Goal: Transaction & Acquisition: Book appointment/travel/reservation

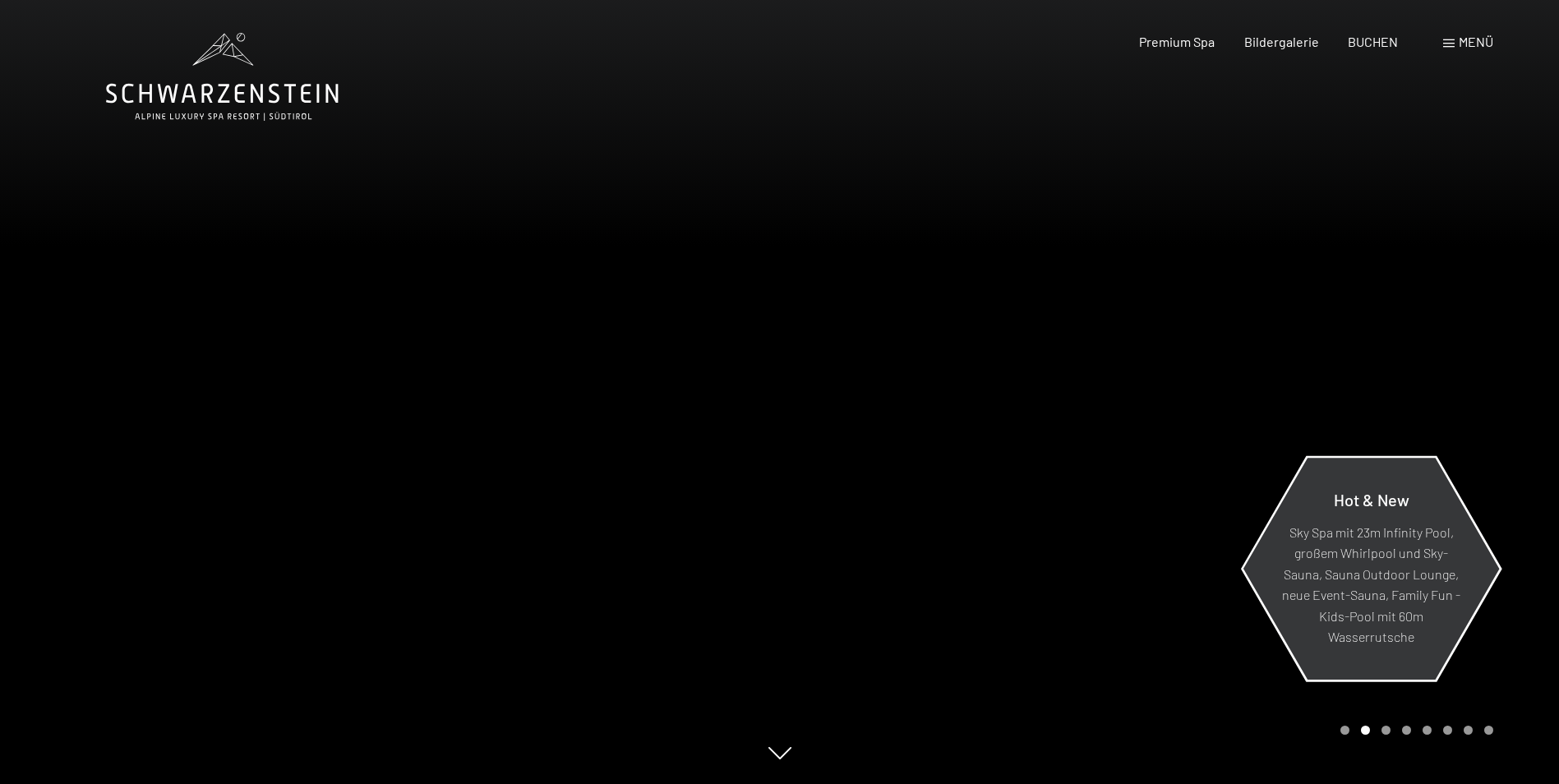
click at [1498, 661] on div "Hot & New Sky Spa mit 23m Infinity Pool, großem Whirlpool und Sky-Sauna, Sauna …" at bounding box center [1371, 568] width 261 height 241
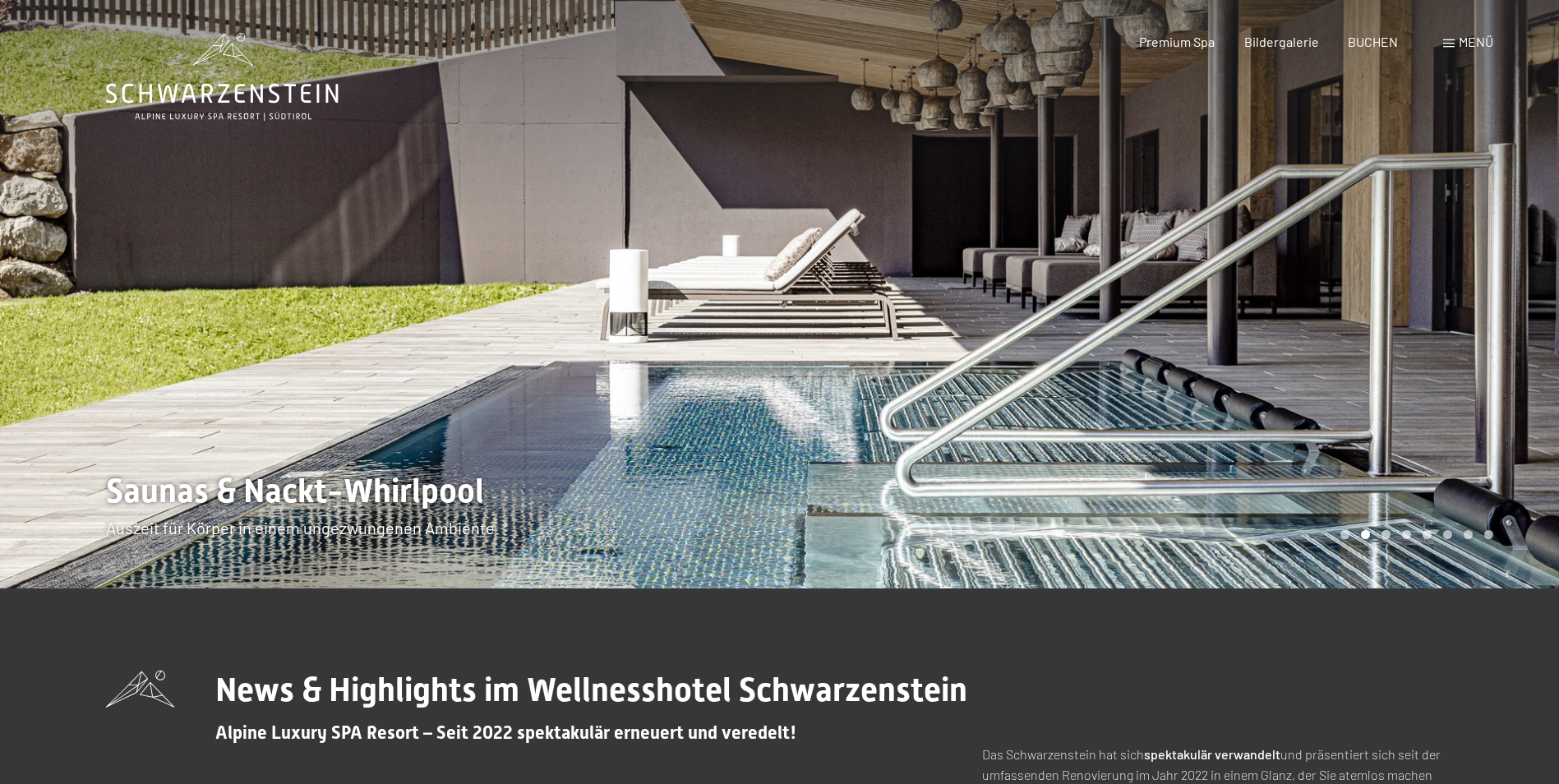
click at [1421, 460] on div at bounding box center [1170, 294] width 780 height 589
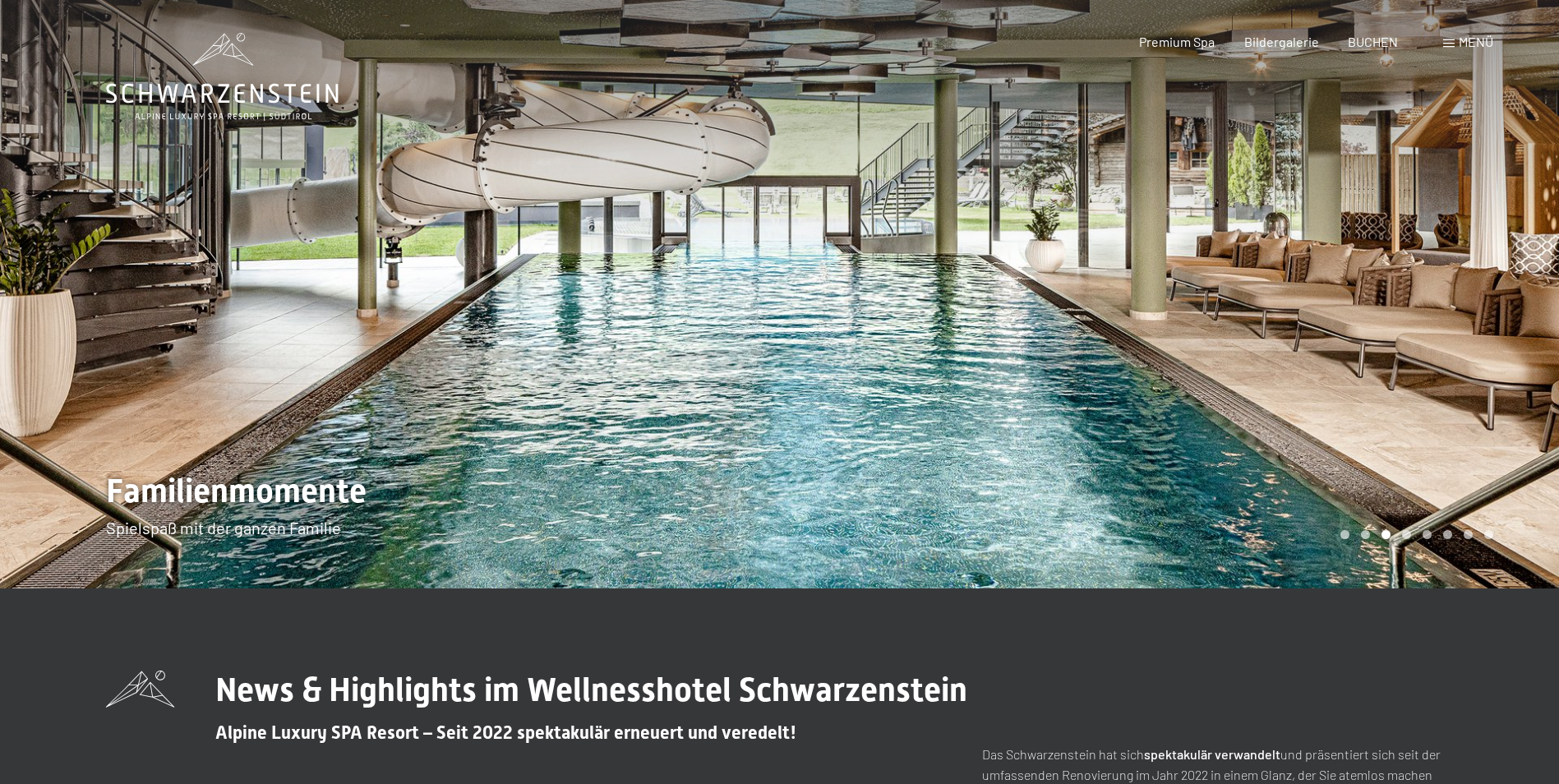
click at [1421, 460] on div at bounding box center [1170, 294] width 780 height 589
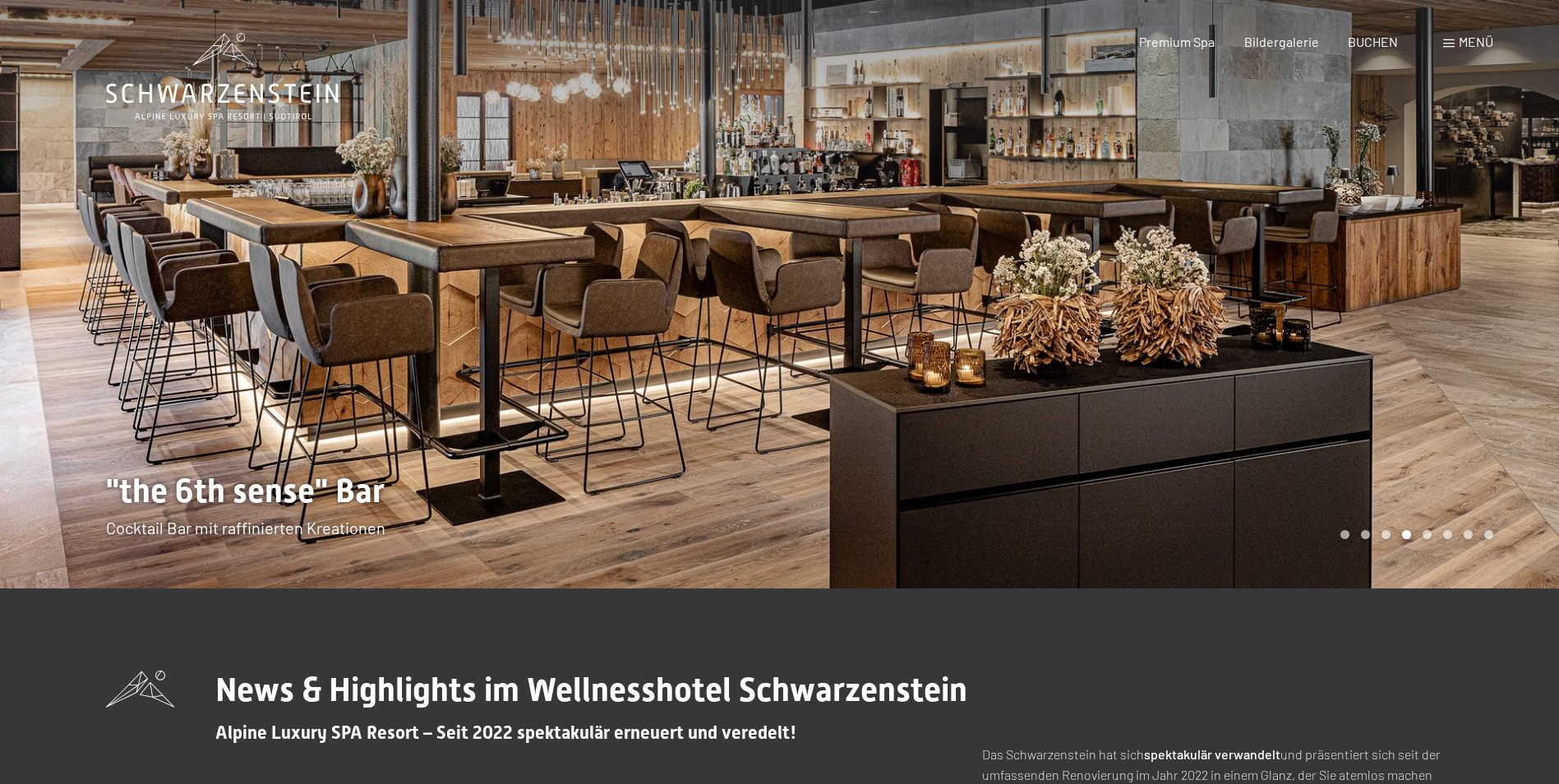
click at [1421, 460] on div at bounding box center [1170, 294] width 780 height 589
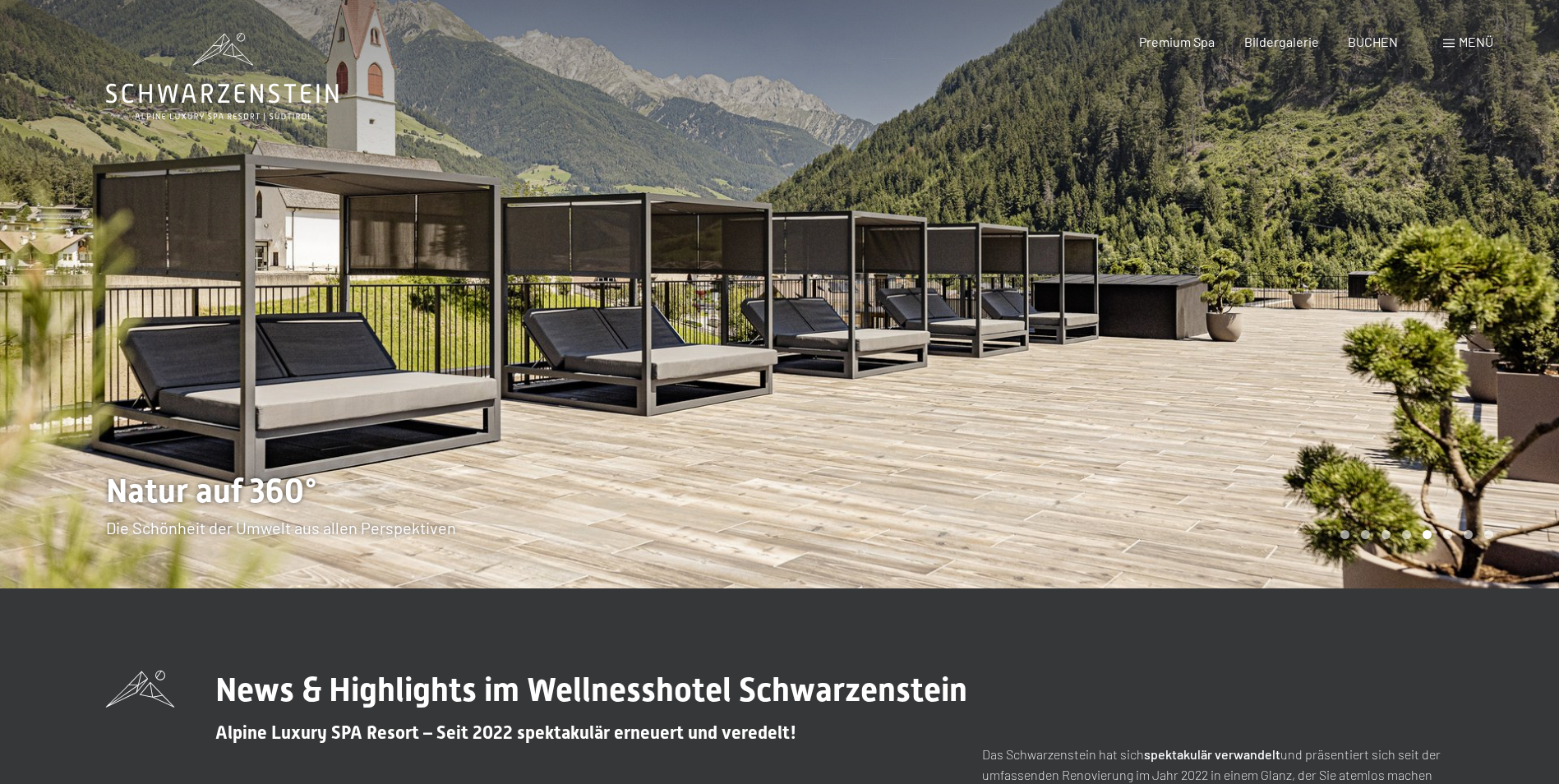
click at [1421, 460] on div at bounding box center [1170, 294] width 780 height 589
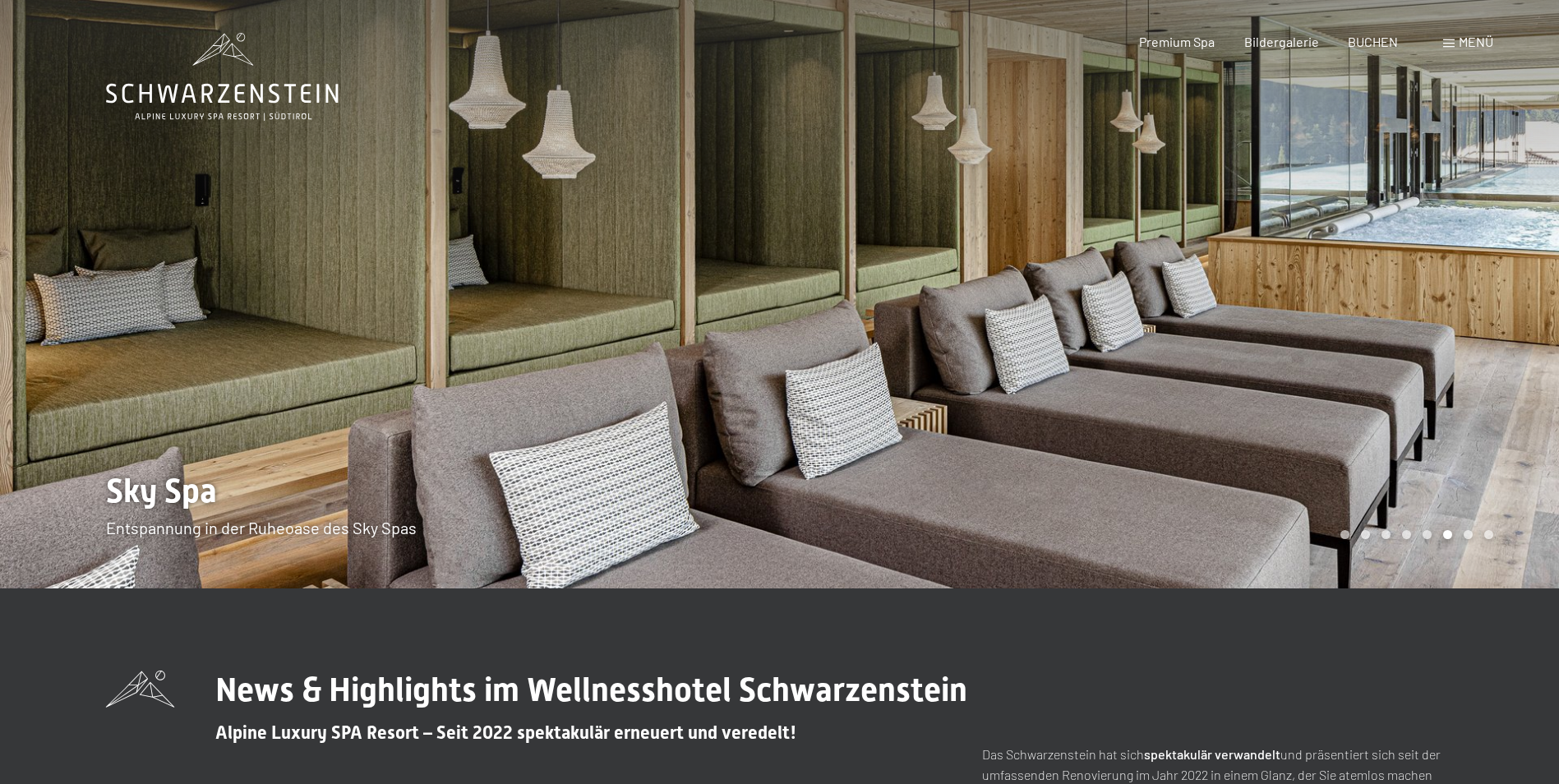
click at [1421, 460] on div at bounding box center [1170, 294] width 780 height 589
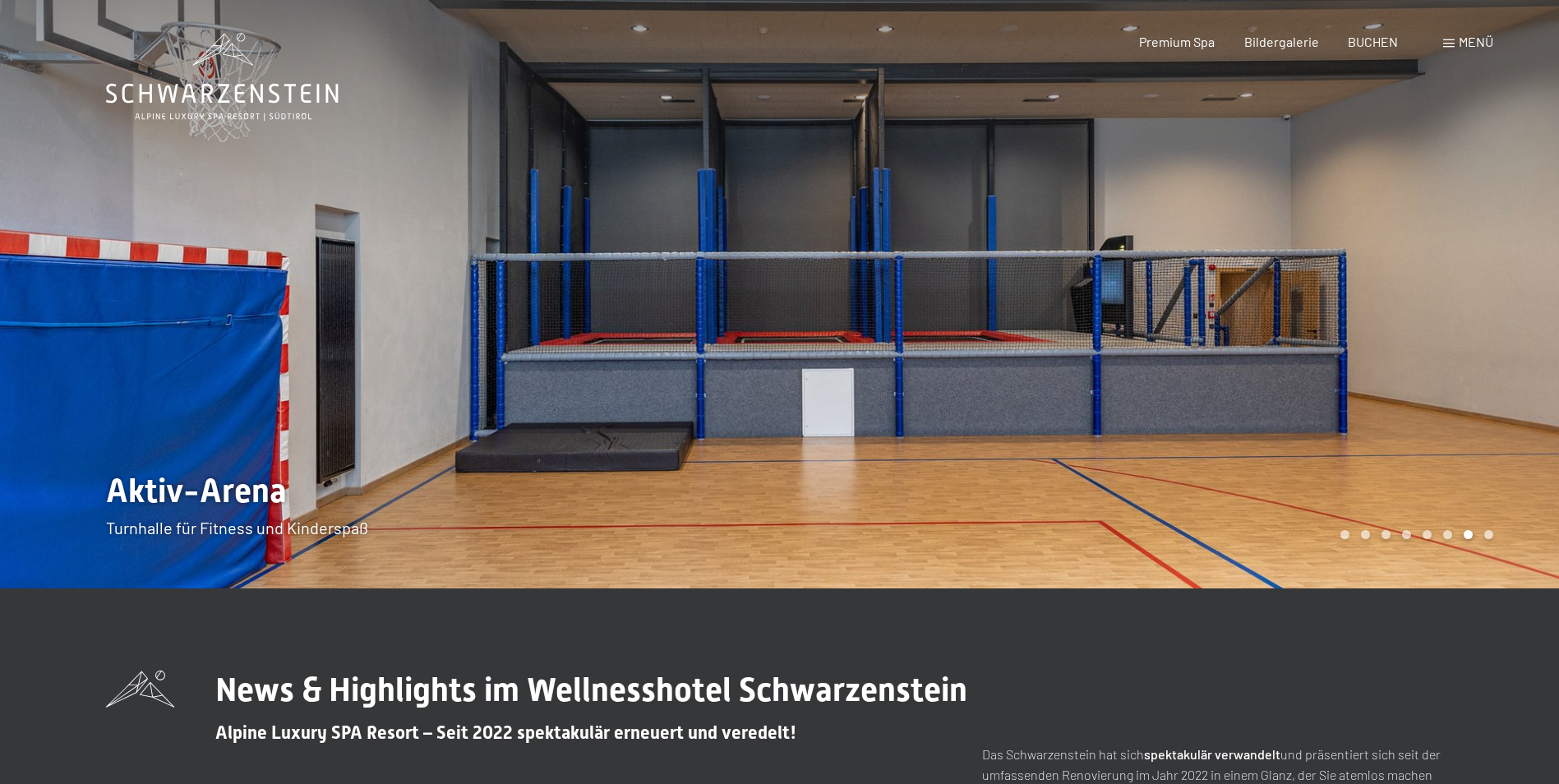
click at [1421, 460] on div at bounding box center [1170, 294] width 780 height 589
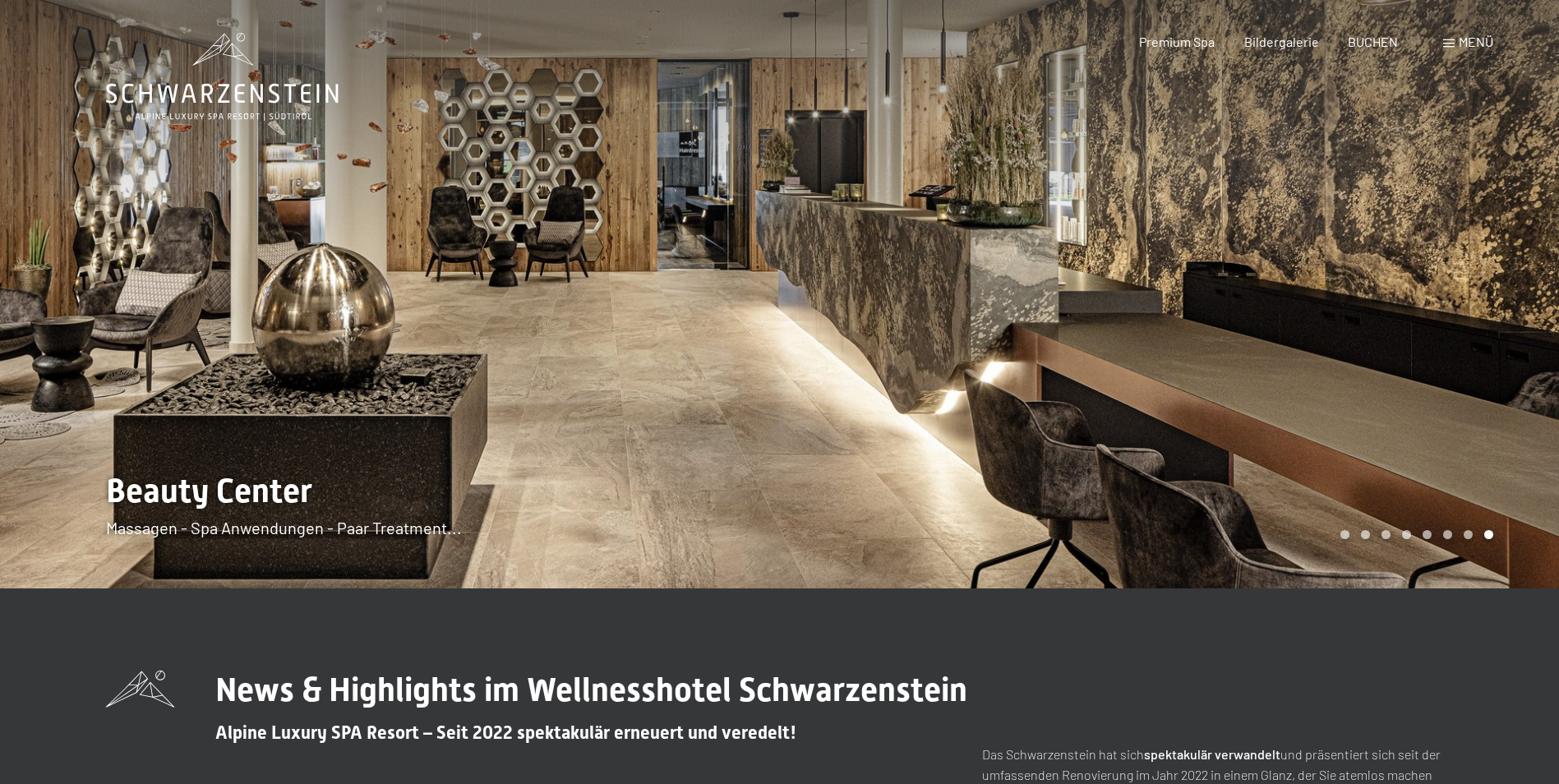
click at [1421, 460] on div at bounding box center [1170, 294] width 780 height 589
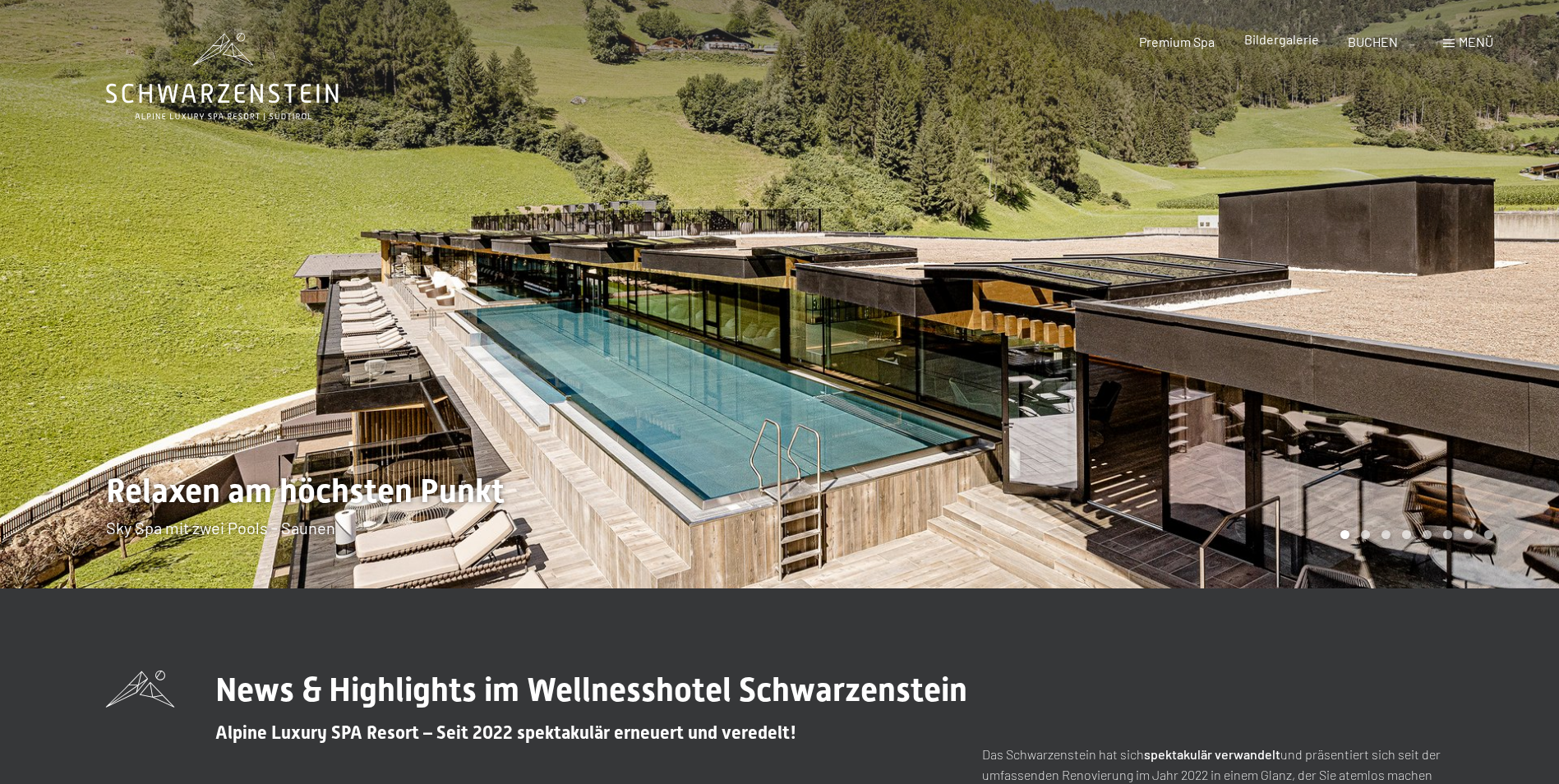
click at [1275, 38] on span "Bildergalerie" at bounding box center [1282, 38] width 75 height 16
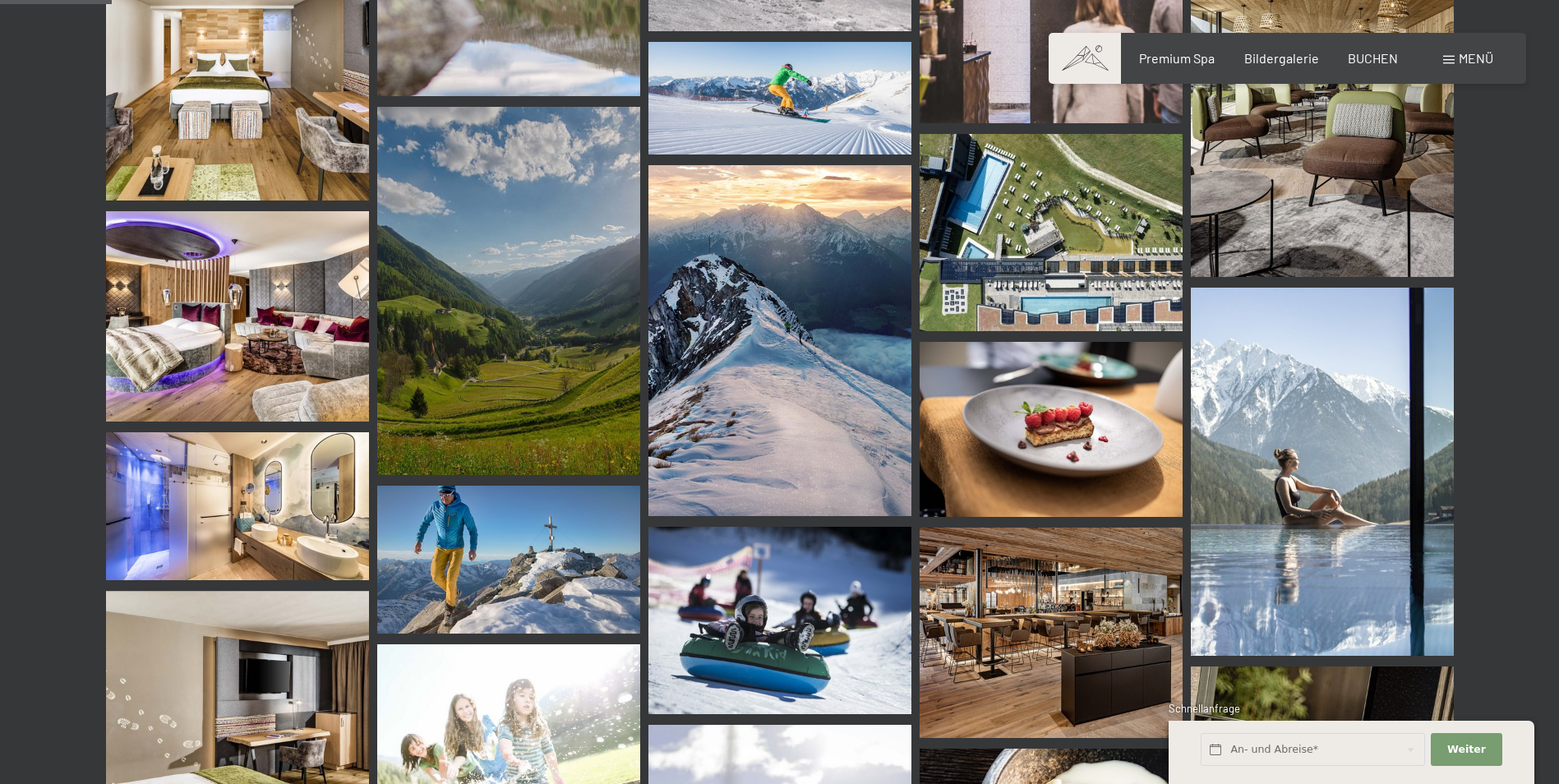
scroll to position [1068, 0]
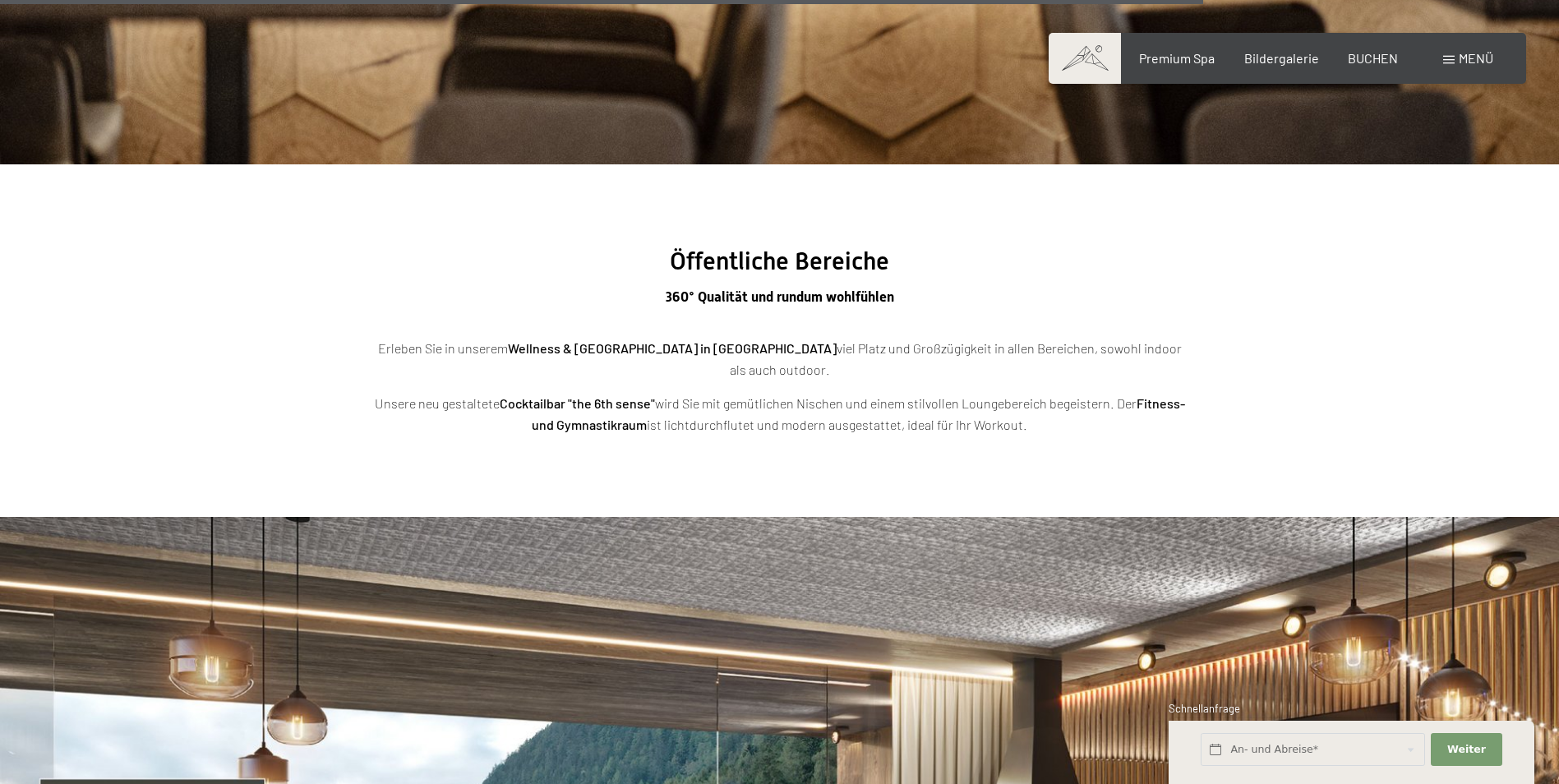
scroll to position [5918, 0]
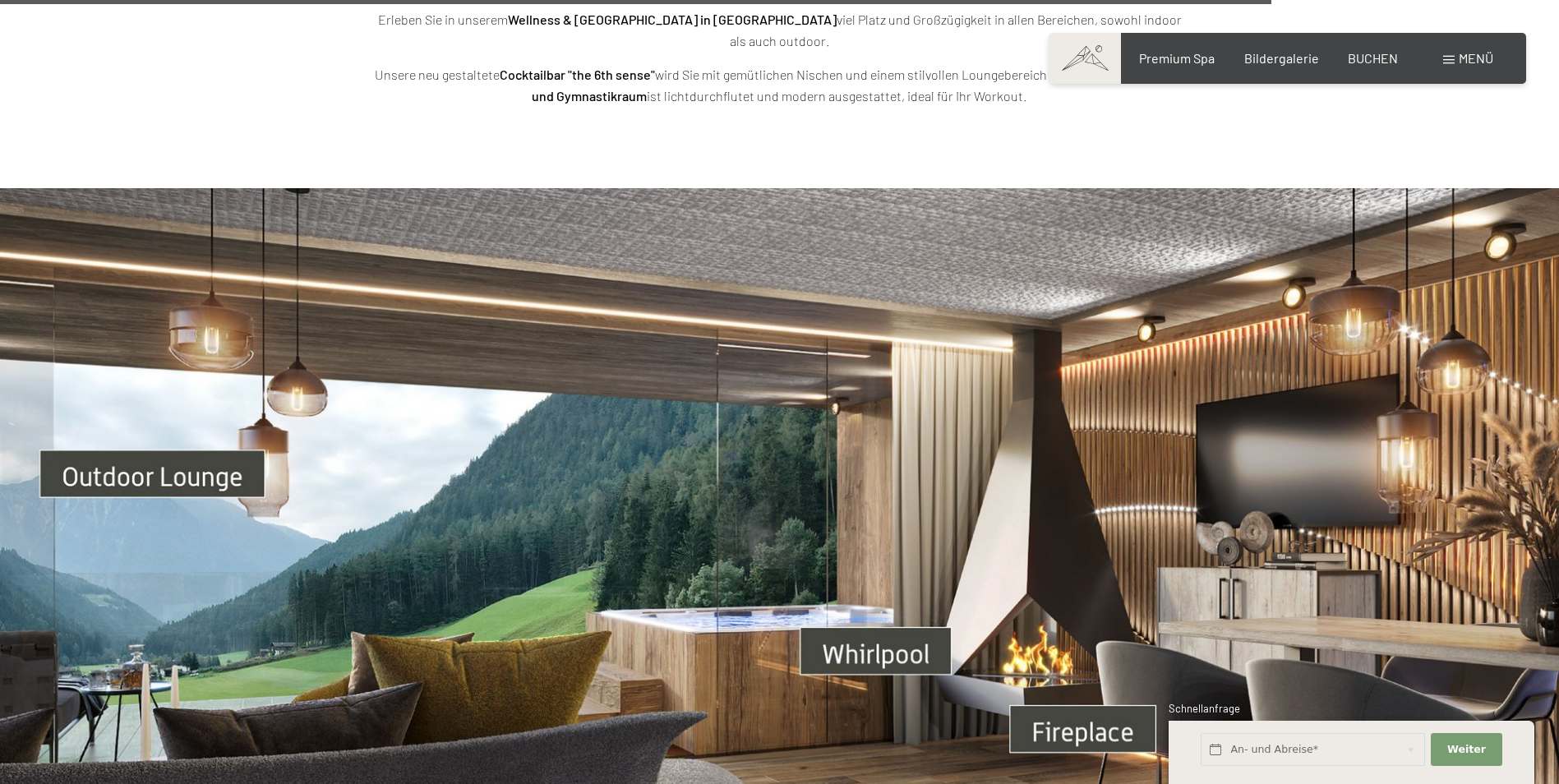
click at [219, 432] on img at bounding box center [780, 626] width 1559 height 877
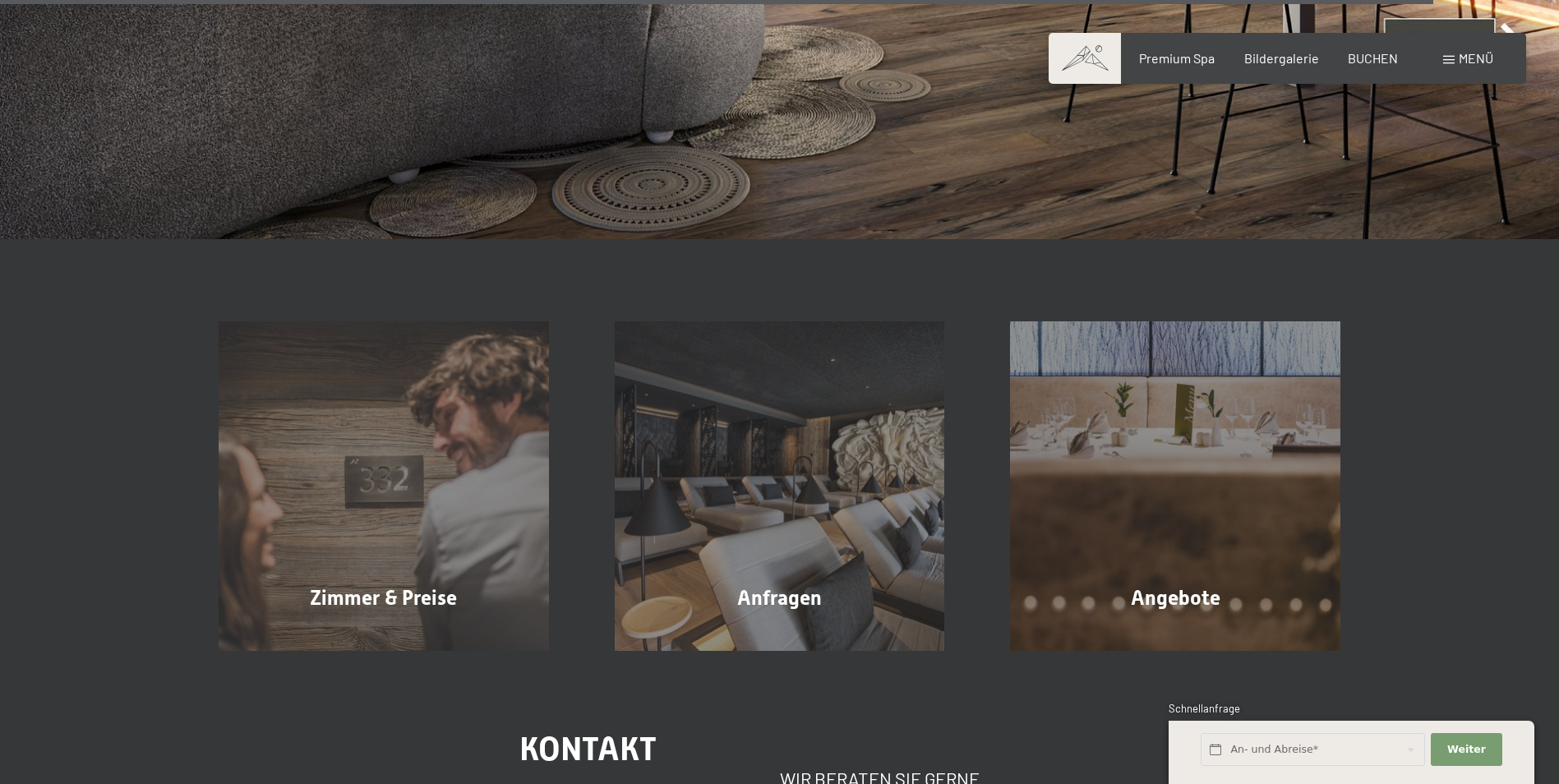
scroll to position [6739, 0]
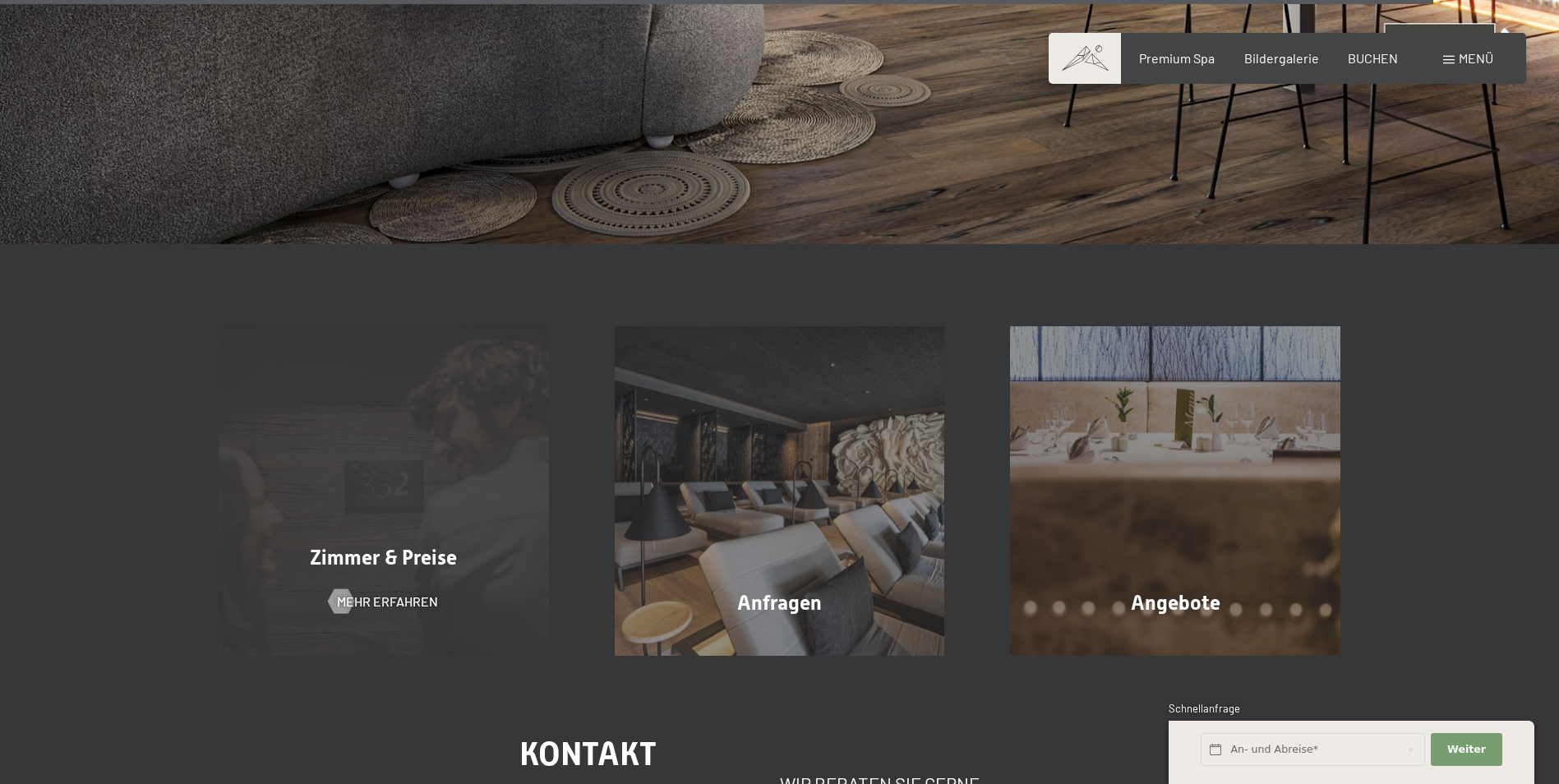
click at [380, 546] on span "Zimmer & Preise" at bounding box center [383, 558] width 147 height 24
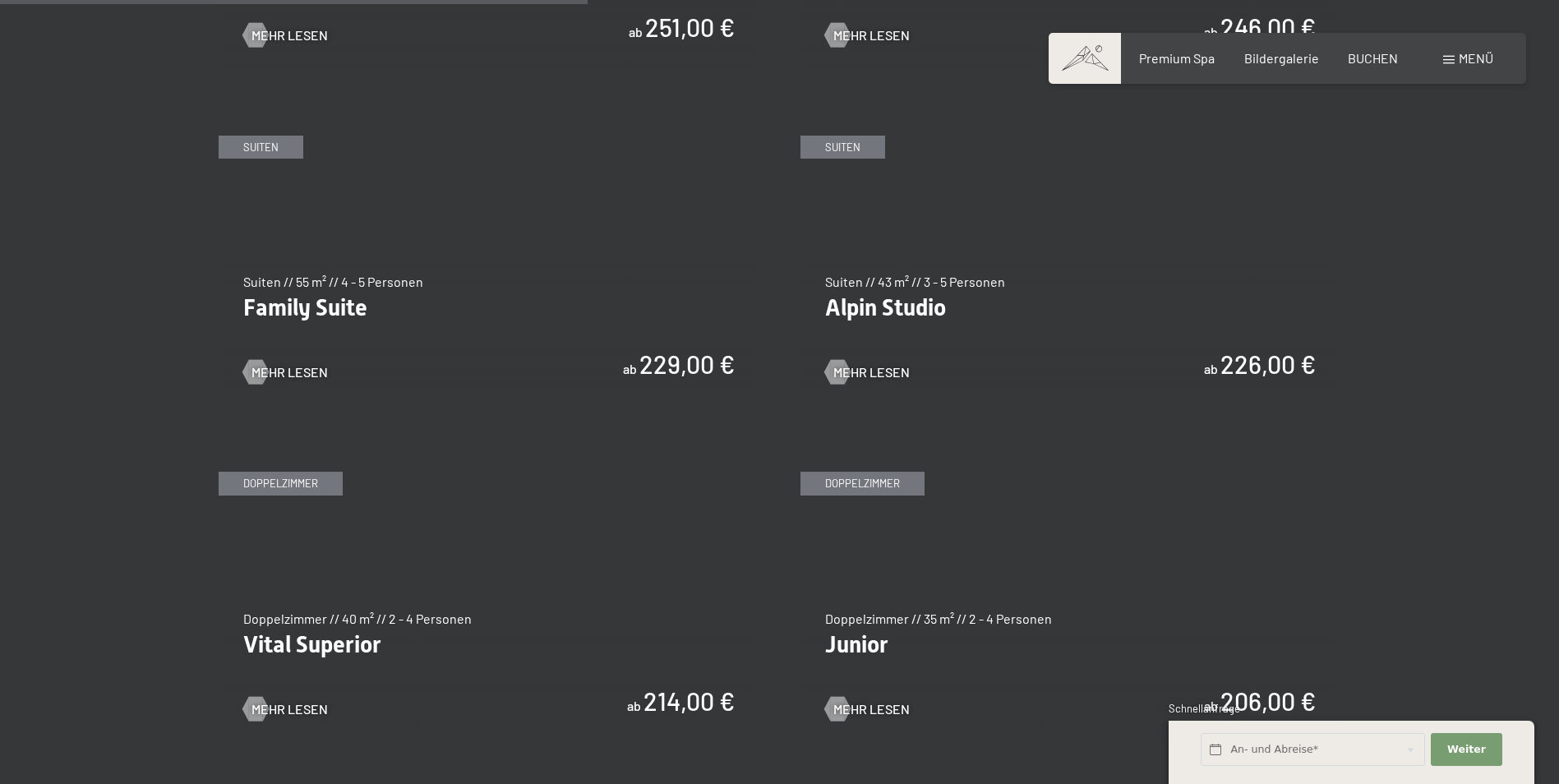
scroll to position [1973, 0]
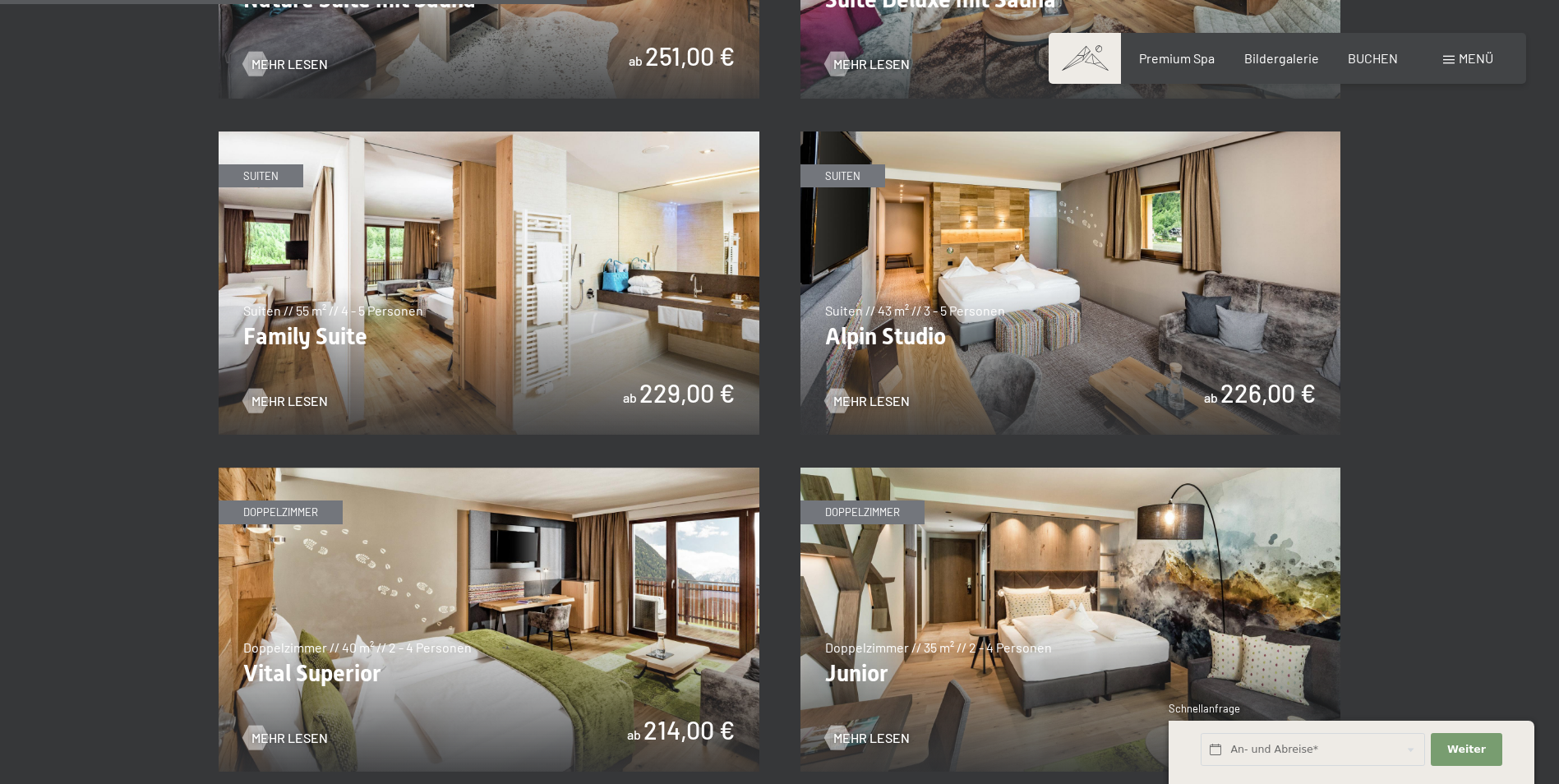
click at [911, 340] on img at bounding box center [1071, 283] width 541 height 304
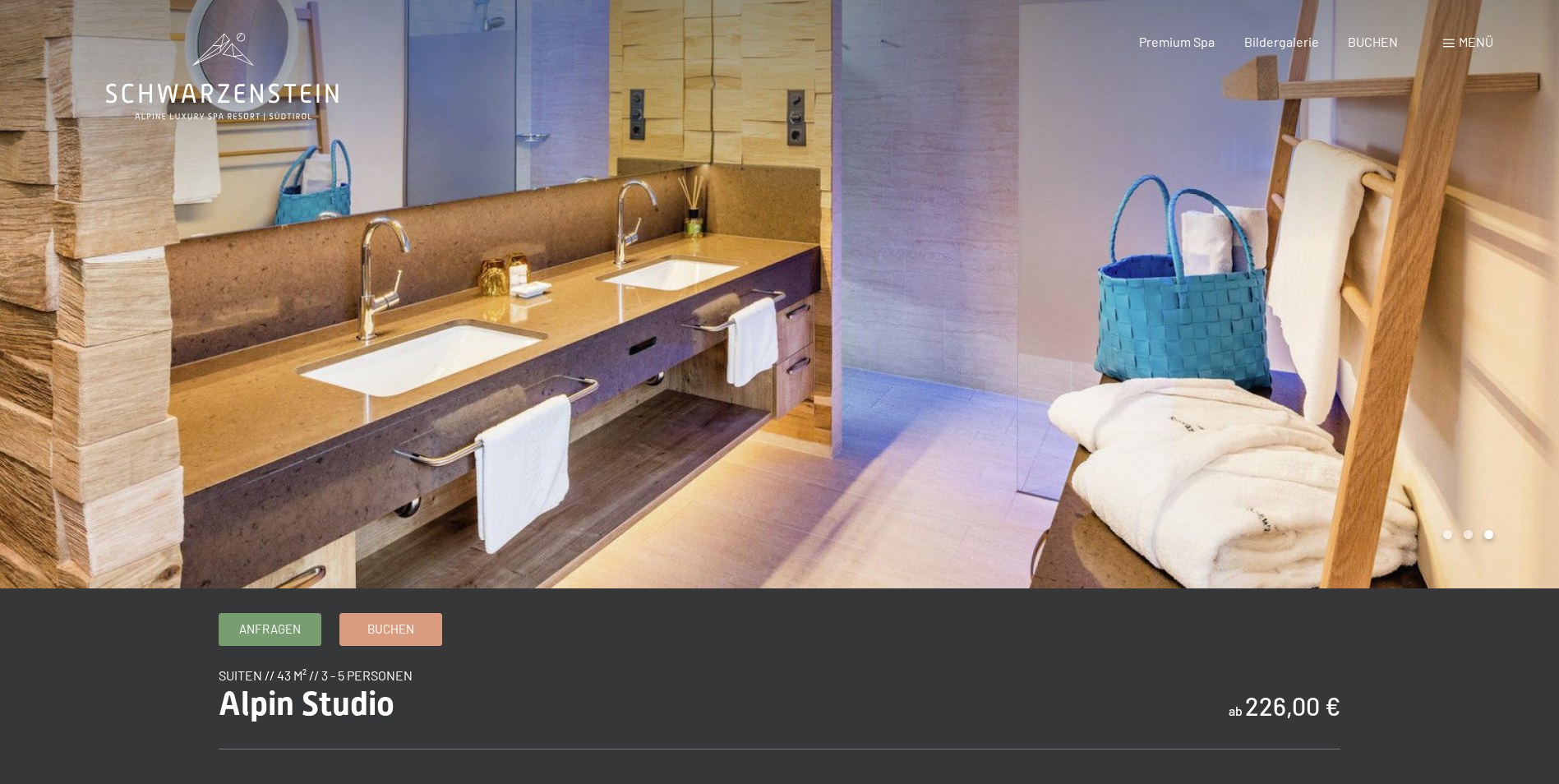
click at [407, 458] on div at bounding box center [390, 294] width 780 height 589
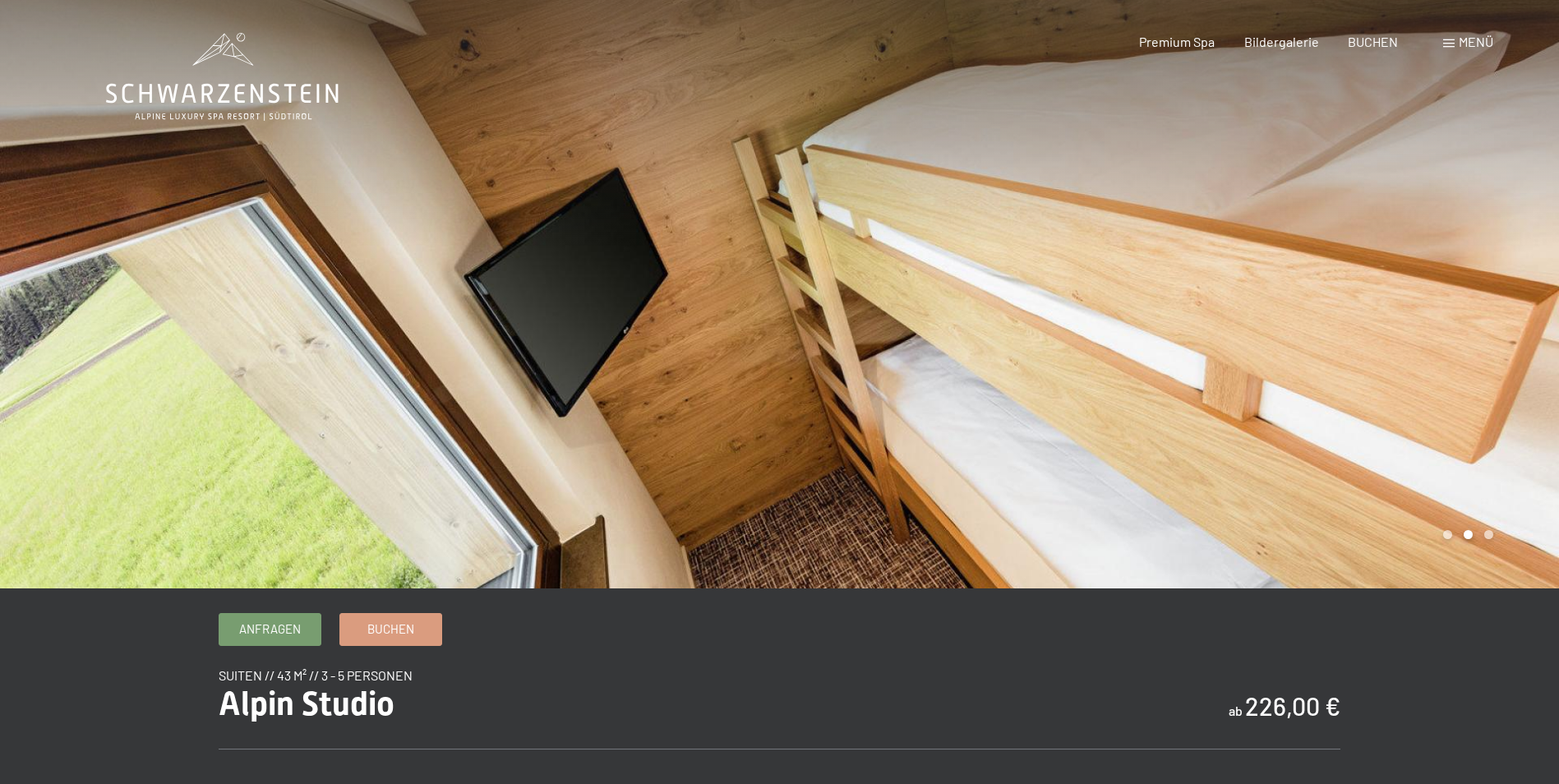
click at [407, 458] on div at bounding box center [390, 294] width 780 height 589
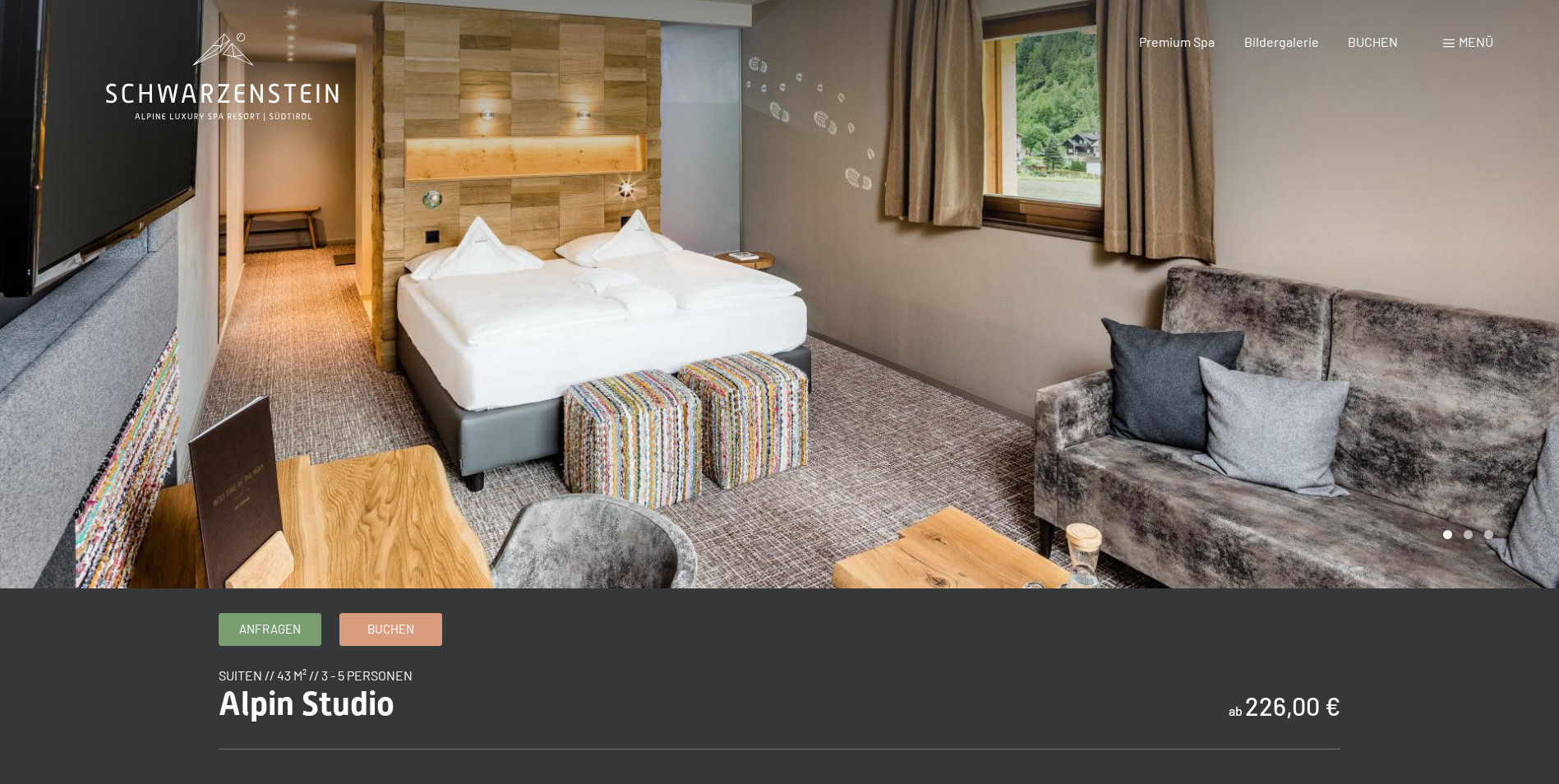
click at [407, 458] on div at bounding box center [390, 294] width 780 height 589
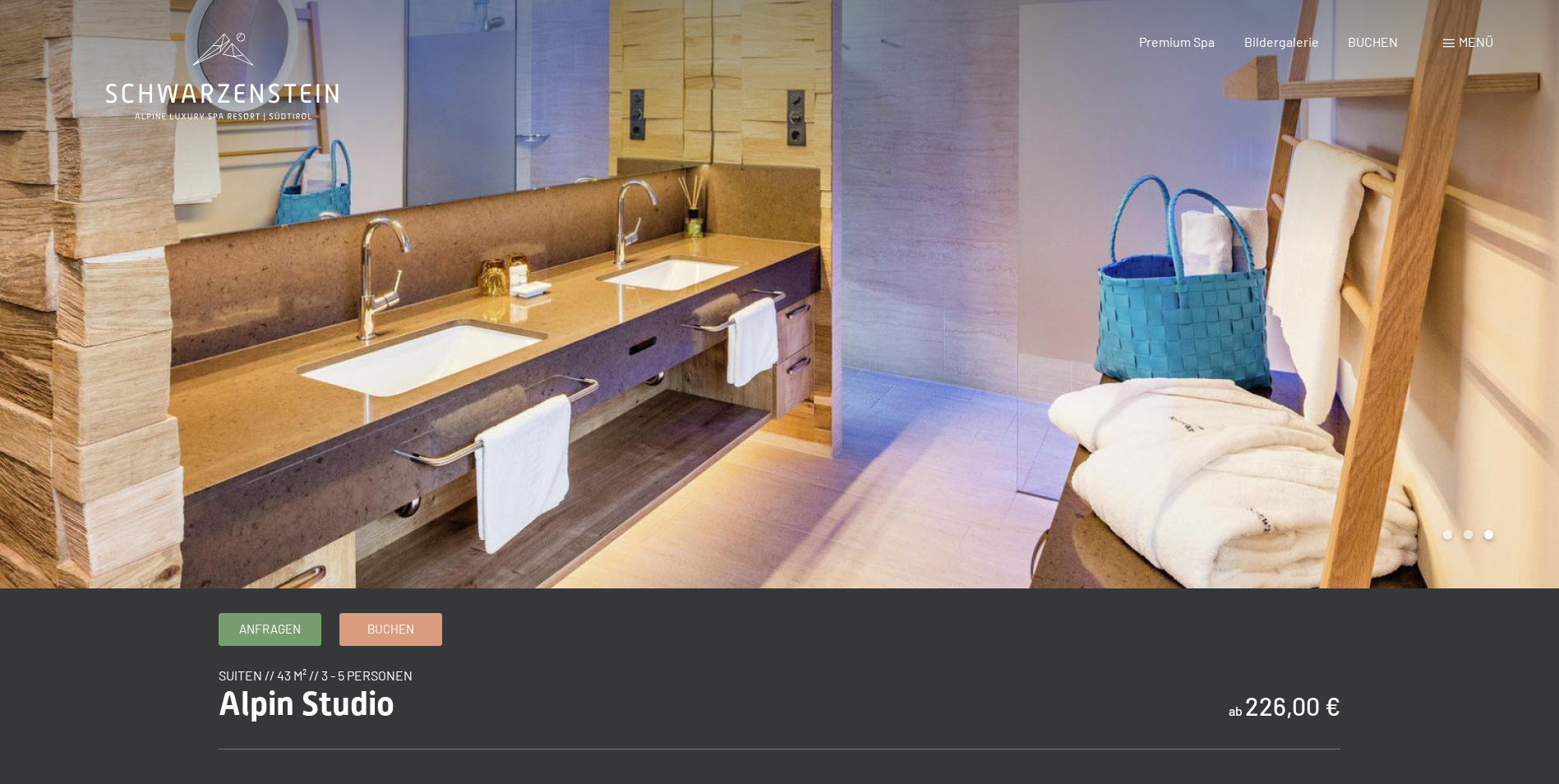
click at [407, 458] on div at bounding box center [390, 294] width 780 height 589
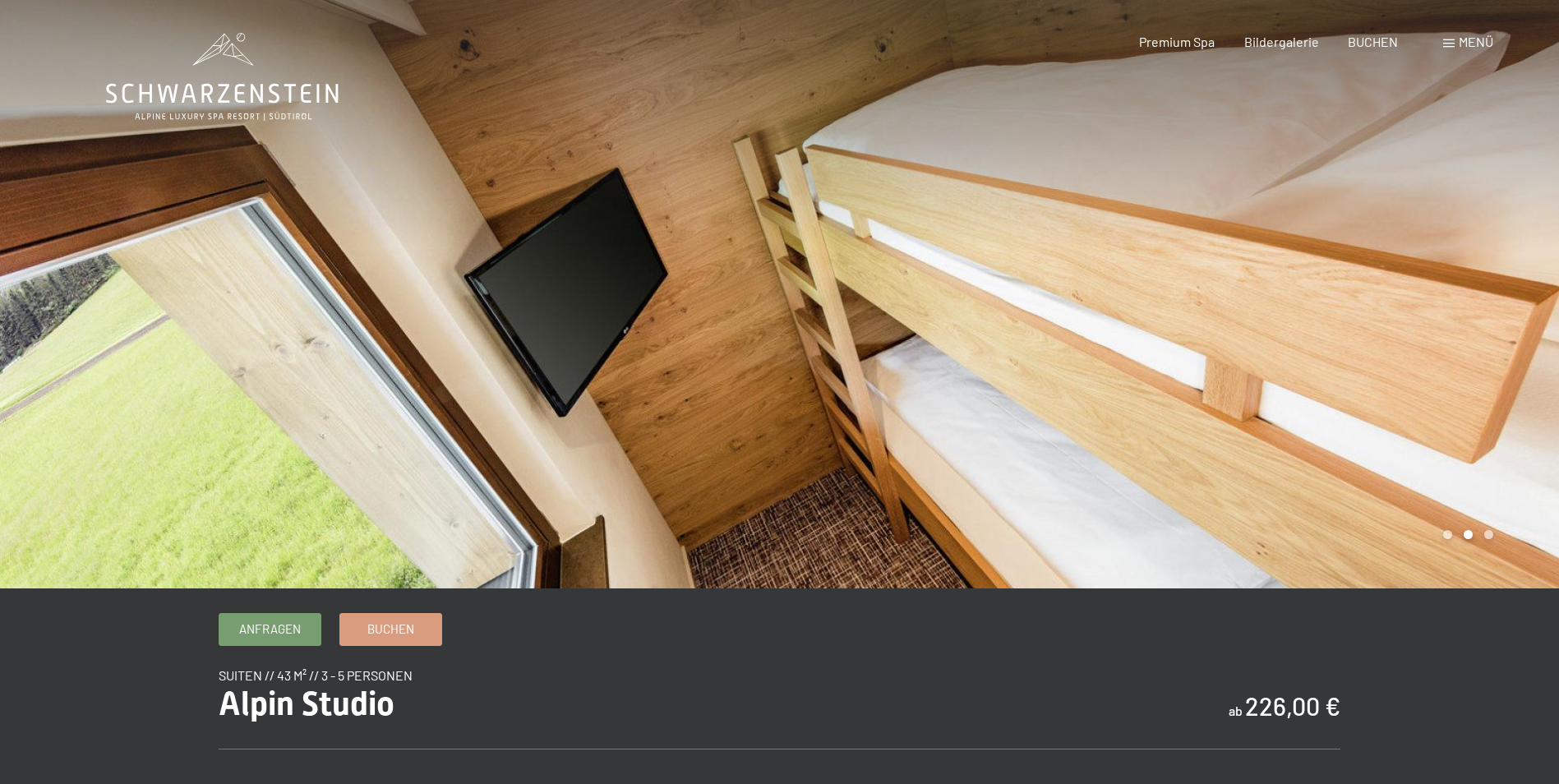
click at [407, 458] on div at bounding box center [390, 294] width 780 height 589
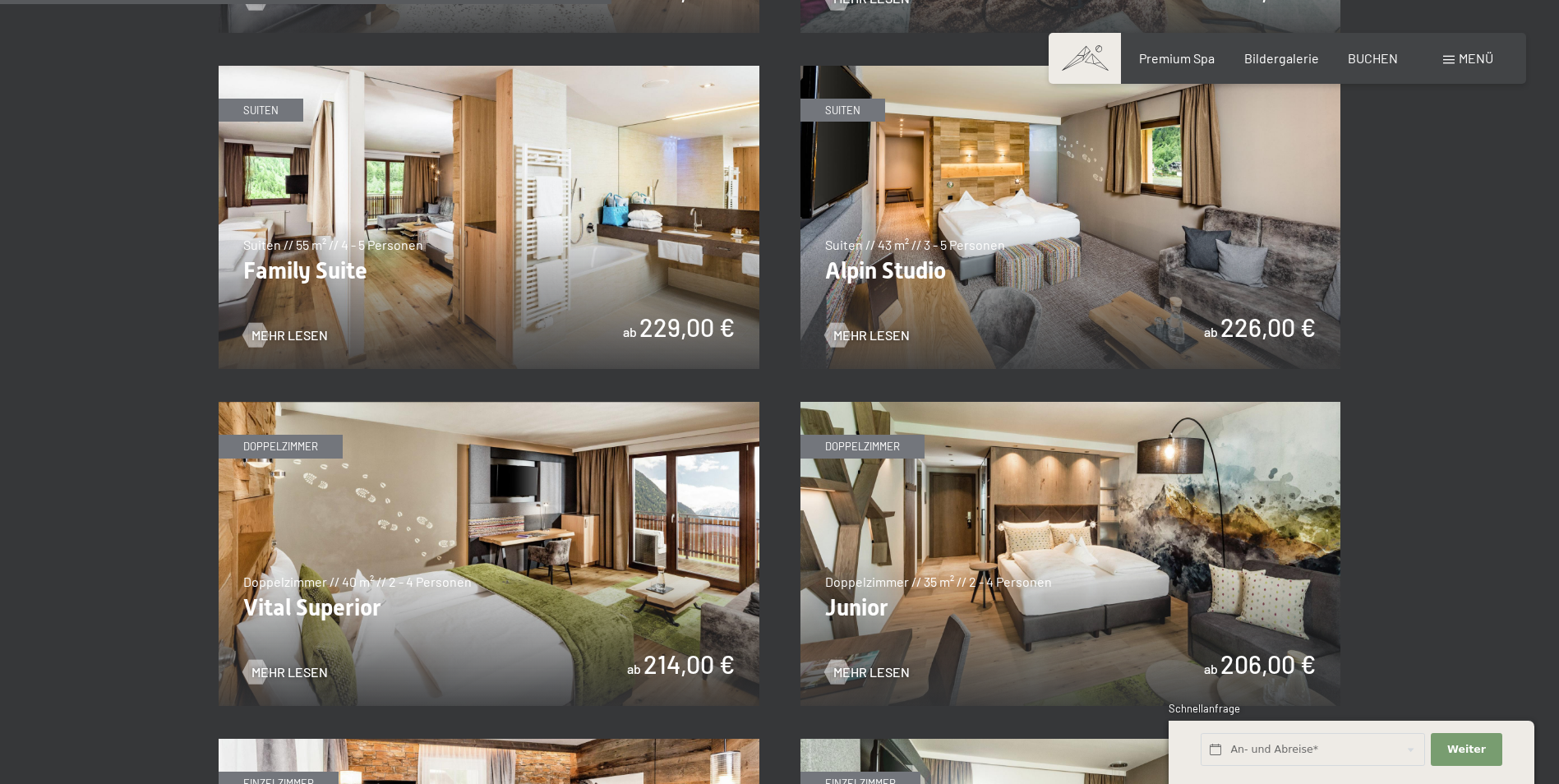
scroll to position [2055, 0]
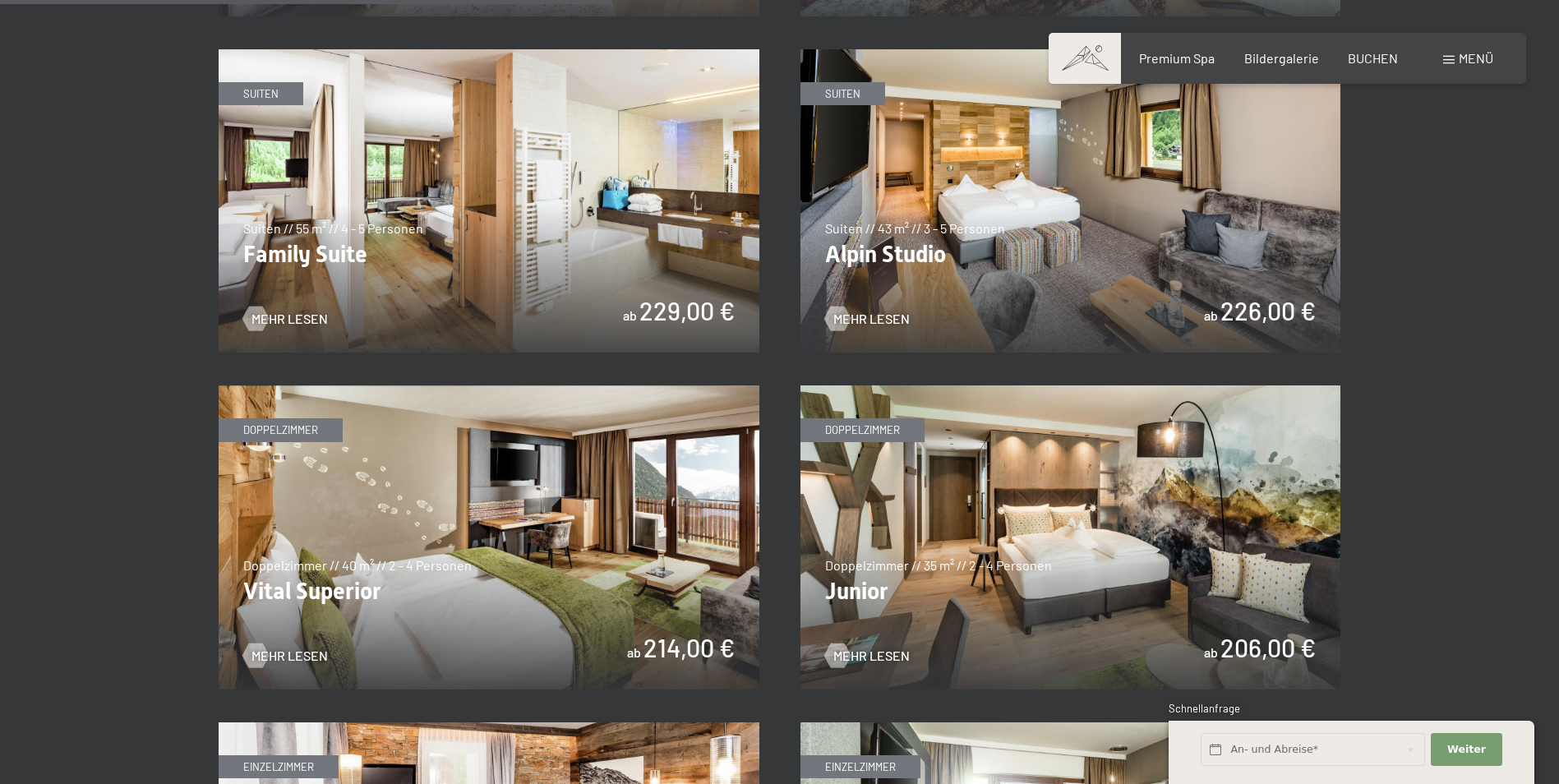
click at [362, 589] on img at bounding box center [489, 537] width 541 height 304
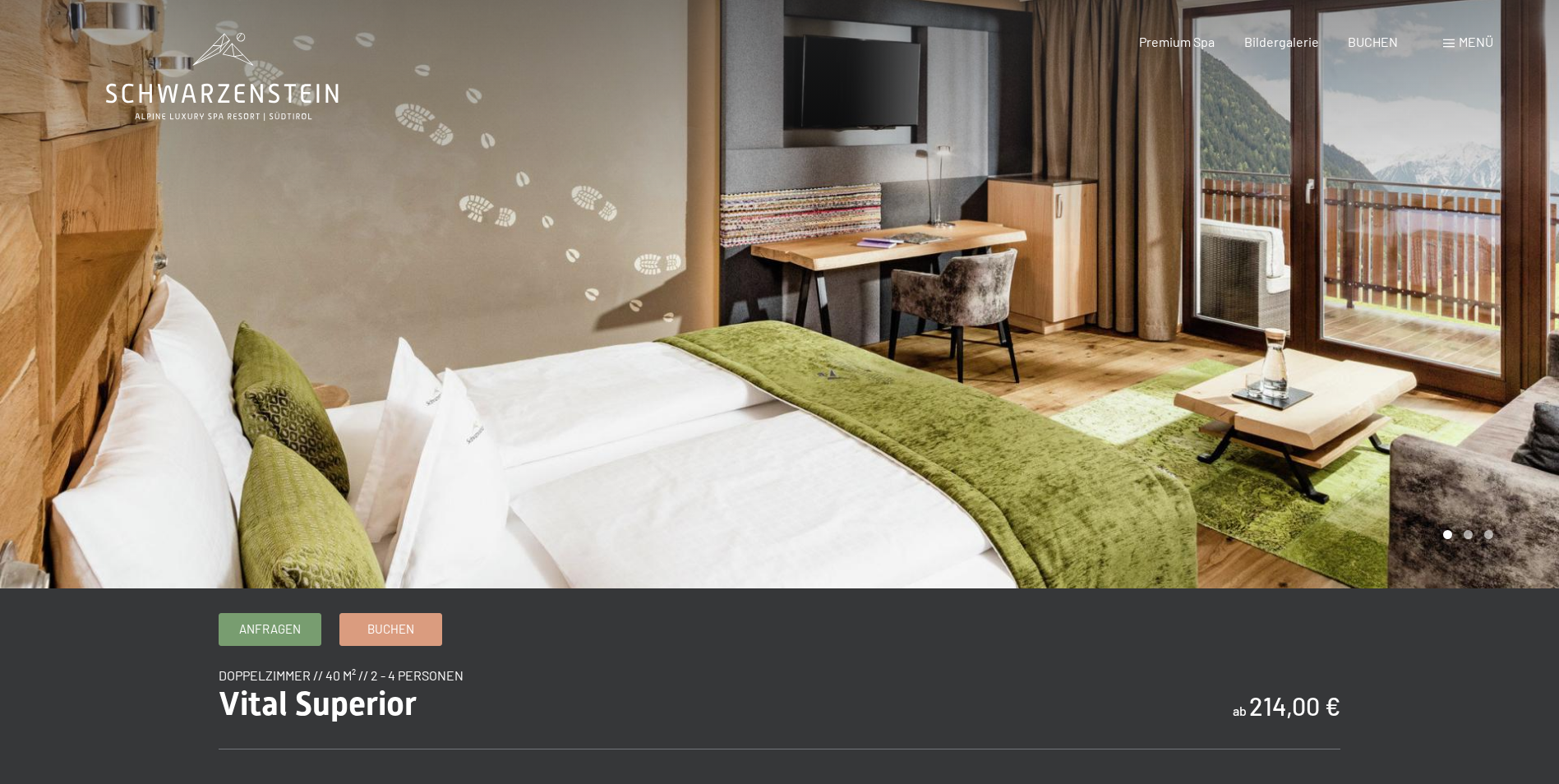
click at [1217, 390] on div at bounding box center [1170, 294] width 780 height 589
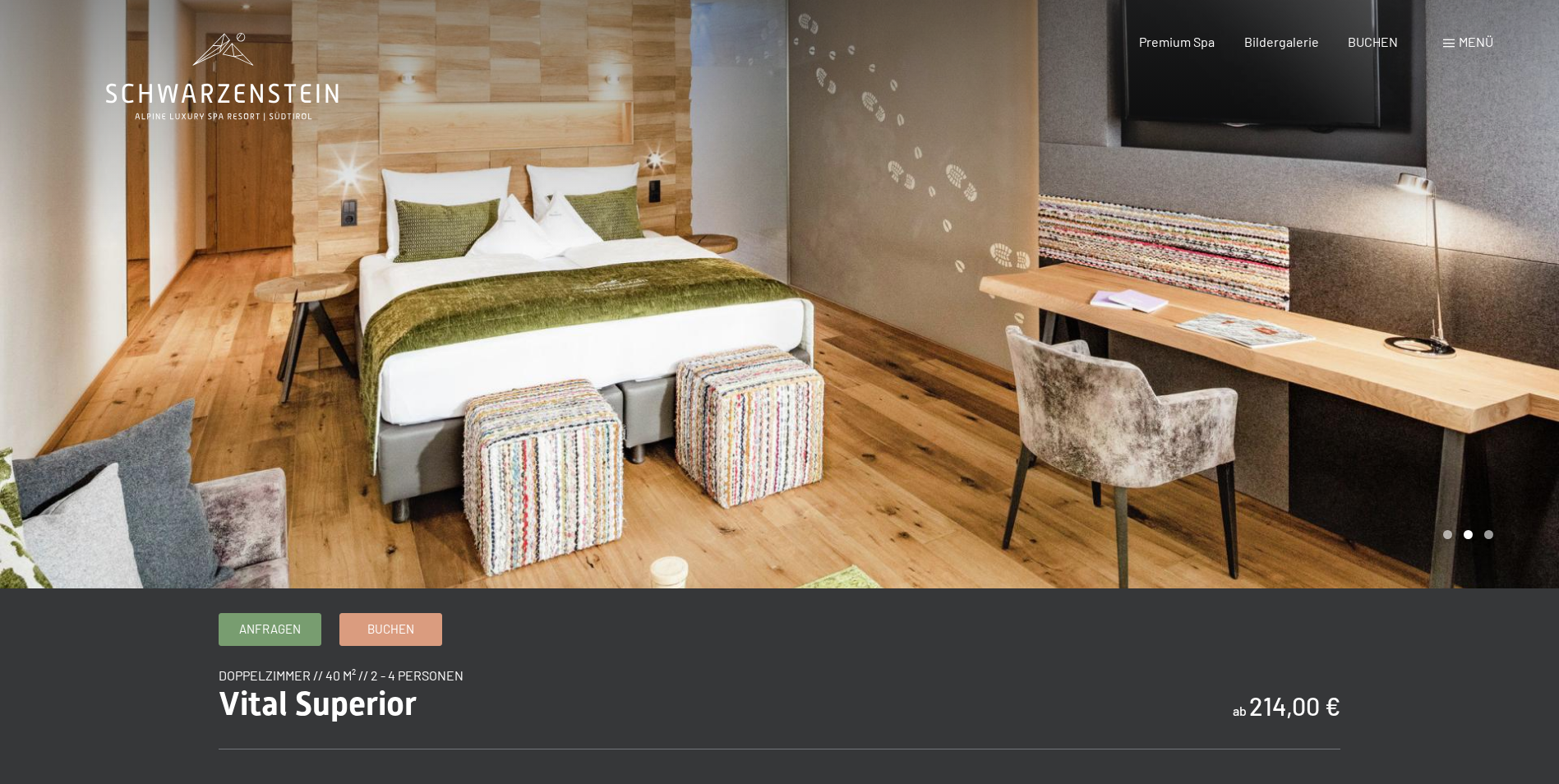
click at [1217, 390] on div at bounding box center [1170, 294] width 780 height 589
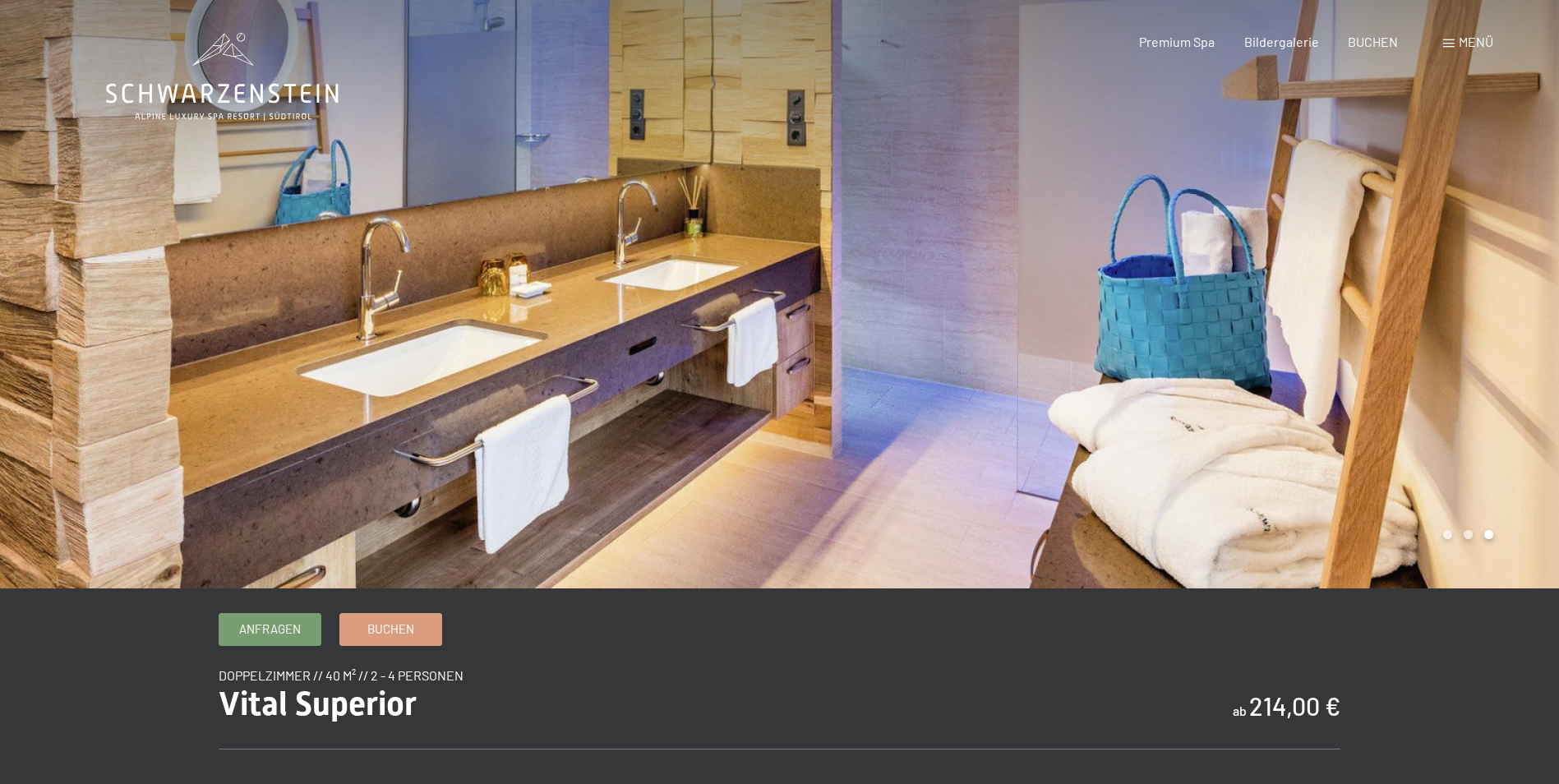
click at [1217, 390] on div at bounding box center [1170, 294] width 780 height 589
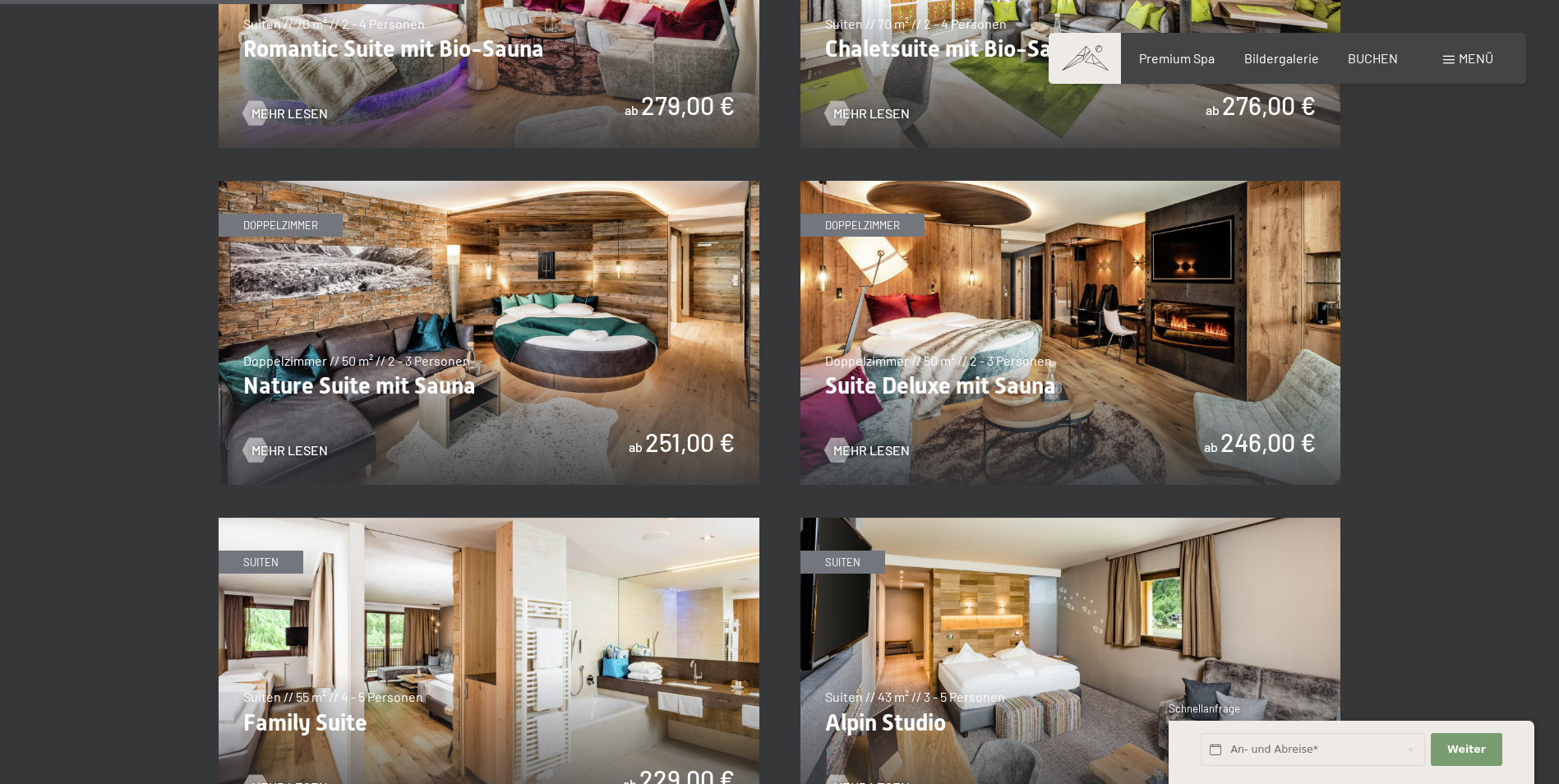
scroll to position [1561, 0]
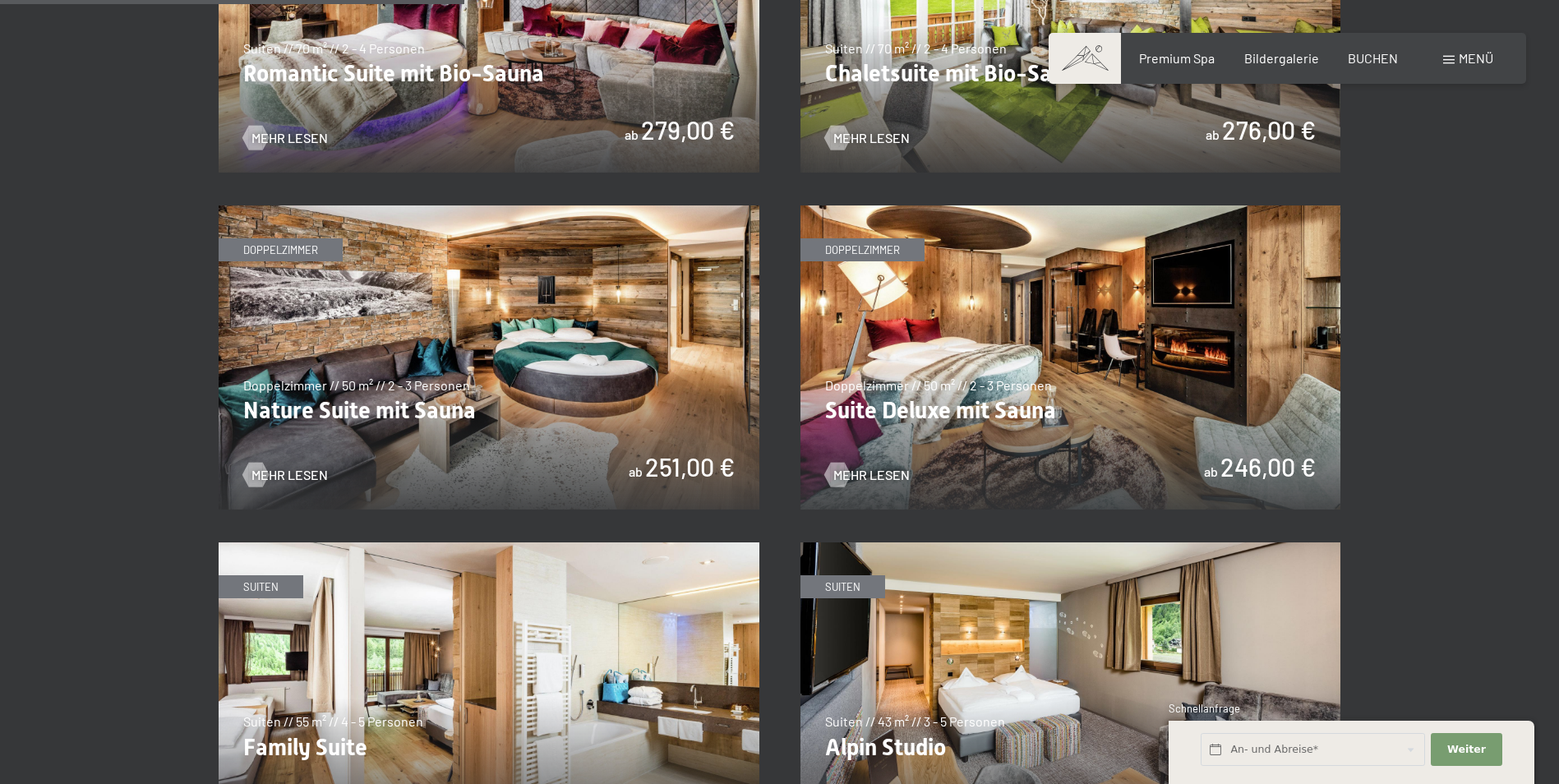
click at [871, 334] on img at bounding box center [1071, 357] width 541 height 304
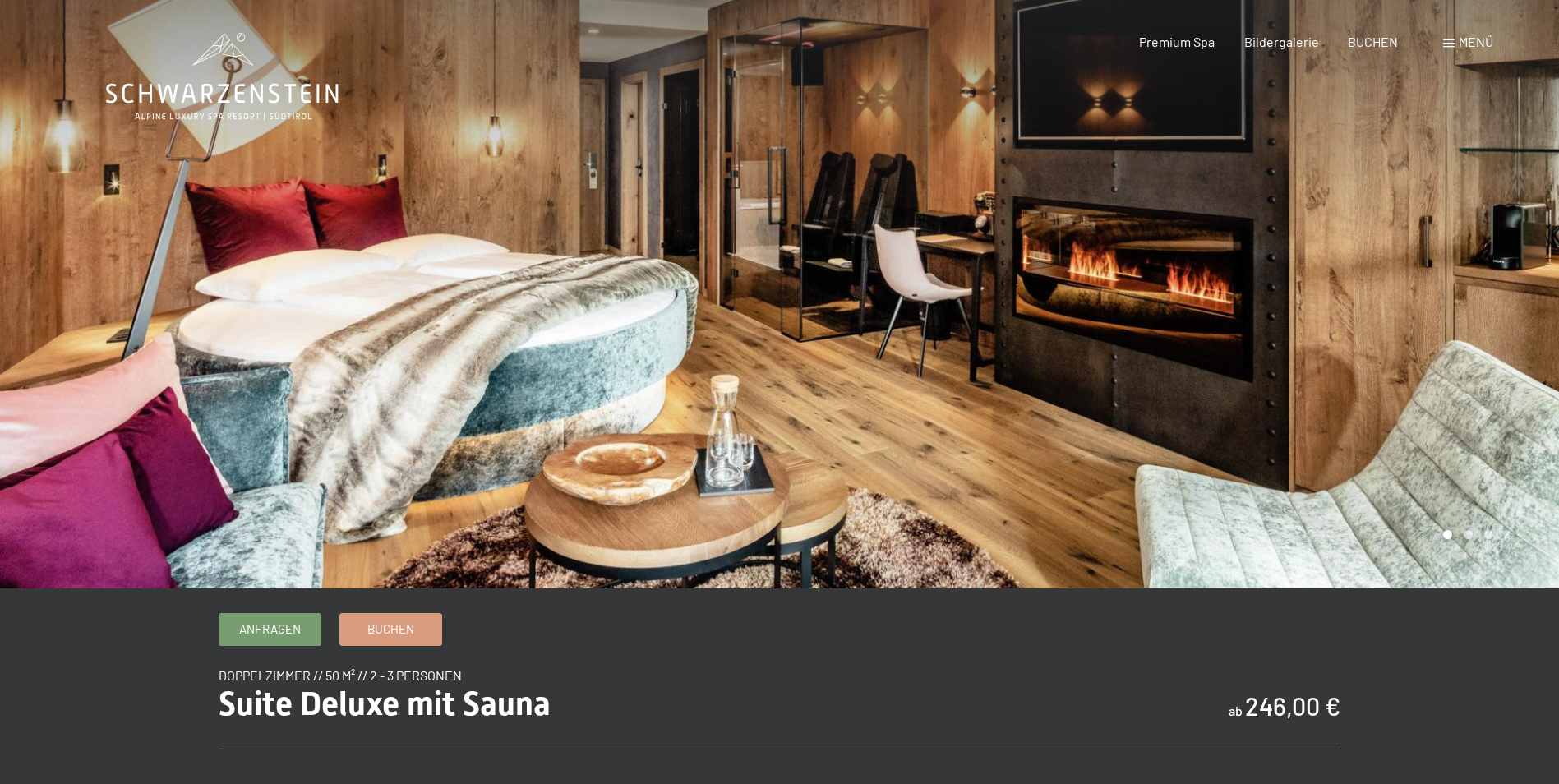
click at [834, 364] on div at bounding box center [1170, 294] width 780 height 589
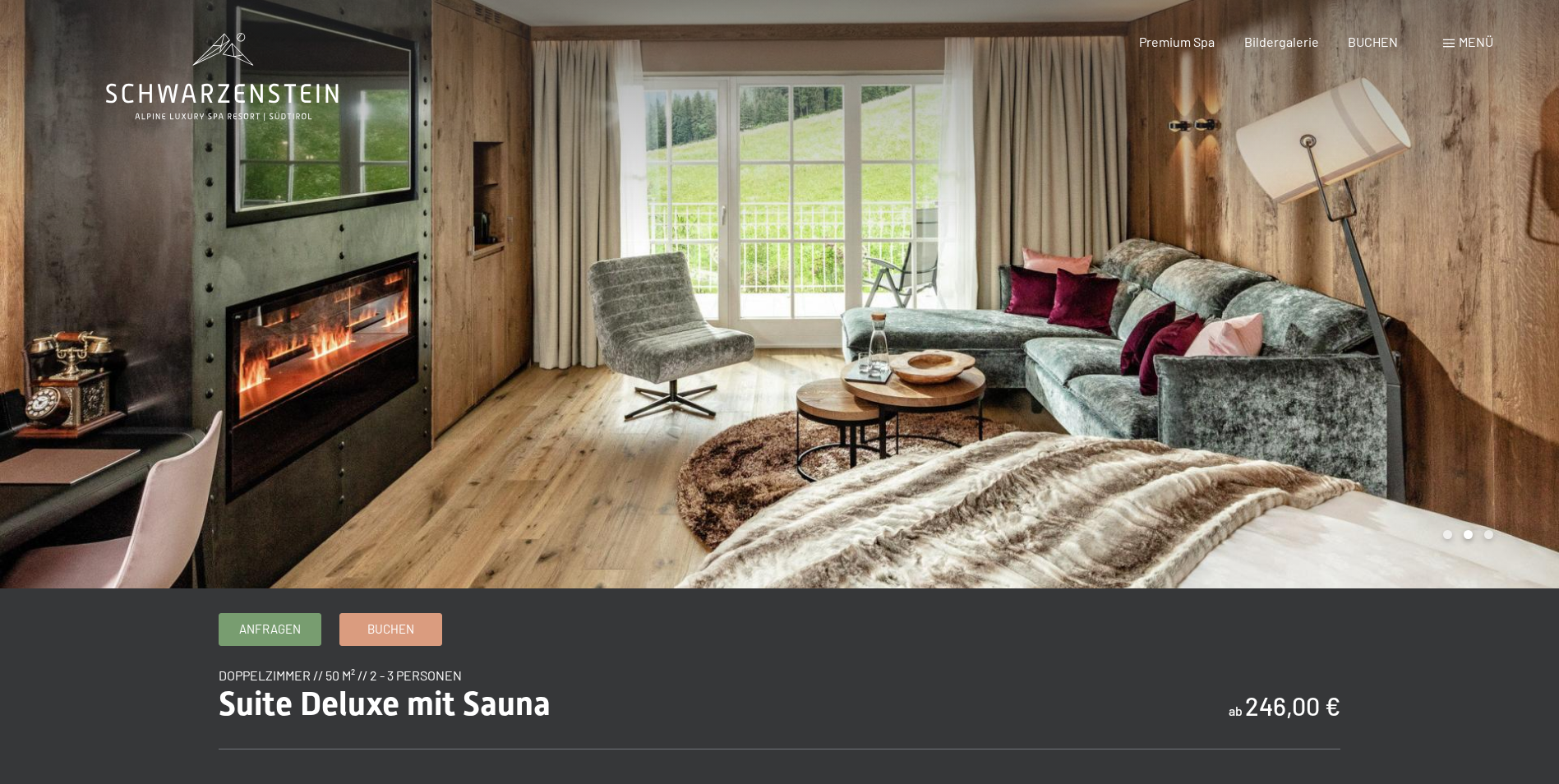
click at [980, 358] on div at bounding box center [1170, 294] width 780 height 589
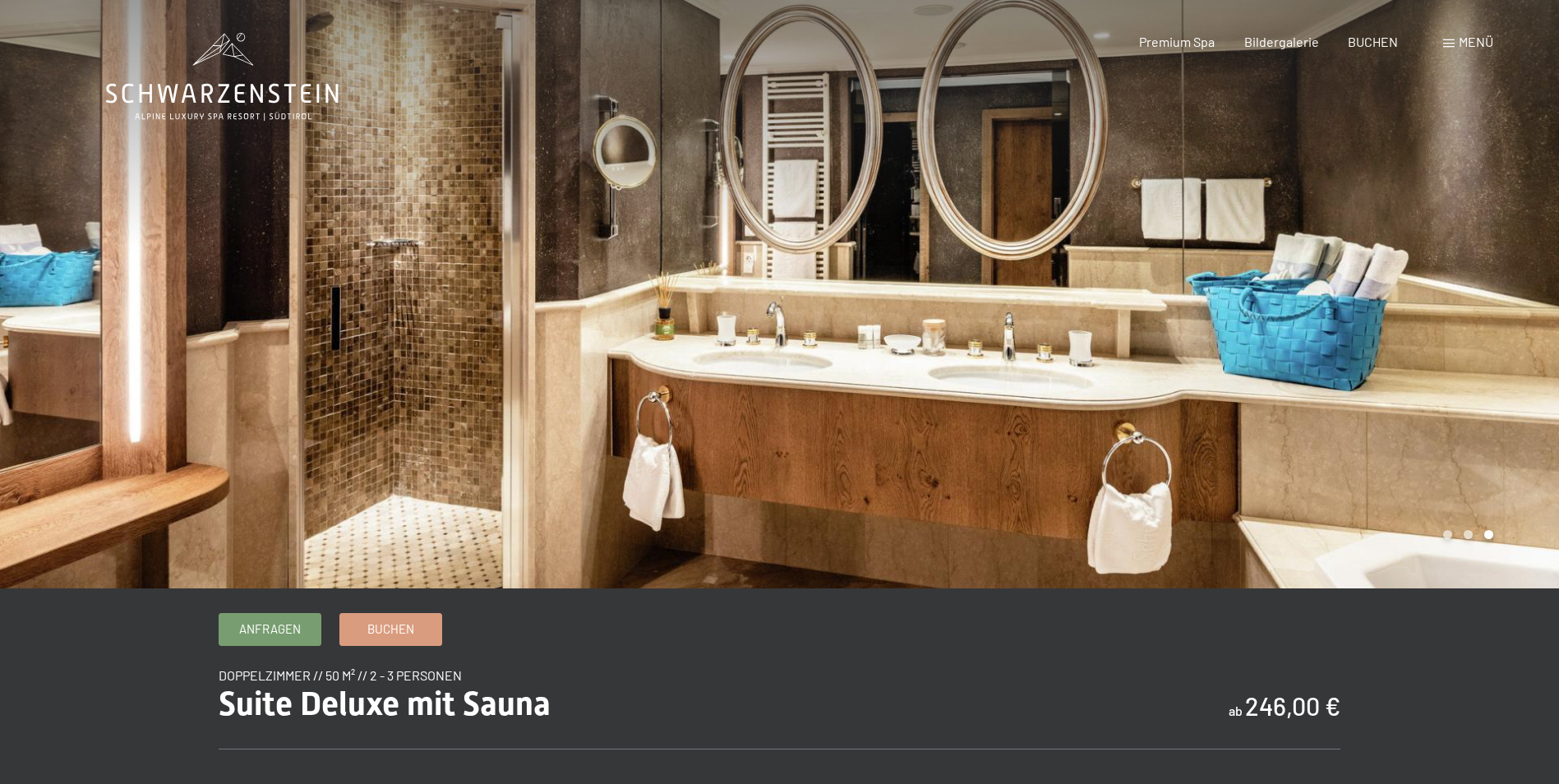
click at [980, 358] on div at bounding box center [1170, 294] width 780 height 589
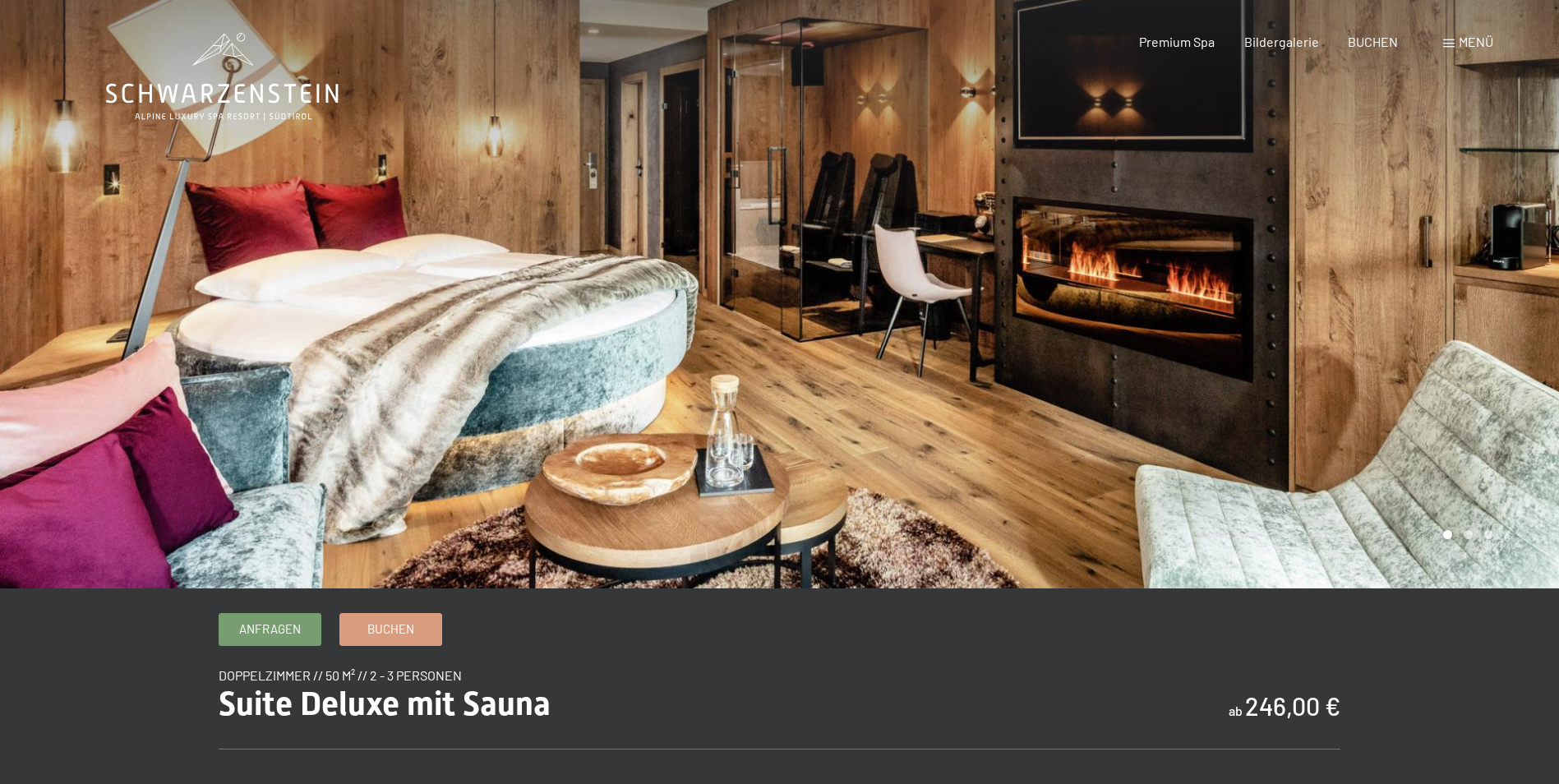
click at [980, 358] on div at bounding box center [1170, 294] width 780 height 589
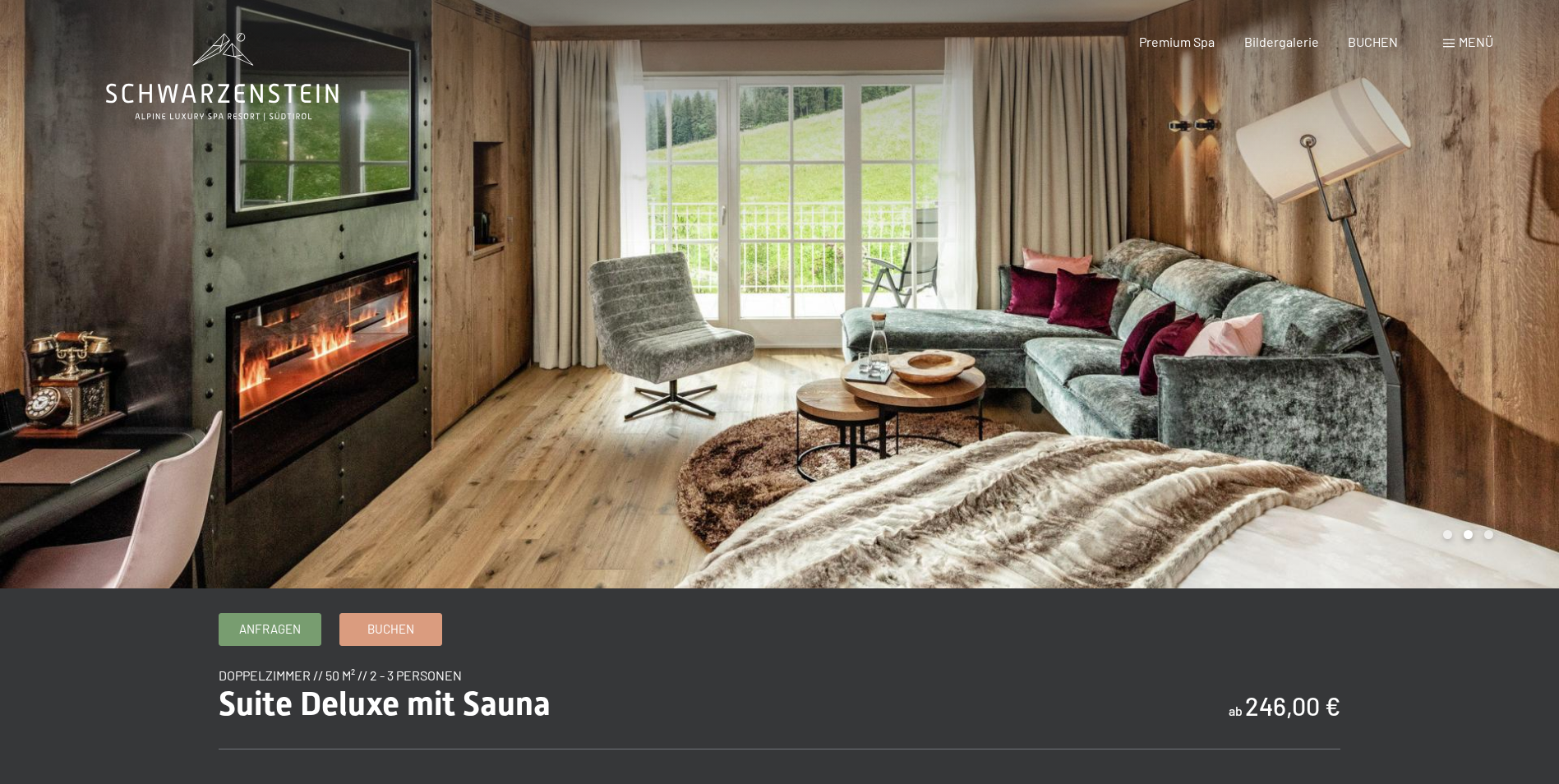
click at [980, 358] on div at bounding box center [1170, 294] width 780 height 589
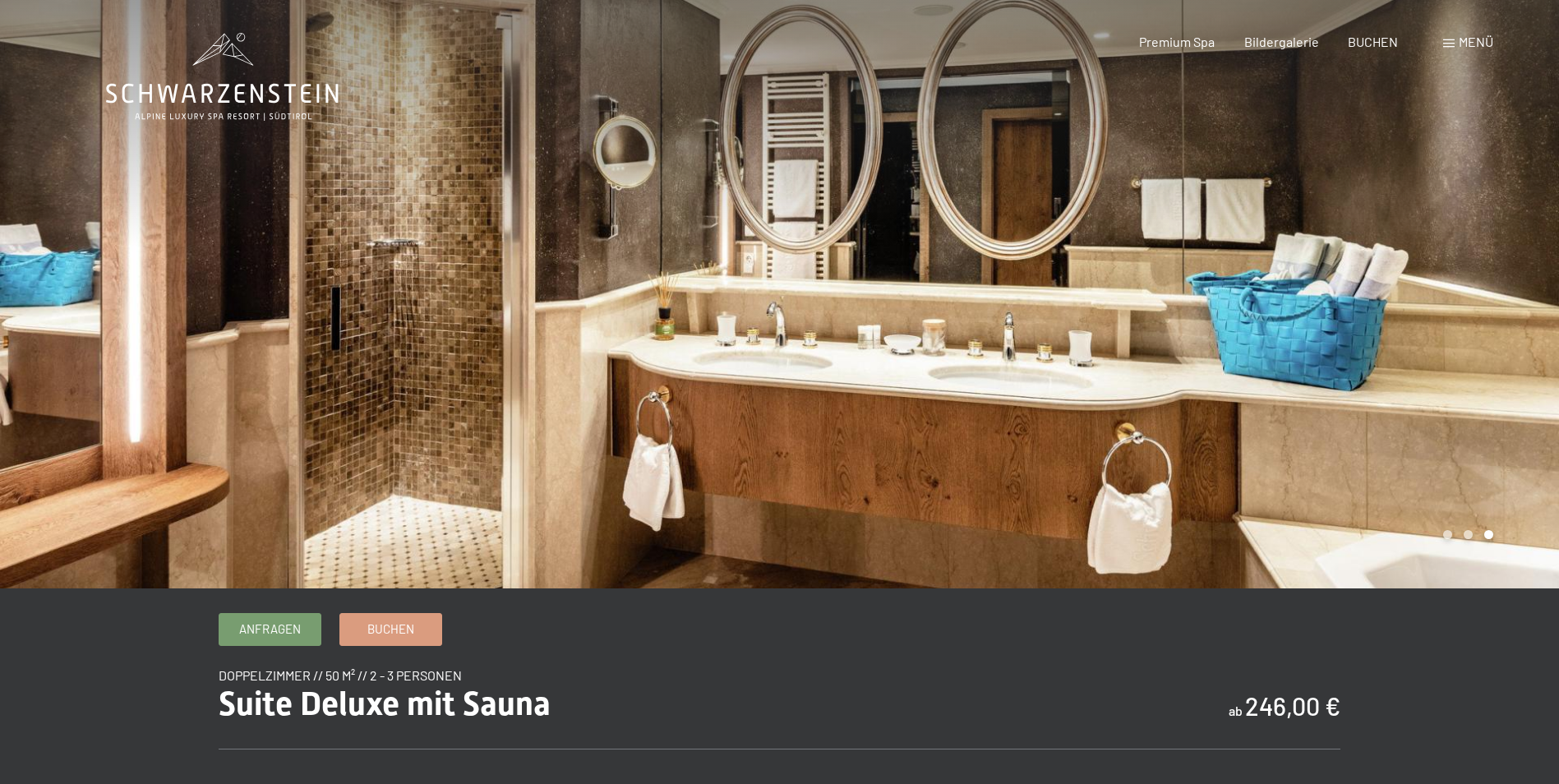
click at [980, 358] on div at bounding box center [1170, 294] width 780 height 589
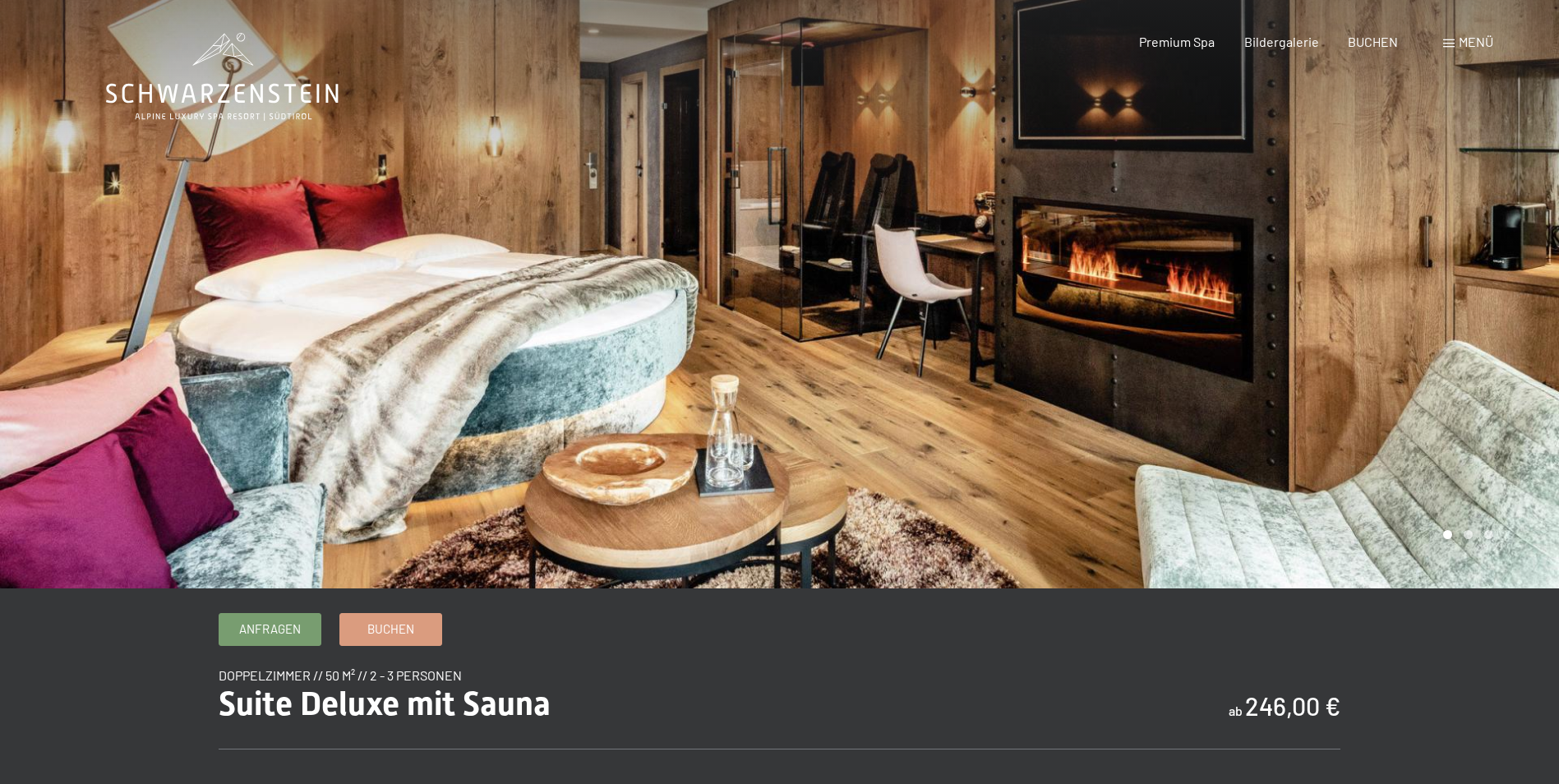
click at [980, 358] on div at bounding box center [1170, 294] width 780 height 589
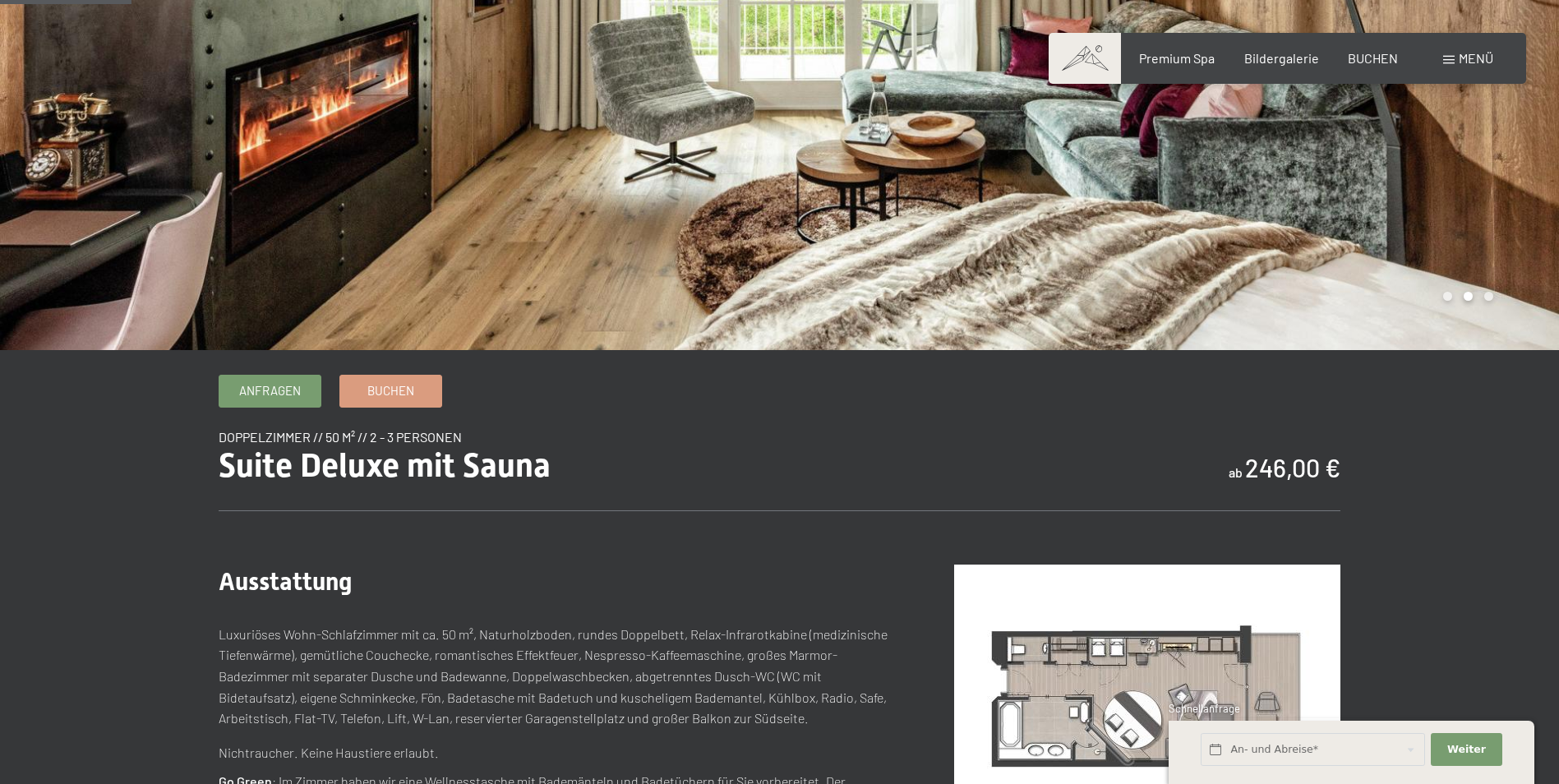
scroll to position [164, 0]
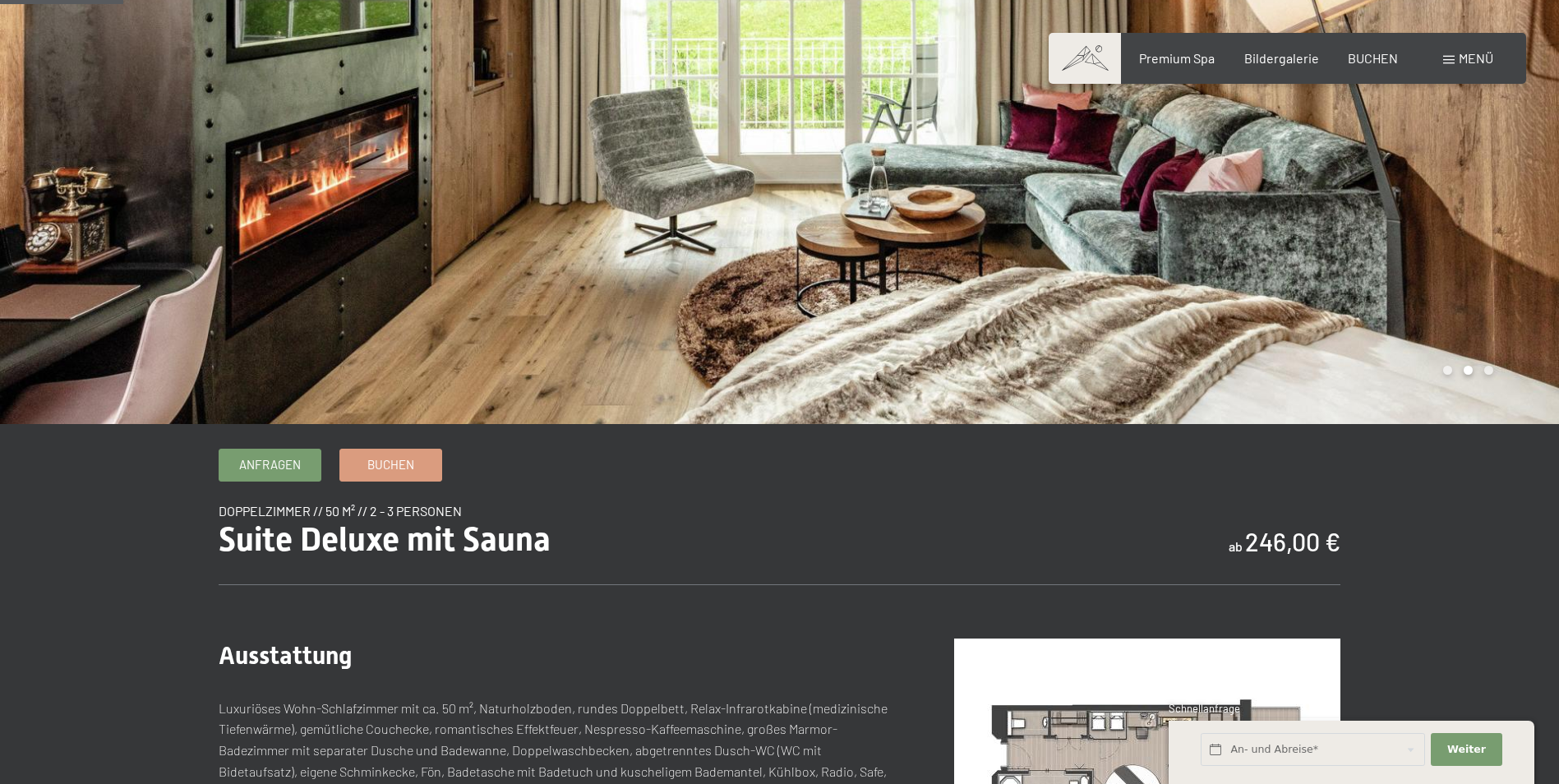
click at [668, 332] on div at bounding box center [390, 130] width 780 height 589
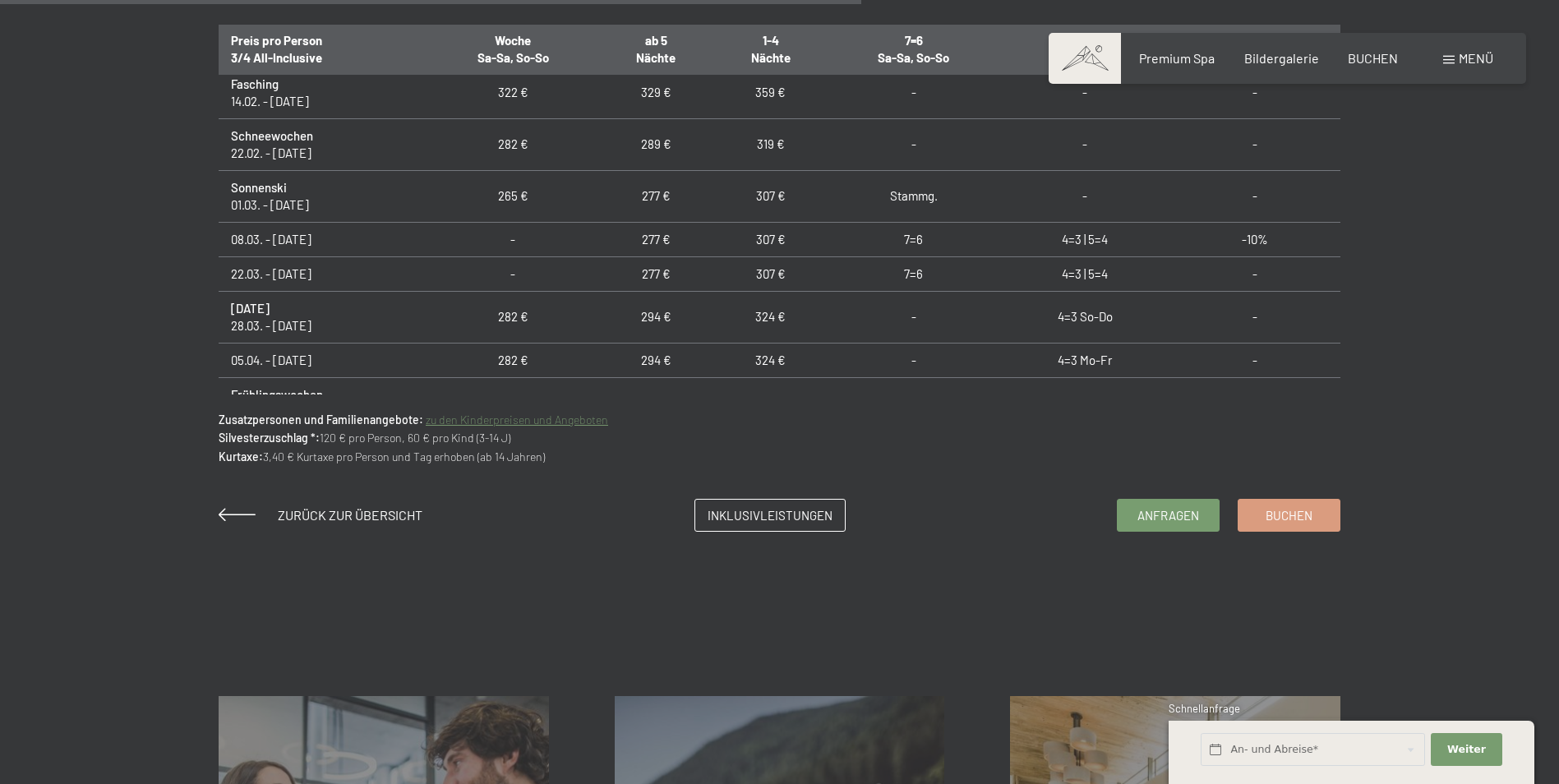
scroll to position [576, 0]
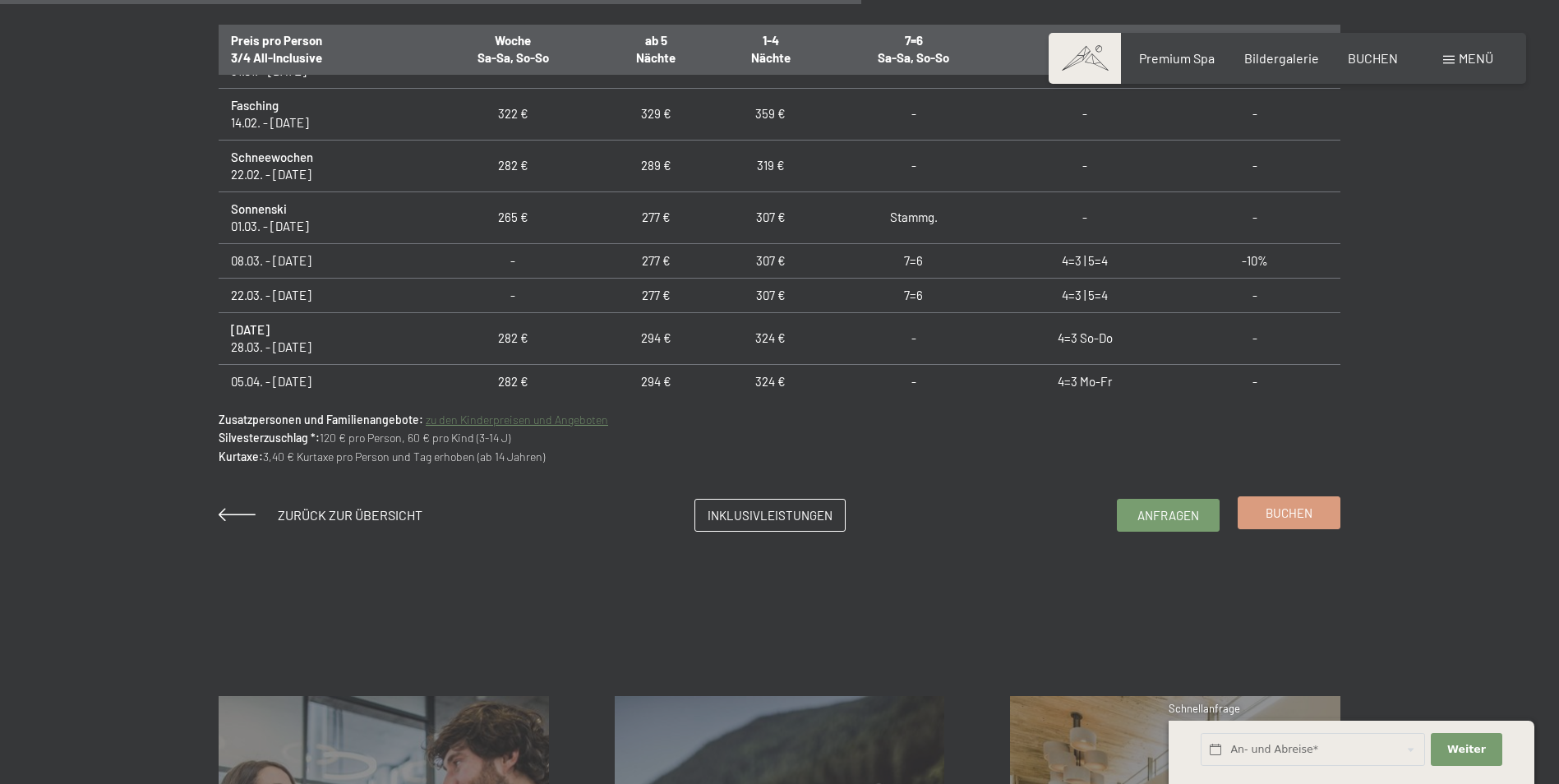
click at [1258, 516] on link "Buchen" at bounding box center [1289, 512] width 101 height 31
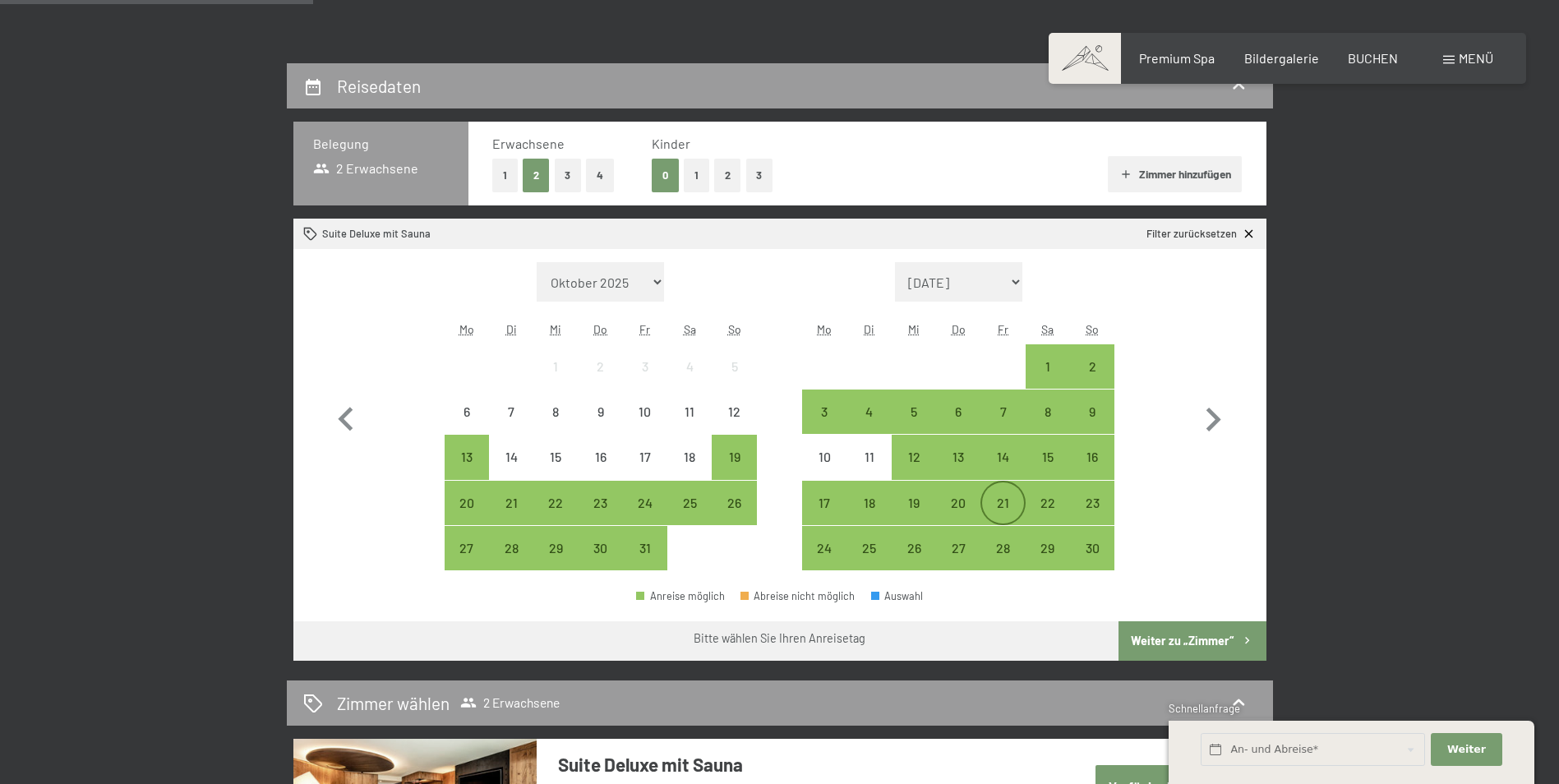
click at [1007, 498] on div "21" at bounding box center [1003, 517] width 41 height 41
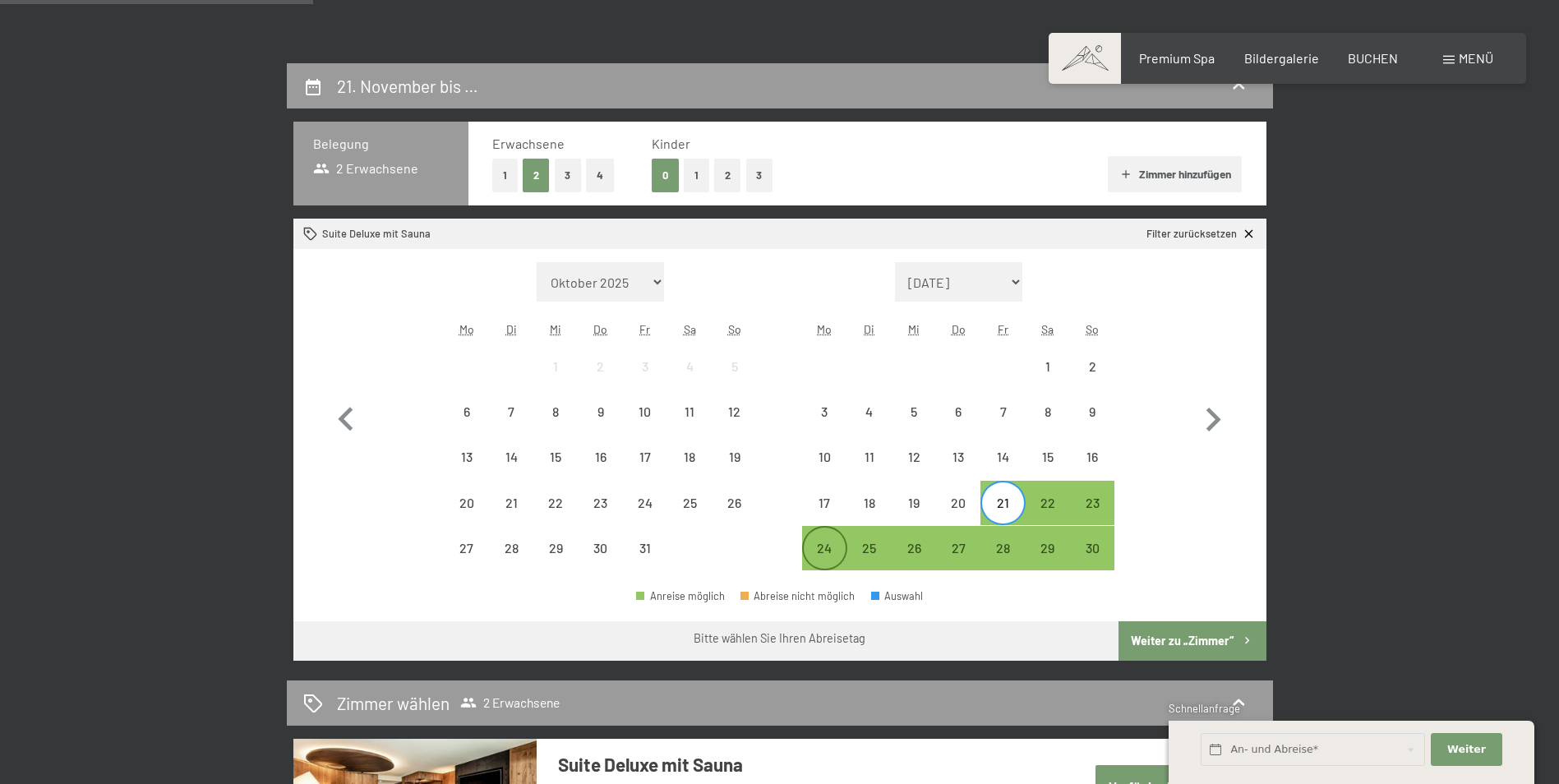
click at [820, 544] on div "24" at bounding box center [824, 563] width 41 height 41
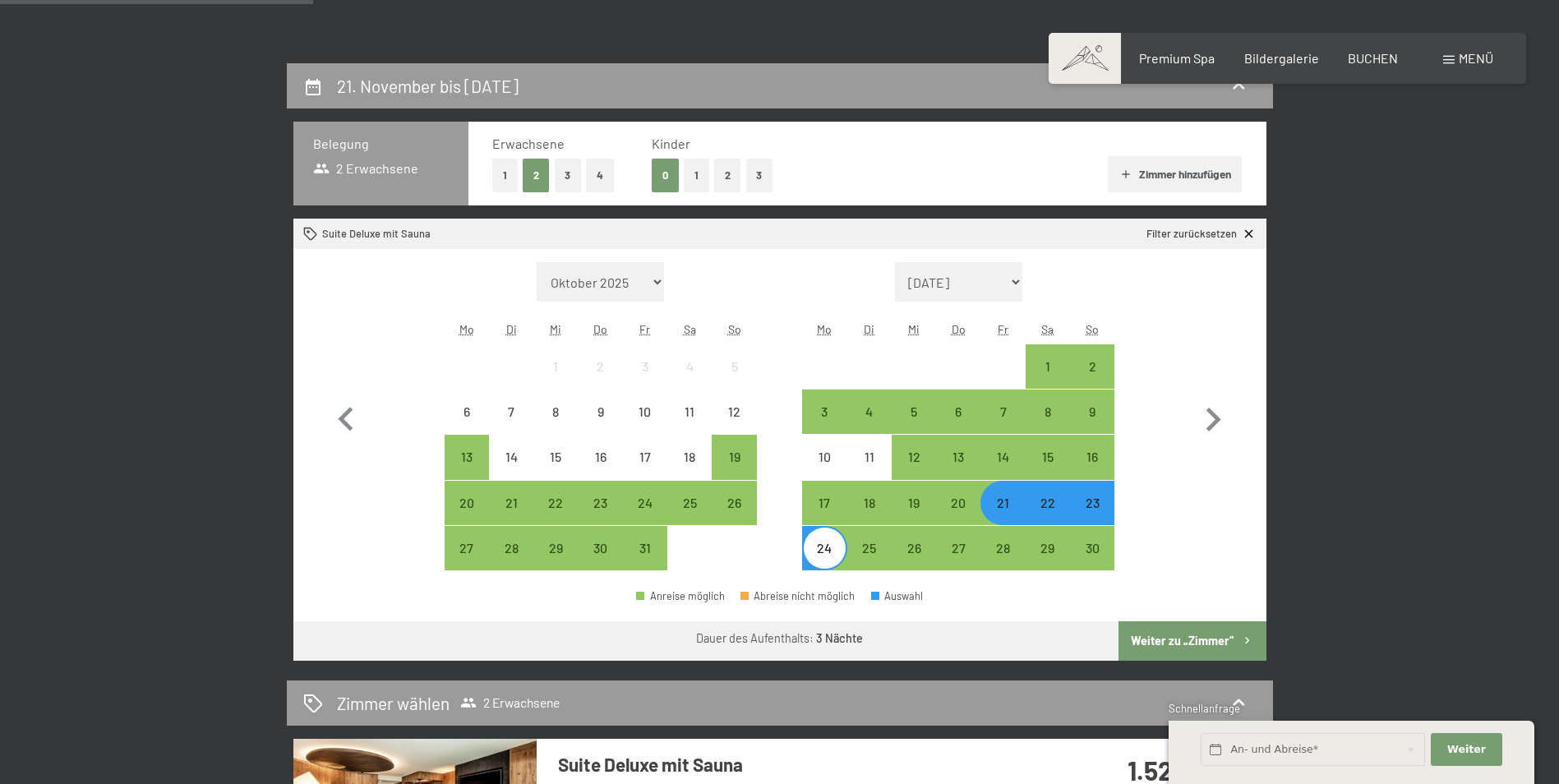
click at [1182, 645] on button "Weiter zu „Zimmer“" at bounding box center [1192, 641] width 147 height 39
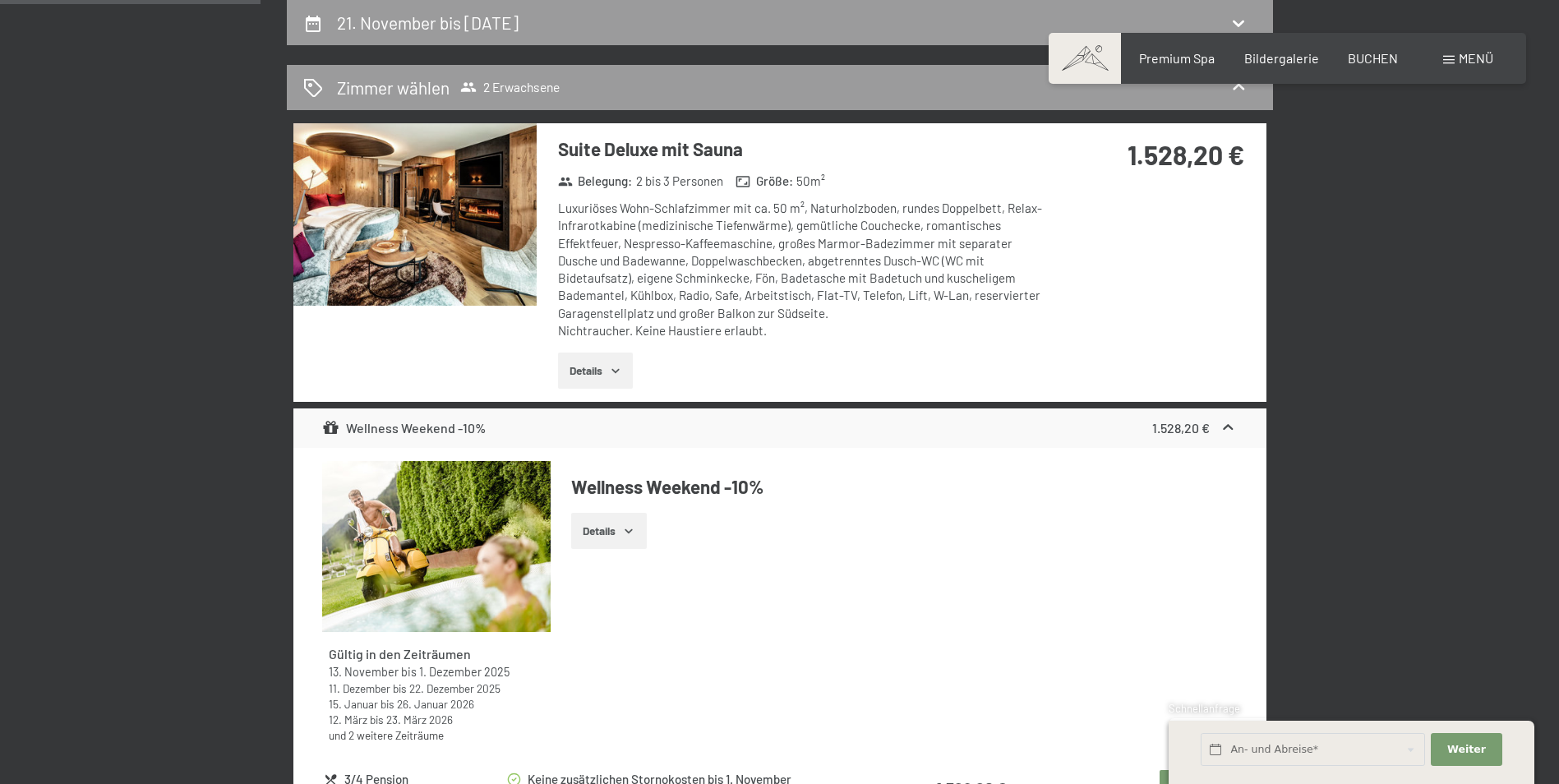
click at [622, 370] on icon "button" at bounding box center [616, 371] width 13 height 13
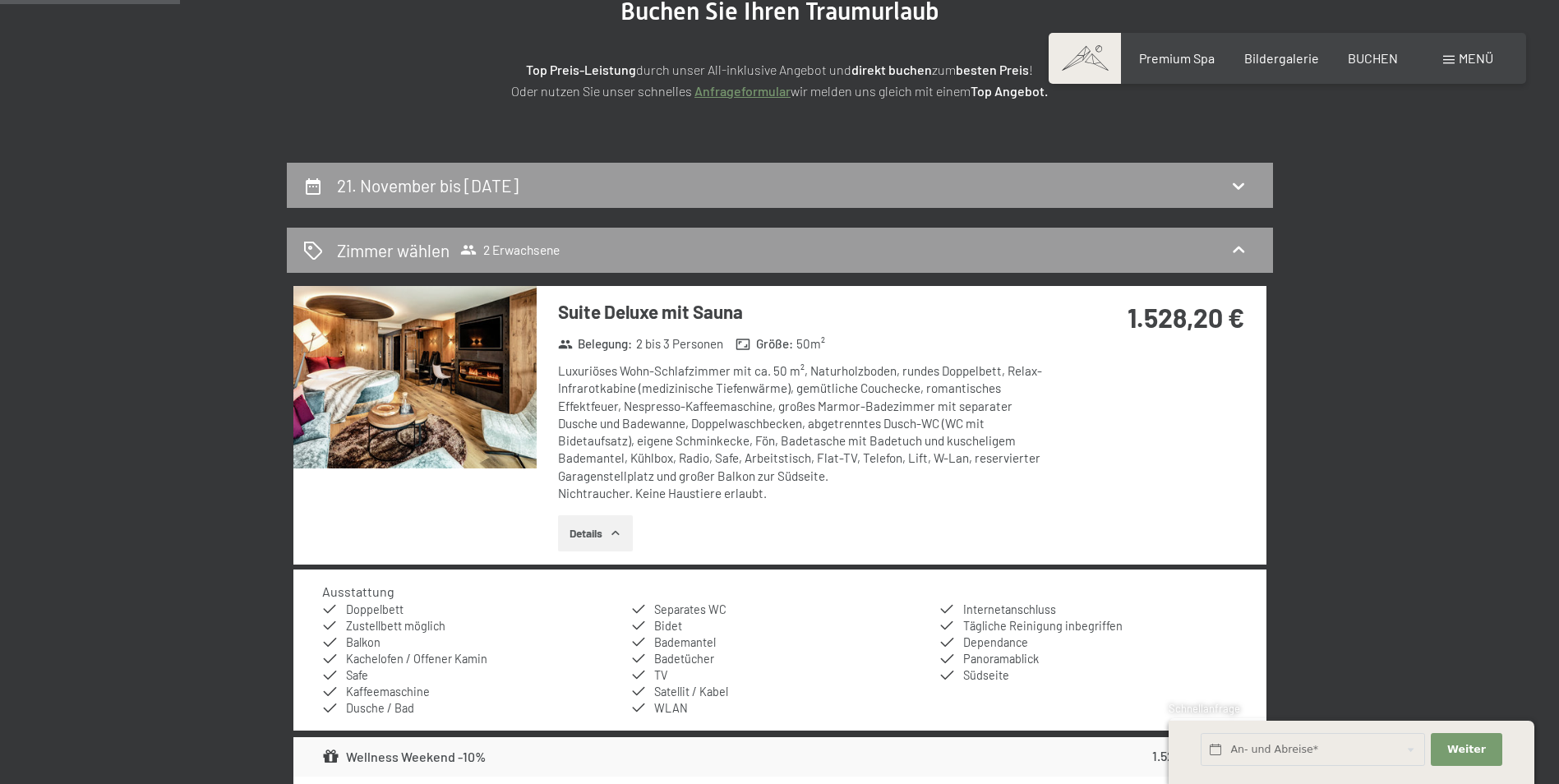
scroll to position [228, 0]
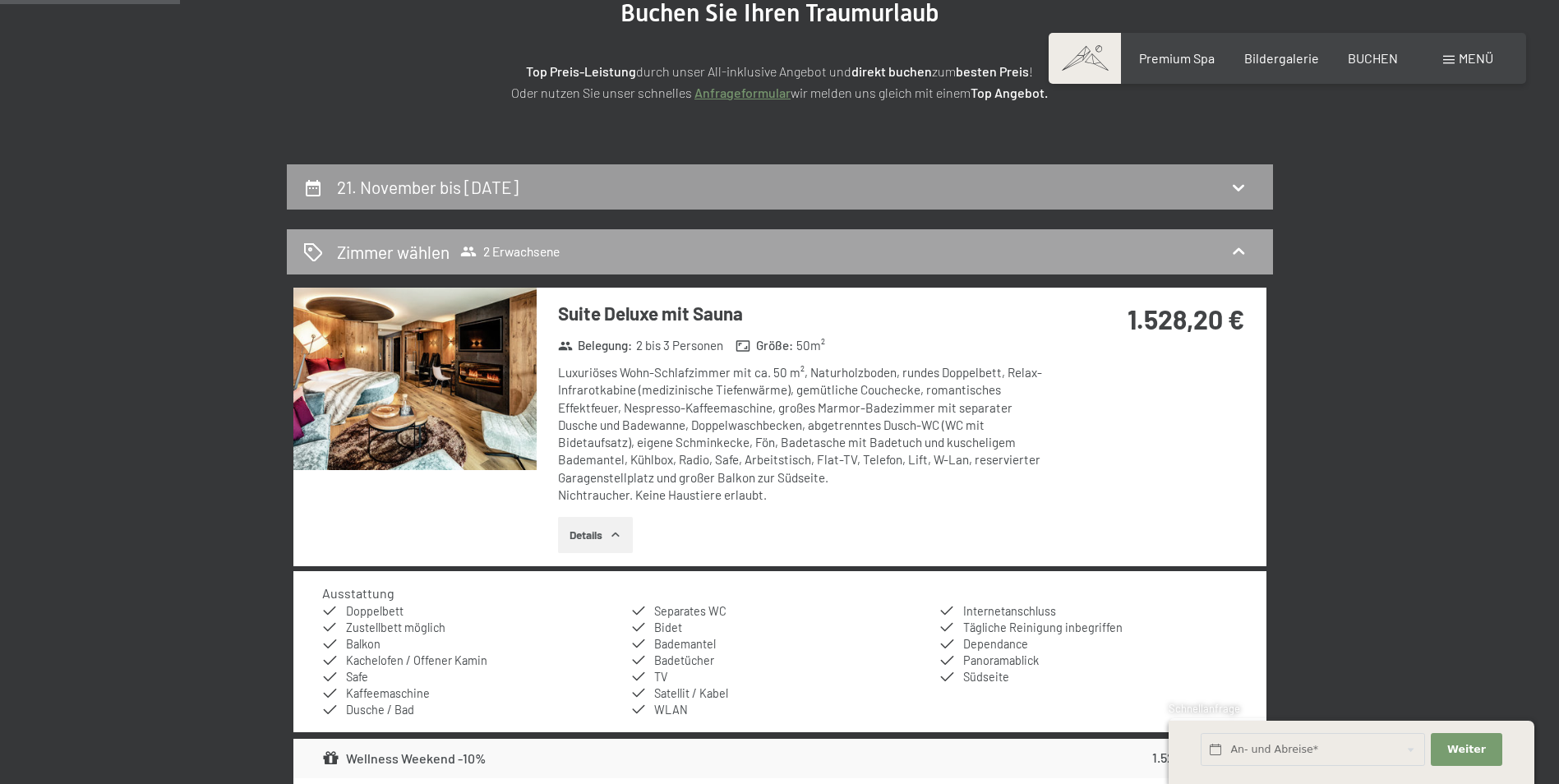
click at [1241, 249] on icon at bounding box center [1238, 251] width 20 height 20
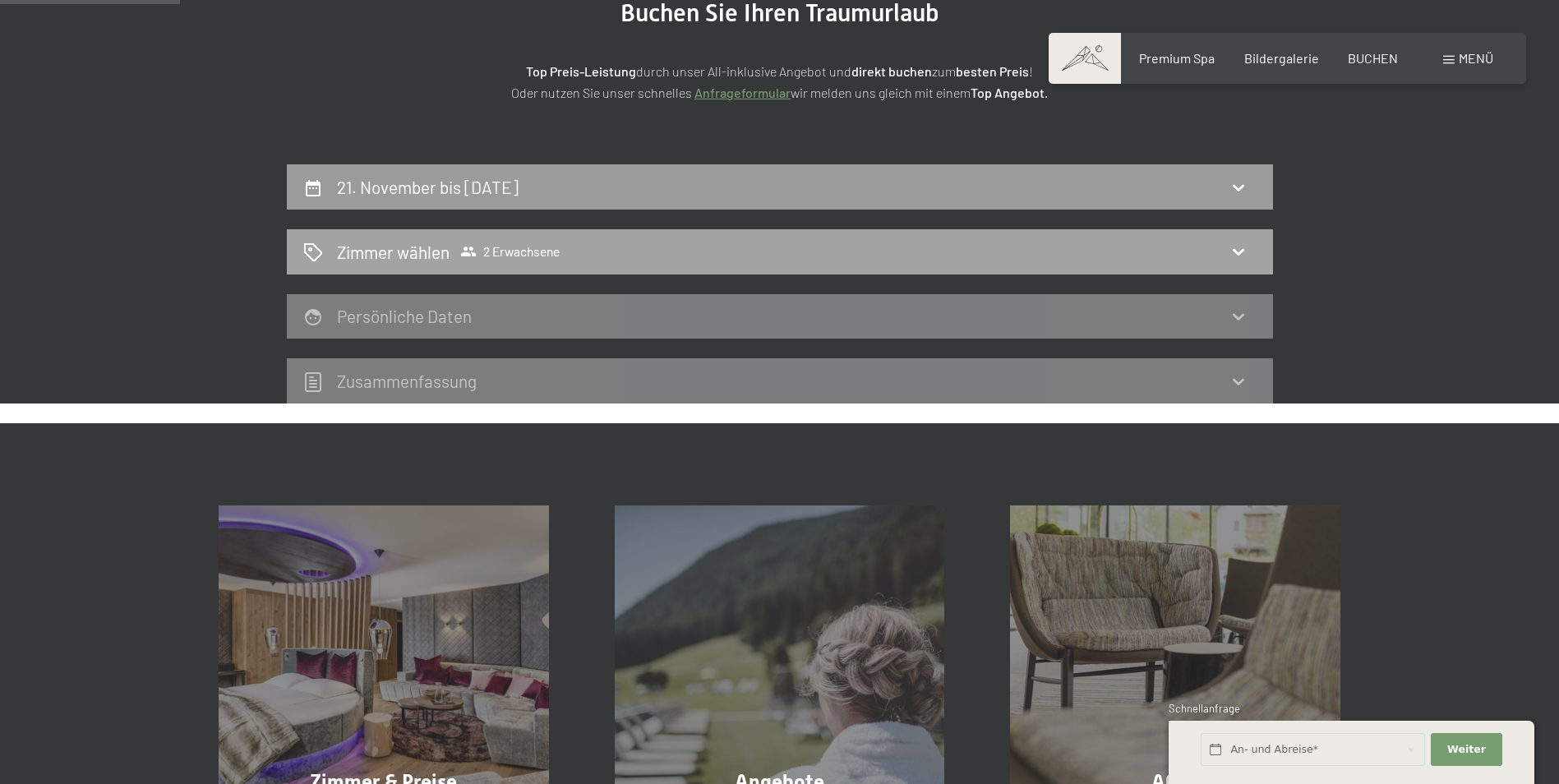
click at [1241, 249] on icon at bounding box center [1238, 251] width 20 height 20
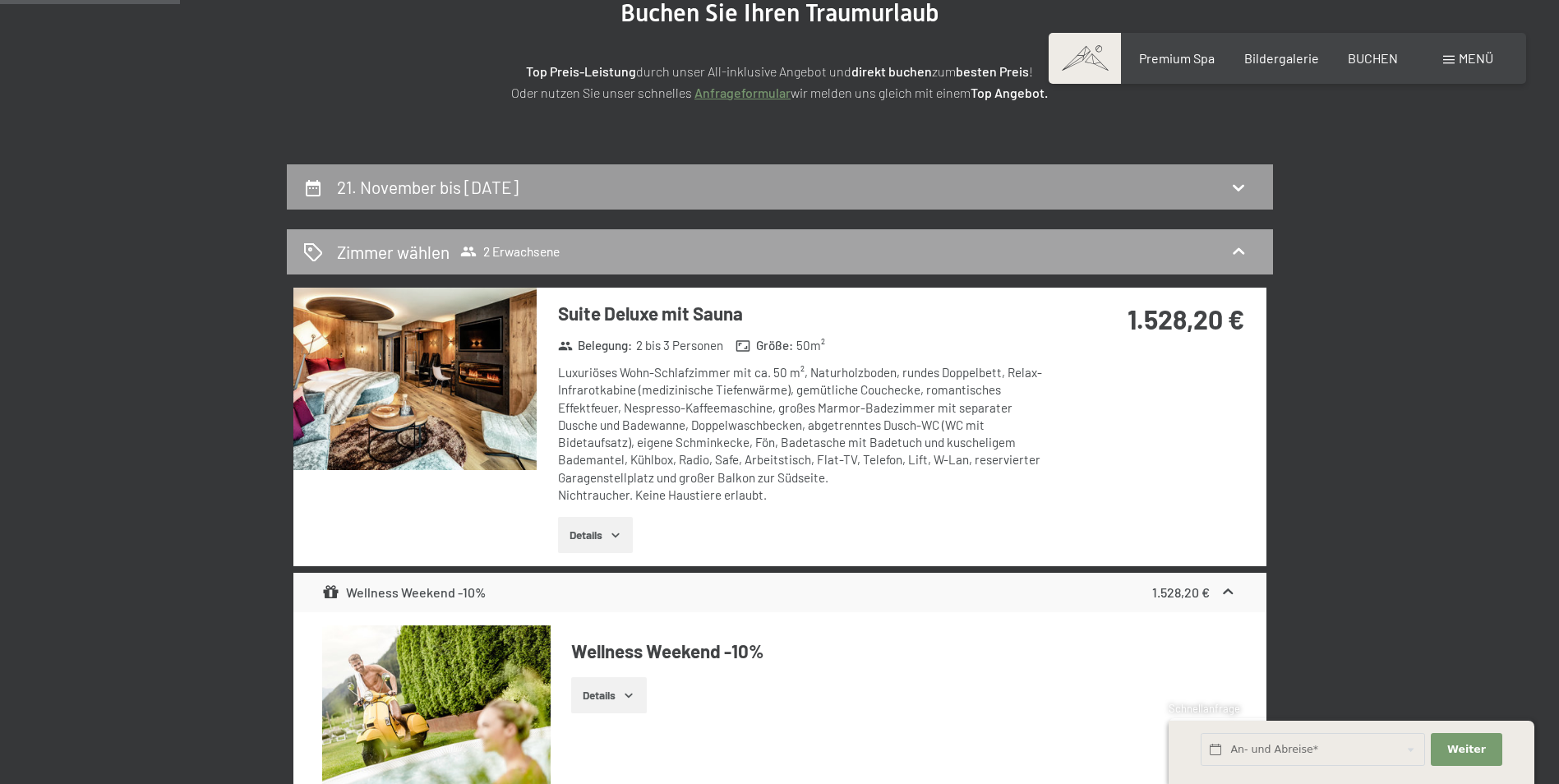
click at [1241, 249] on icon at bounding box center [1238, 251] width 20 height 20
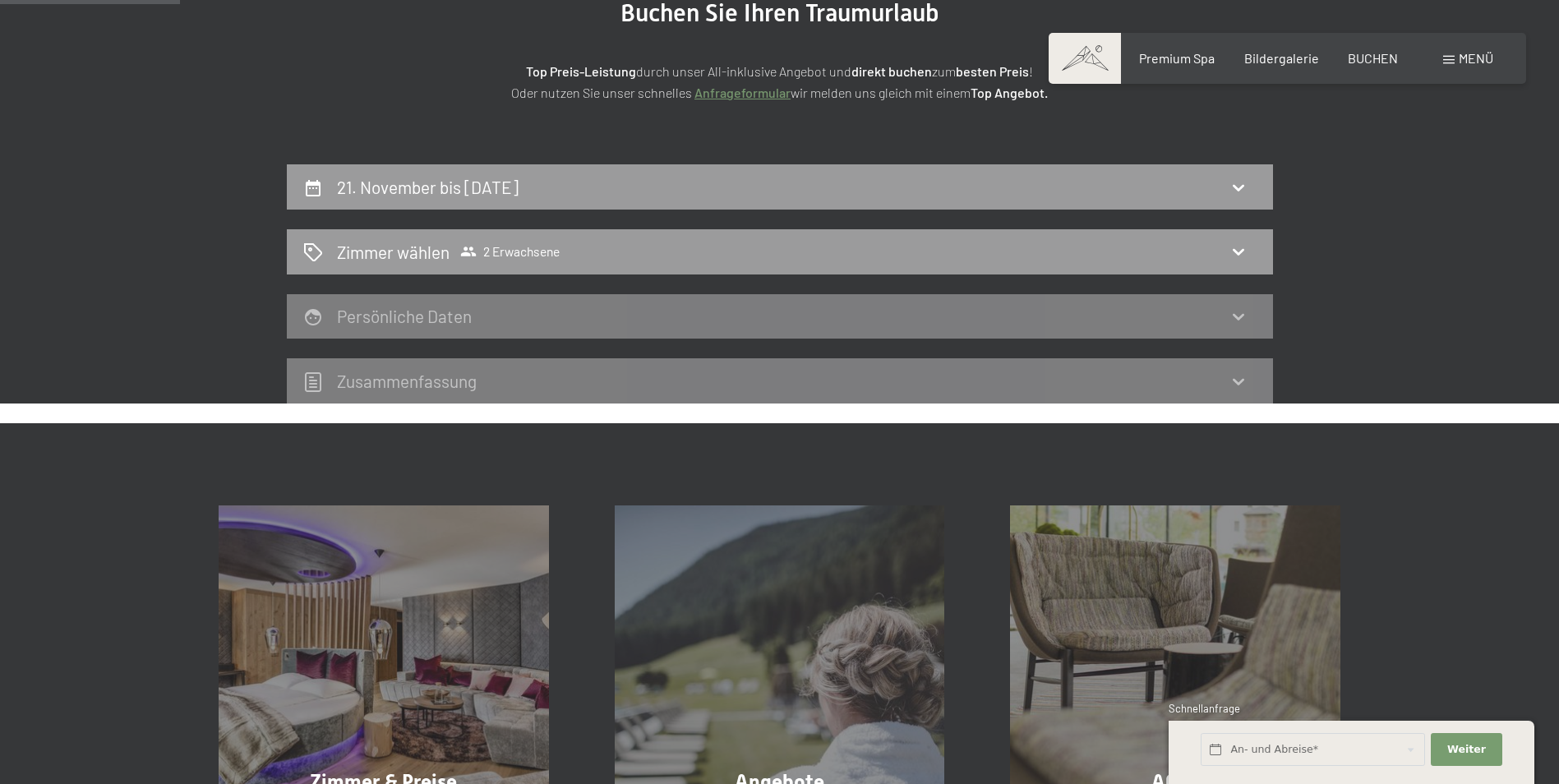
click at [1239, 324] on icon at bounding box center [1238, 316] width 20 height 20
click at [1244, 249] on icon at bounding box center [1238, 252] width 11 height 7
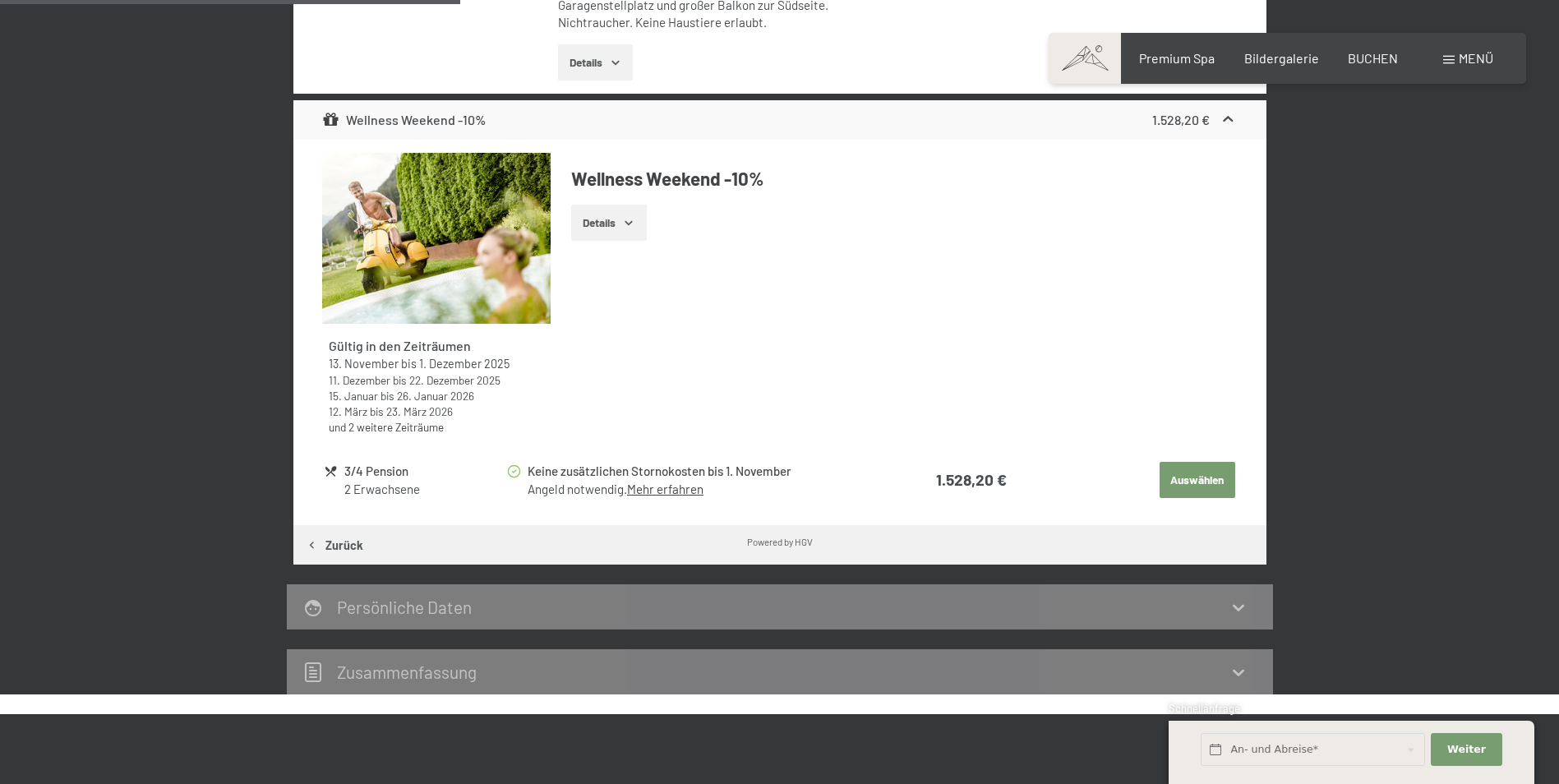
scroll to position [720, 0]
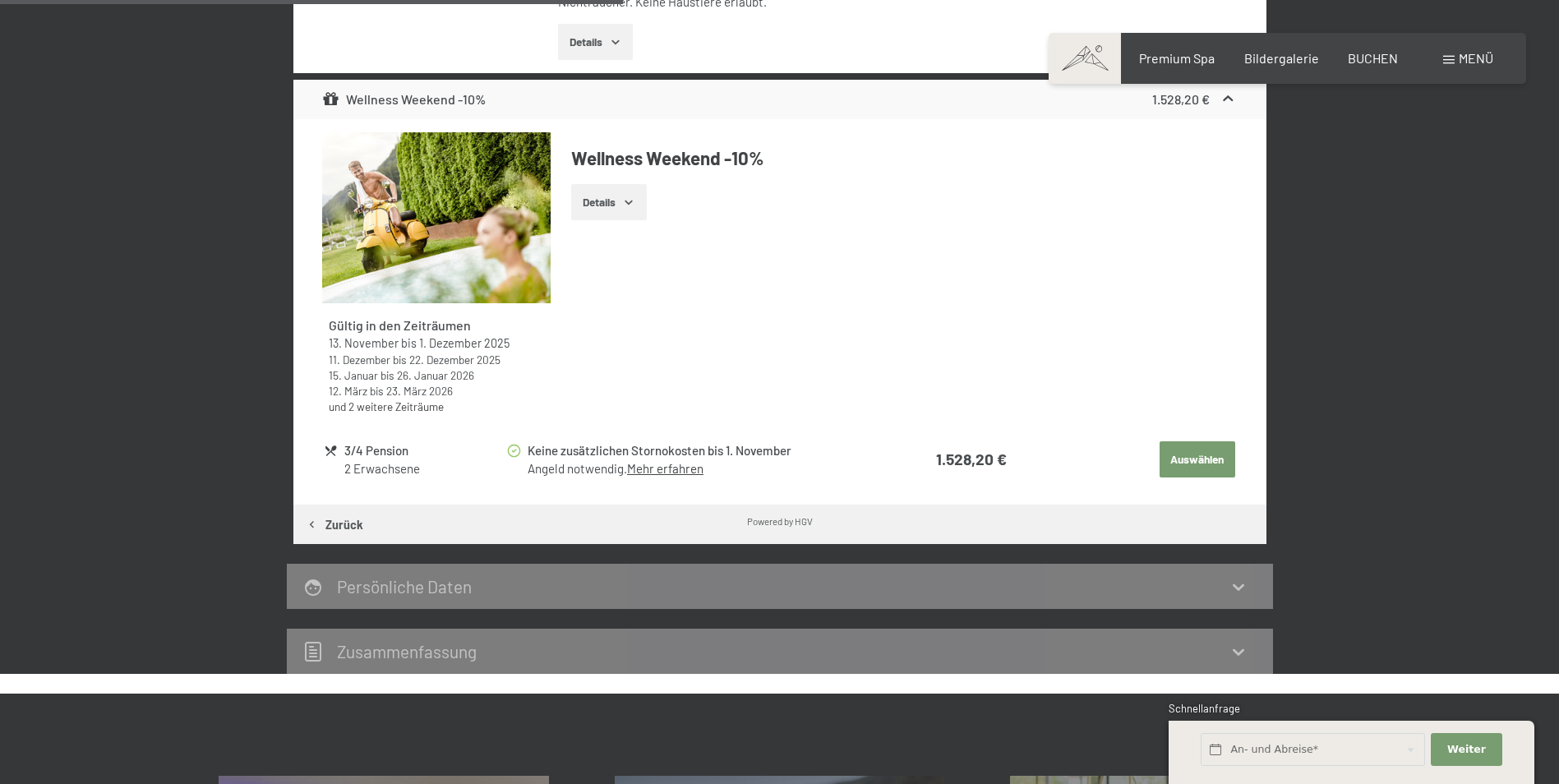
click at [1177, 454] on button "Auswählen" at bounding box center [1197, 459] width 76 height 36
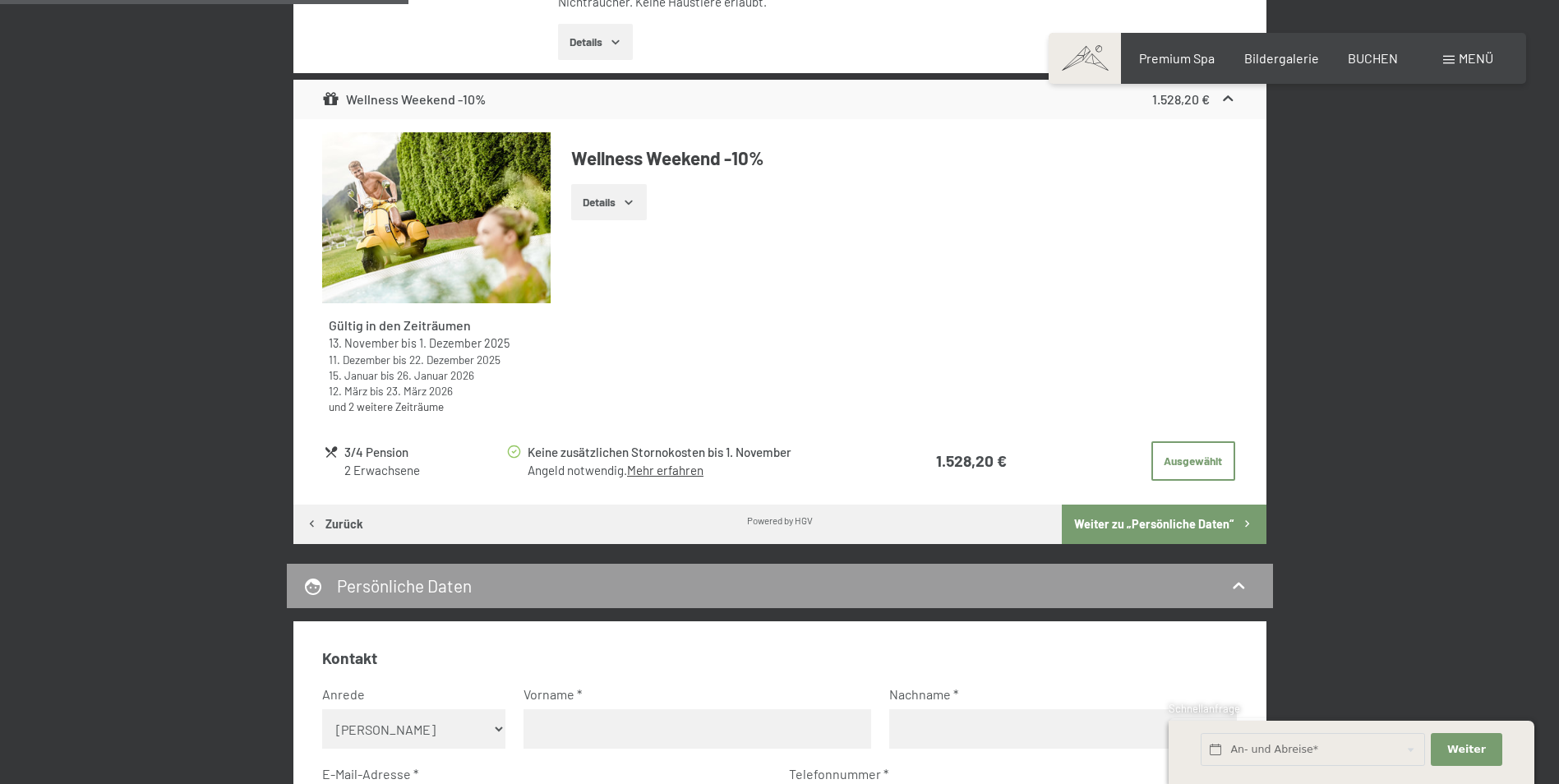
scroll to position [474, 0]
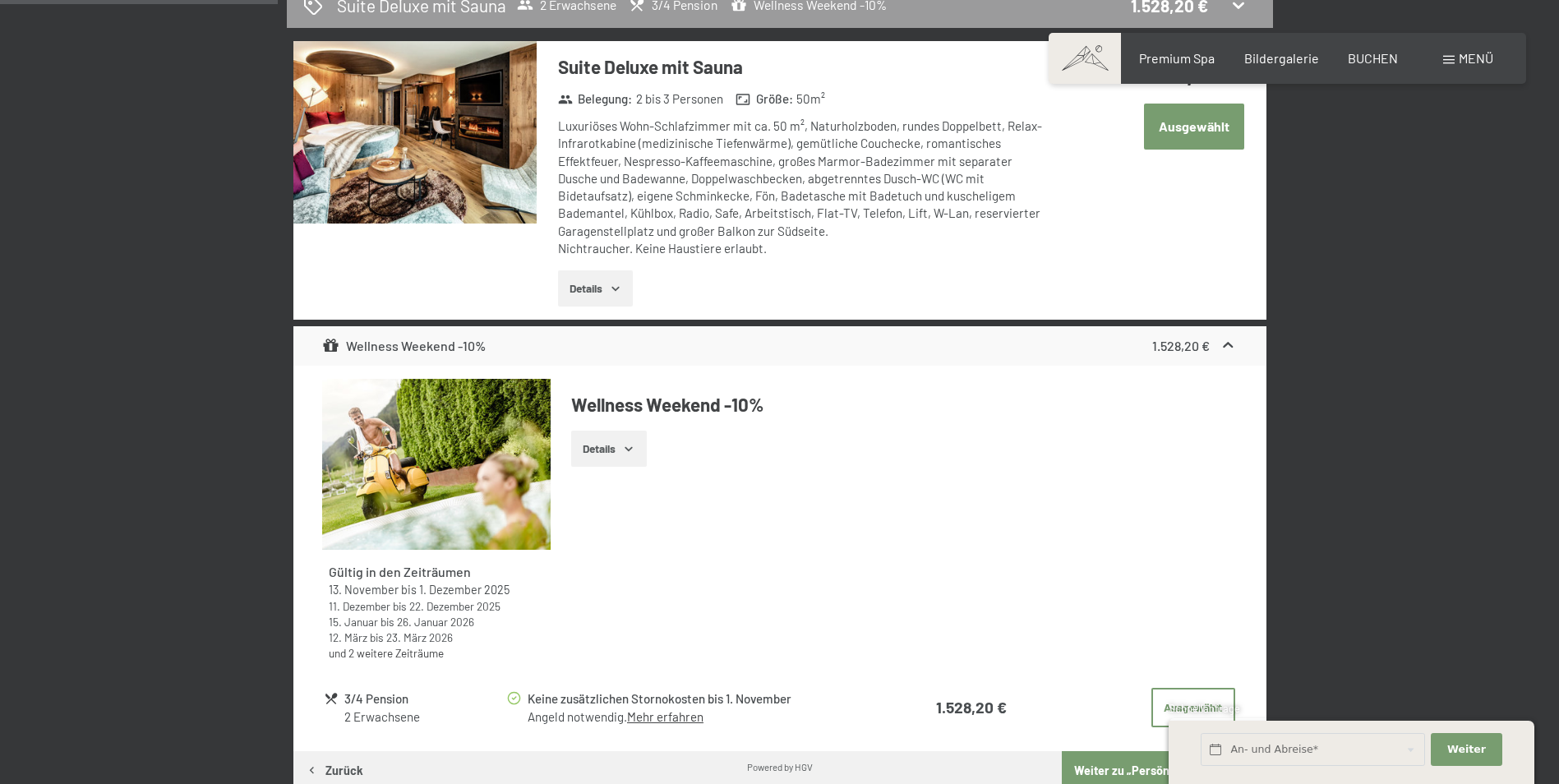
click at [1184, 135] on button "Ausgewählt" at bounding box center [1194, 126] width 100 height 45
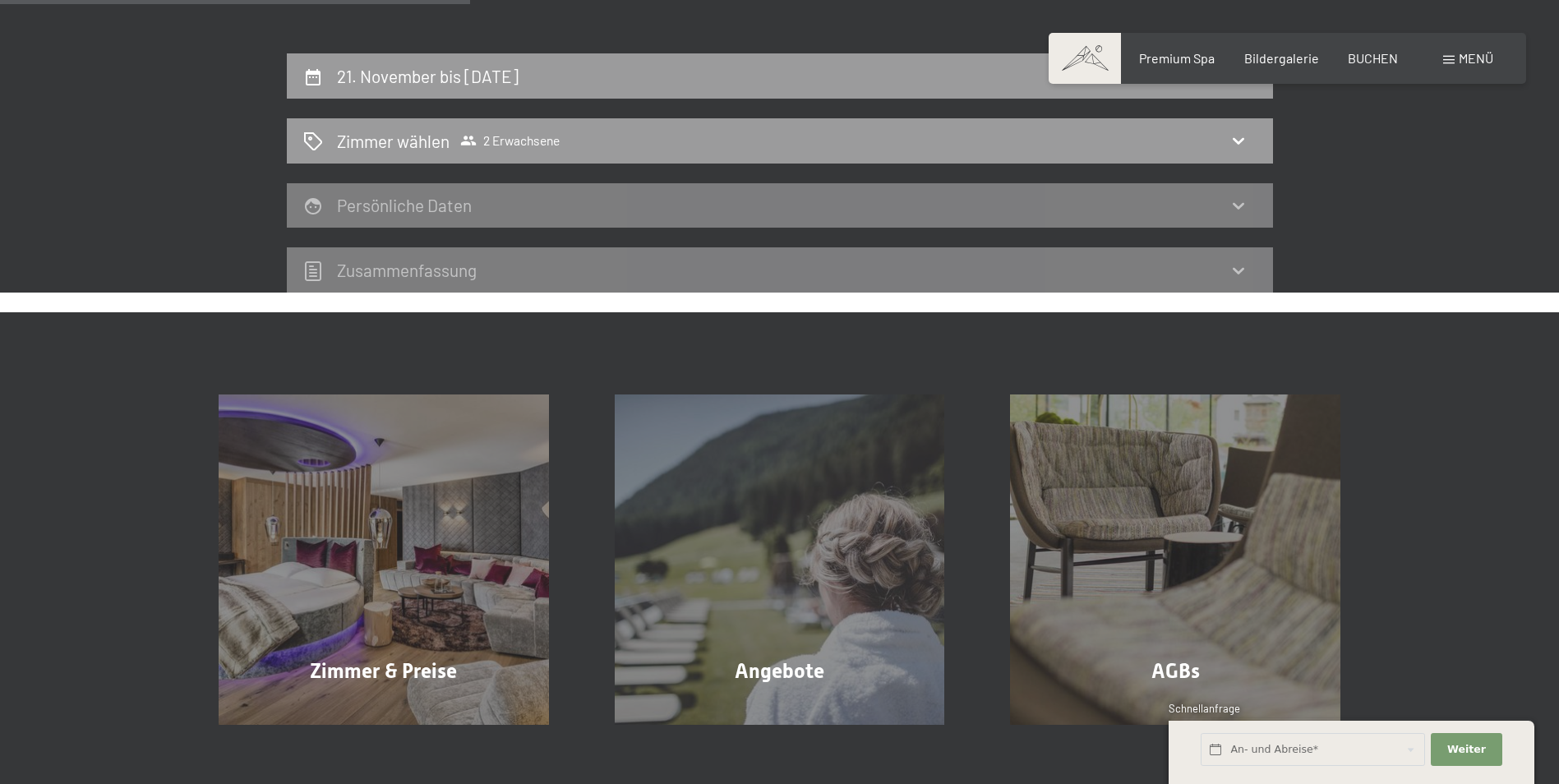
scroll to position [310, 0]
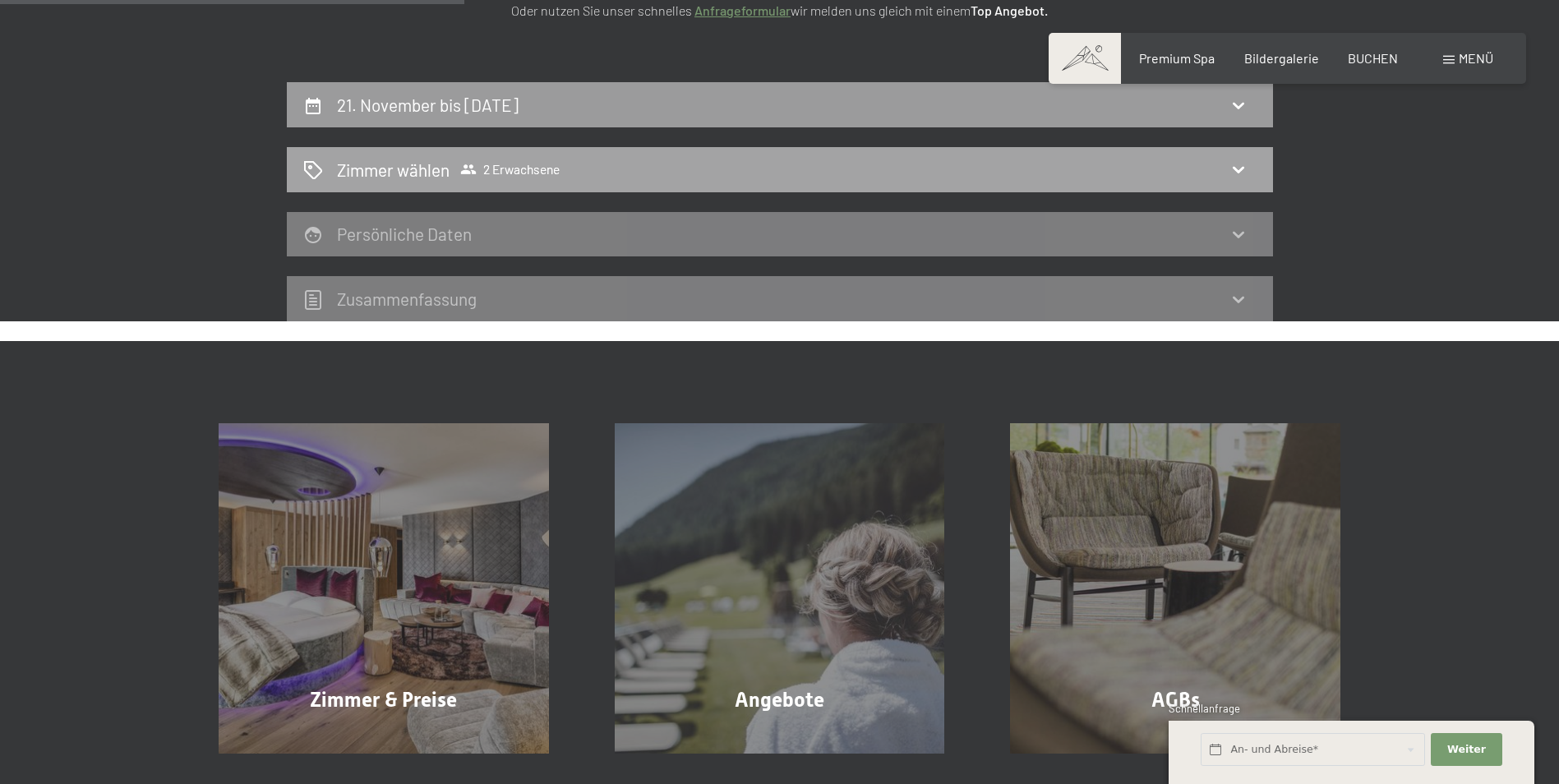
click at [1236, 181] on div "Zimmer wählen 2 Erwachsene" at bounding box center [780, 169] width 986 height 45
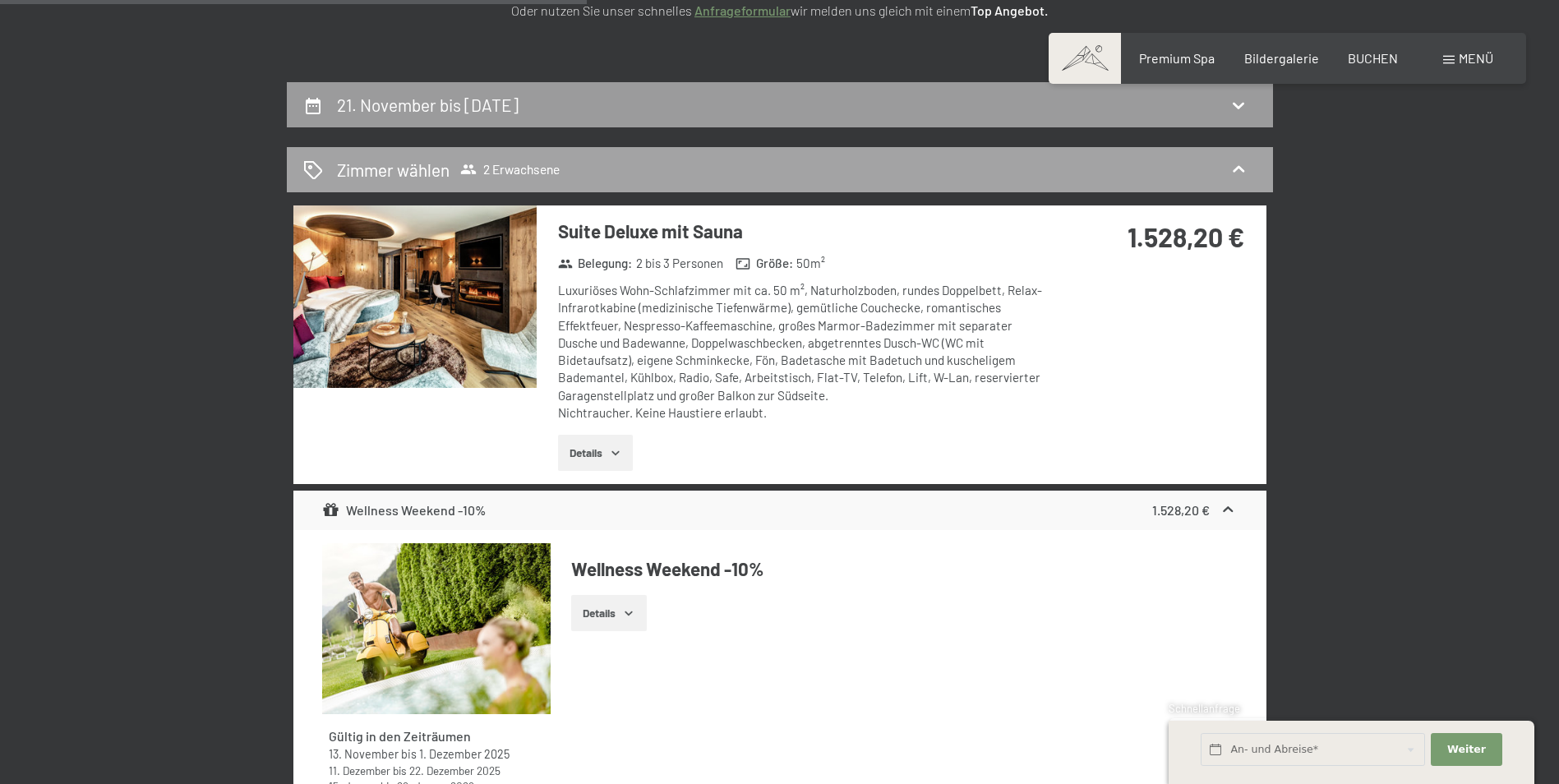
scroll to position [392, 0]
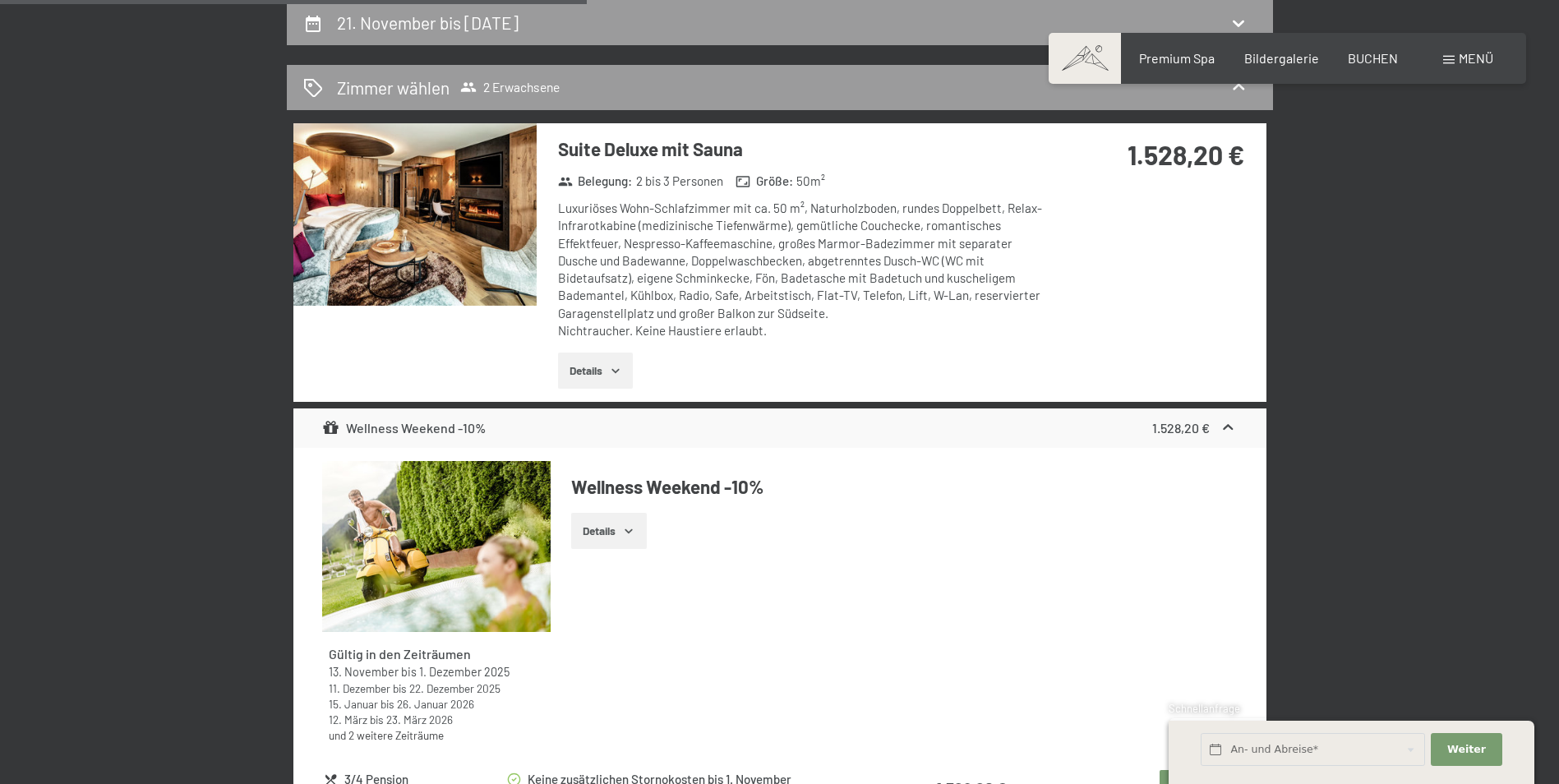
click at [618, 370] on icon "button" at bounding box center [616, 371] width 13 height 13
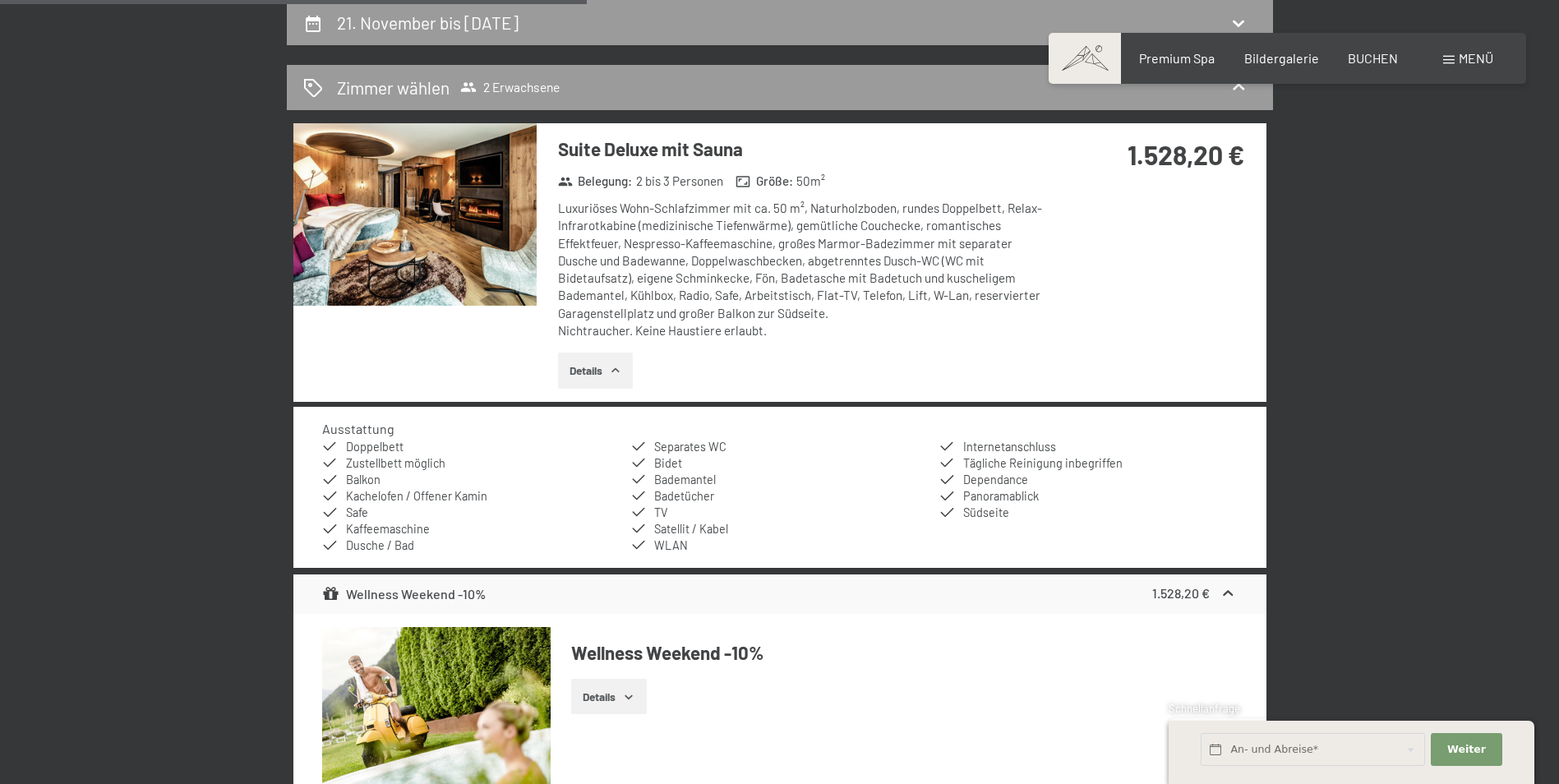
click at [1206, 177] on div "1.528,20 €" at bounding box center [1157, 175] width 219 height 103
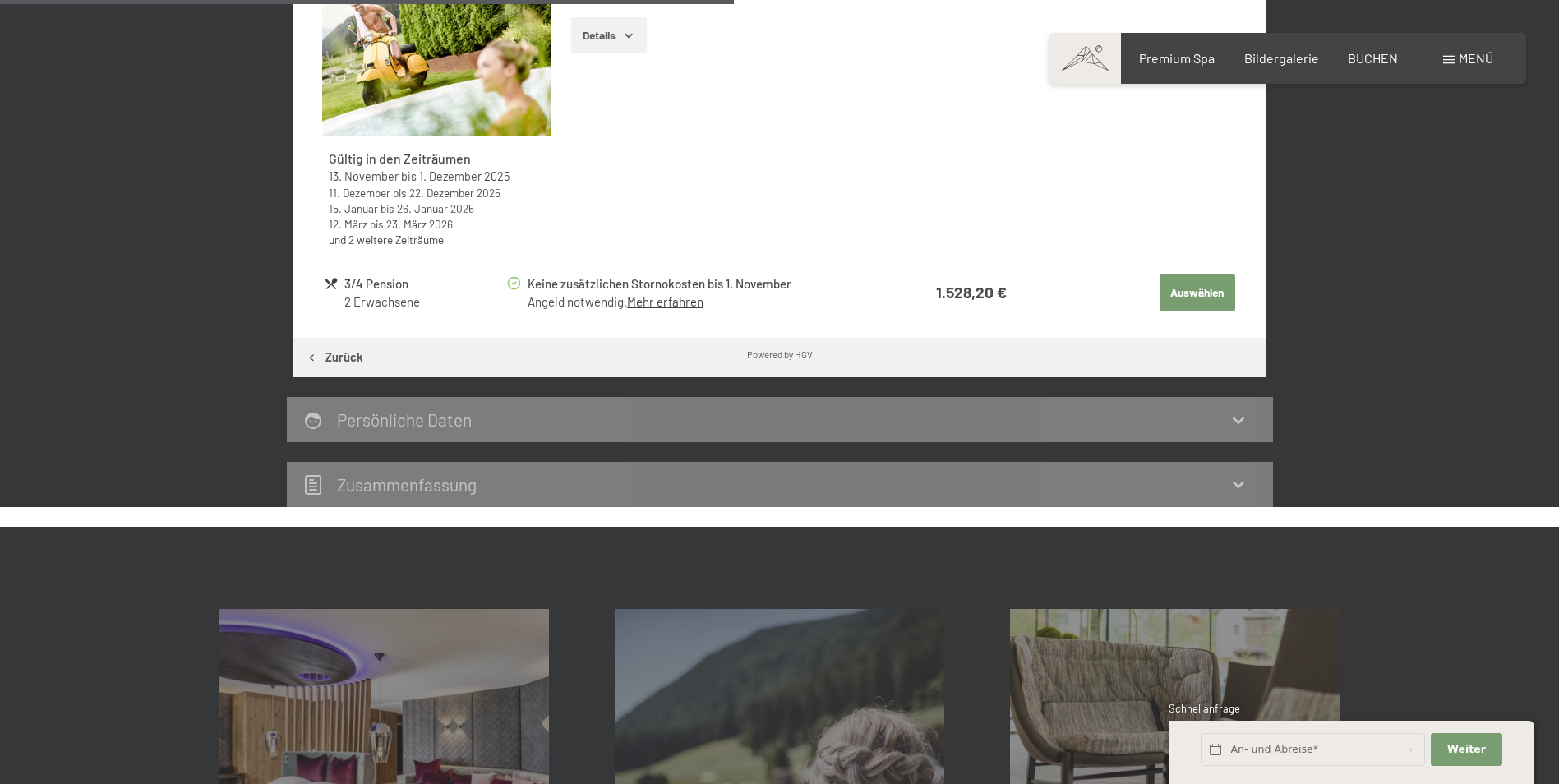
scroll to position [1132, 0]
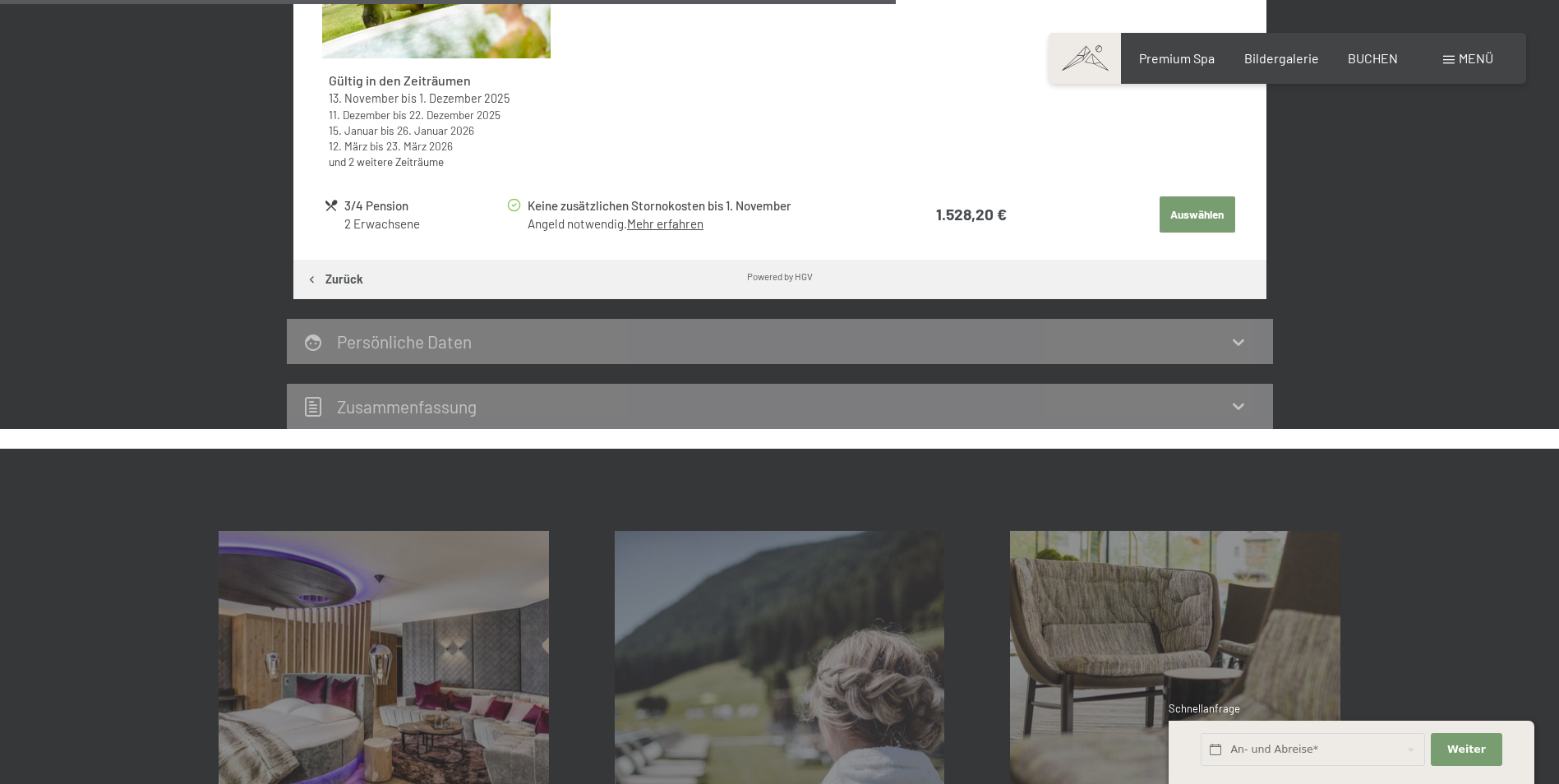
click at [1194, 217] on button "Auswählen" at bounding box center [1197, 214] width 76 height 36
